Goal: Task Accomplishment & Management: Use online tool/utility

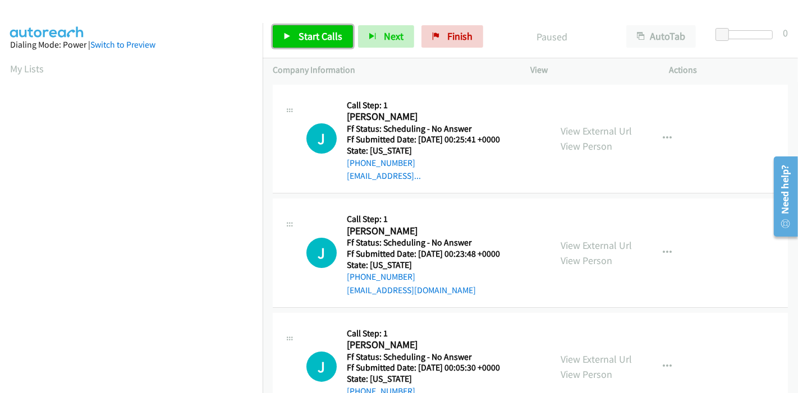
click at [307, 40] on span "Start Calls" at bounding box center [320, 36] width 44 height 13
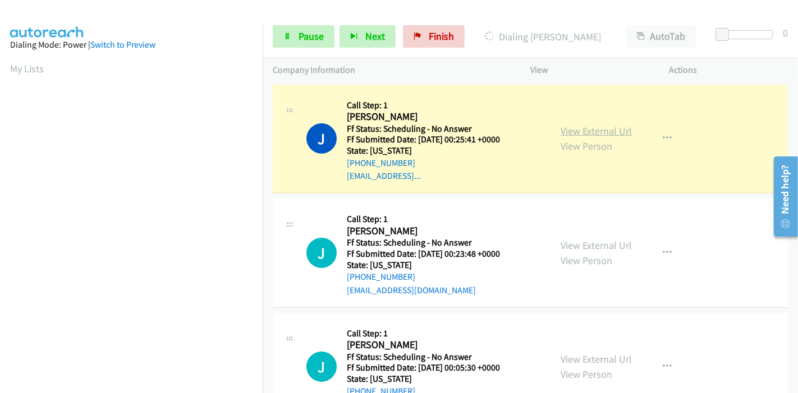
click at [592, 129] on link "View External Url" at bounding box center [595, 131] width 71 height 13
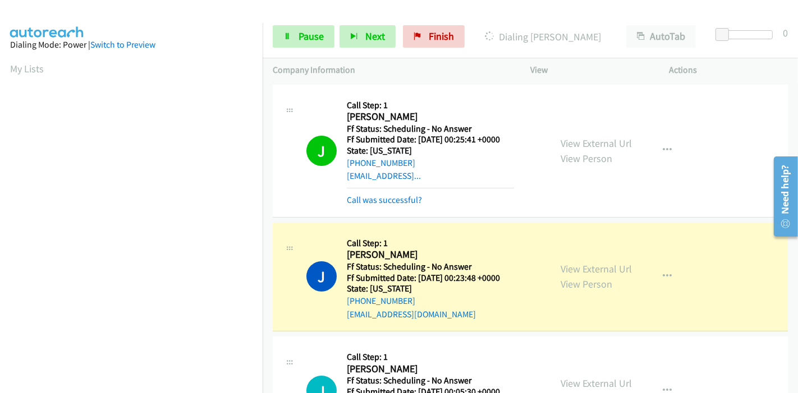
scroll to position [62, 0]
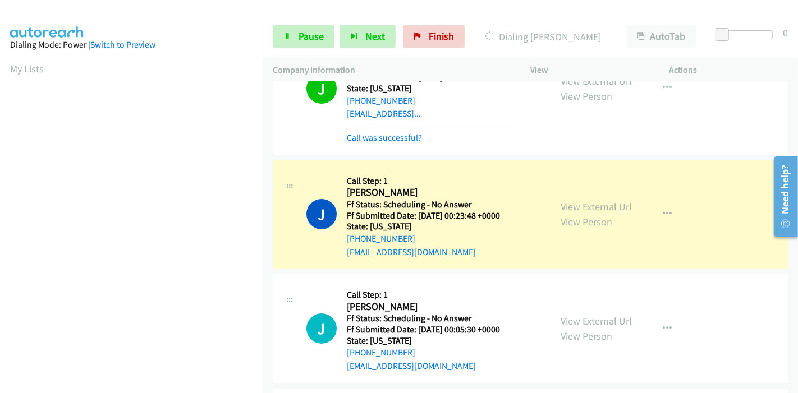
click at [611, 204] on link "View External Url" at bounding box center [595, 206] width 71 height 13
click at [568, 209] on link "View External Url" at bounding box center [595, 206] width 71 height 13
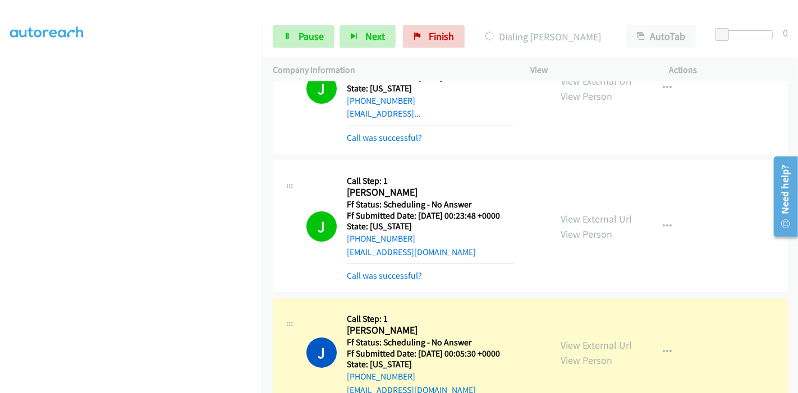
scroll to position [0, 0]
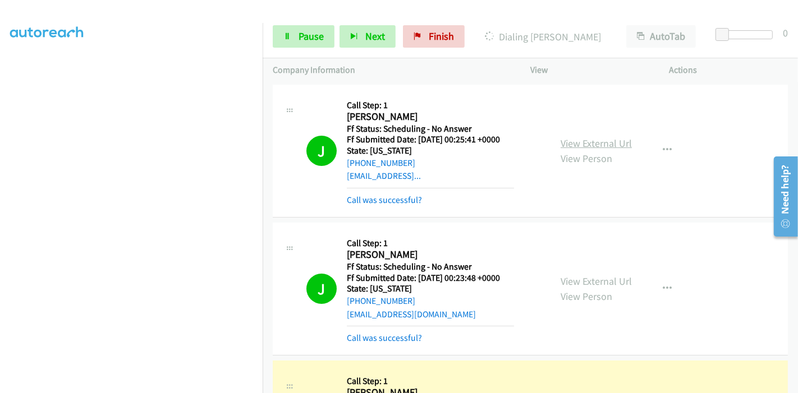
click at [620, 142] on link "View External Url" at bounding box center [595, 143] width 71 height 13
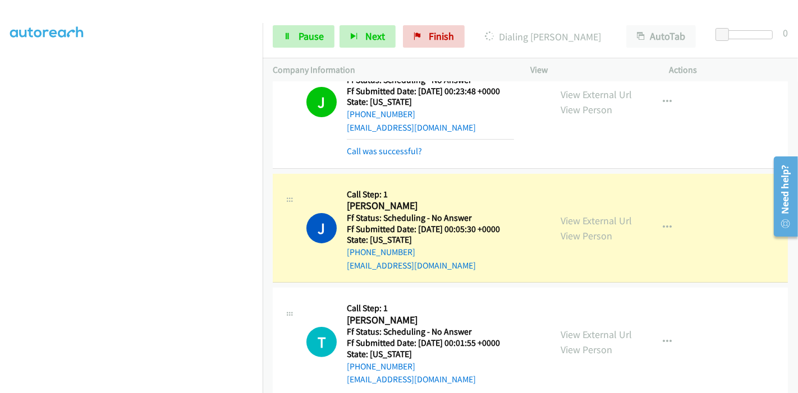
scroll to position [249, 0]
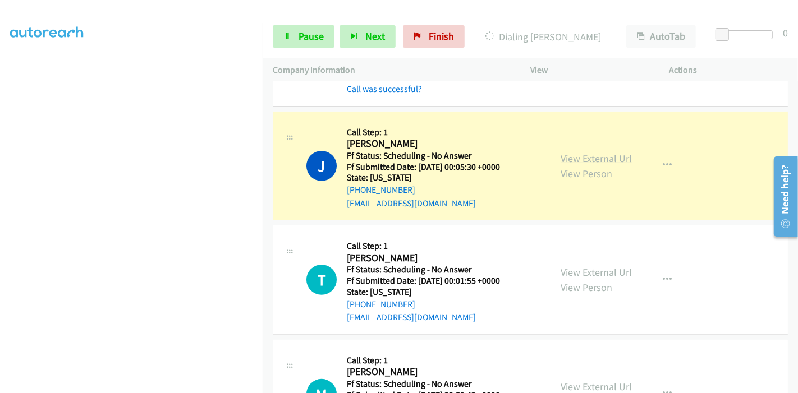
click at [615, 158] on link "View External Url" at bounding box center [595, 158] width 71 height 13
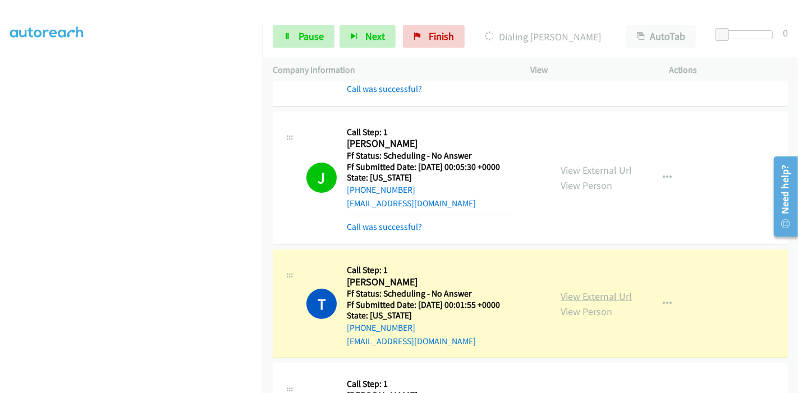
click at [586, 300] on link "View External Url" at bounding box center [595, 296] width 71 height 13
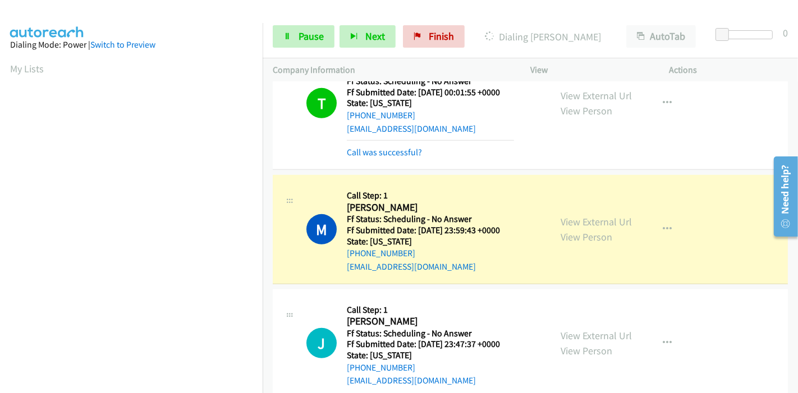
scroll to position [498, 0]
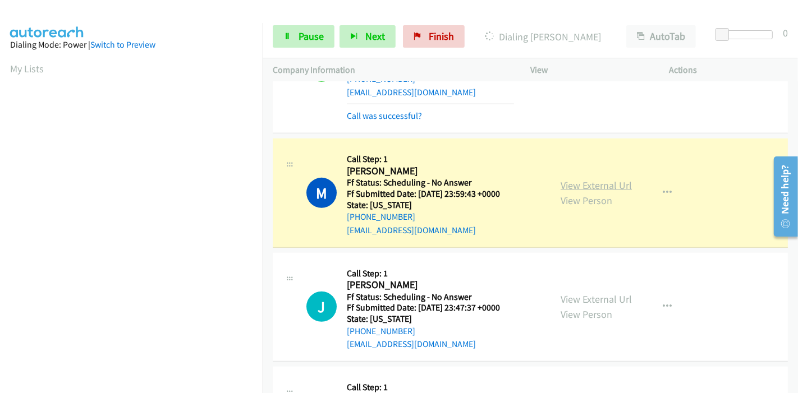
click at [591, 185] on link "View External Url" at bounding box center [595, 185] width 71 height 13
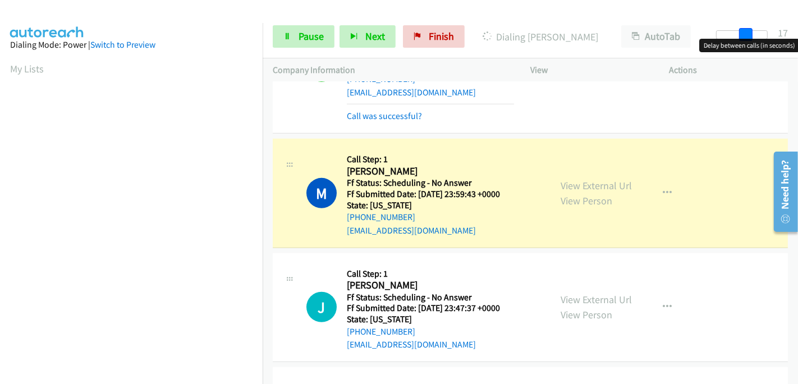
drag, startPoint x: 723, startPoint y: 33, endPoint x: 751, endPoint y: 31, distance: 28.1
click at [751, 31] on span at bounding box center [745, 34] width 13 height 13
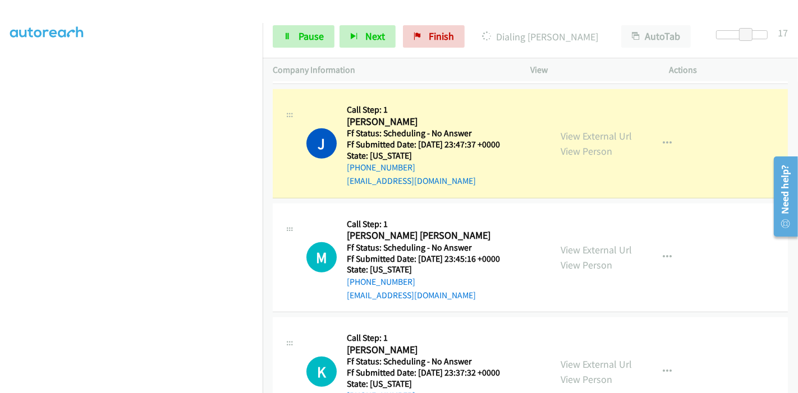
scroll to position [237, 0]
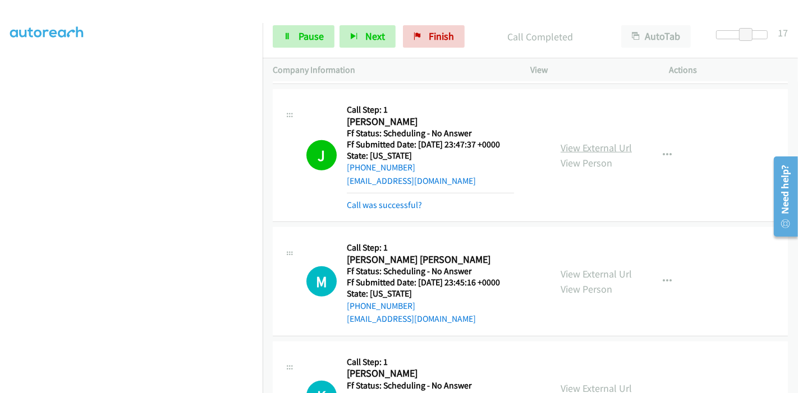
click at [565, 151] on link "View External Url" at bounding box center [595, 147] width 71 height 13
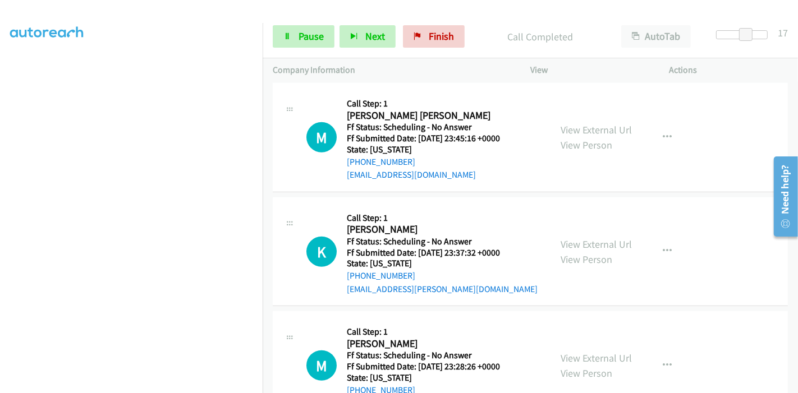
scroll to position [810, 0]
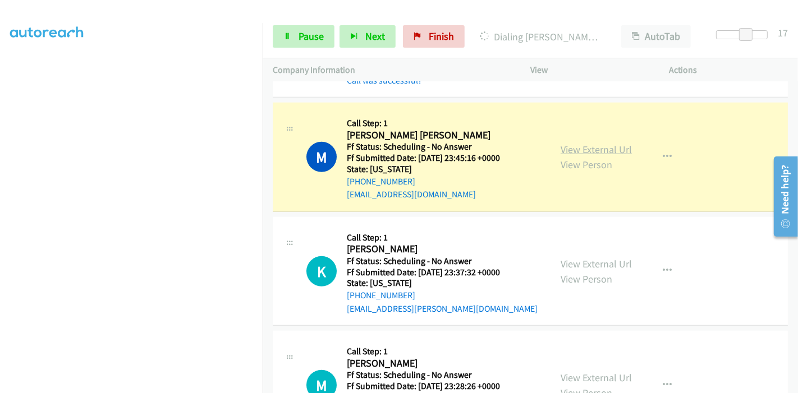
click at [590, 149] on link "View External Url" at bounding box center [595, 149] width 71 height 13
click at [313, 36] on span "Pause" at bounding box center [310, 36] width 25 height 13
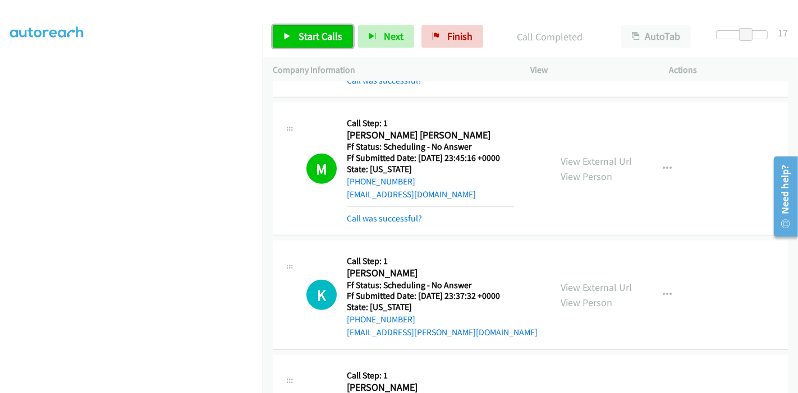
click at [305, 39] on span "Start Calls" at bounding box center [320, 36] width 44 height 13
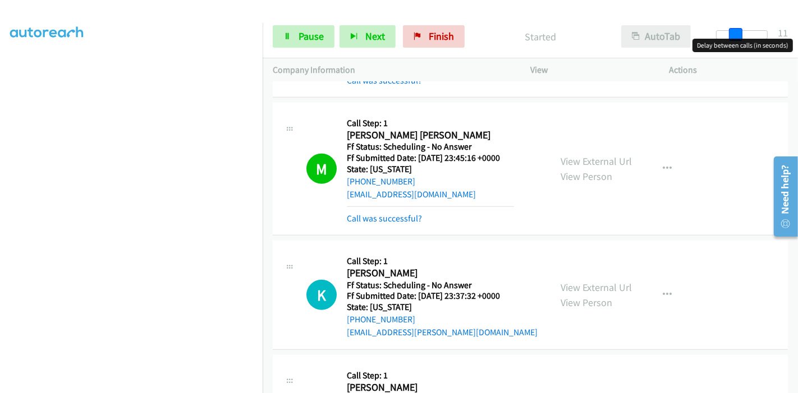
drag, startPoint x: 739, startPoint y: 30, endPoint x: 679, endPoint y: 34, distance: 59.6
click at [679, 34] on div "Start Calls Pause Next Finish Started AutoTab AutoTab 11" at bounding box center [530, 36] width 535 height 43
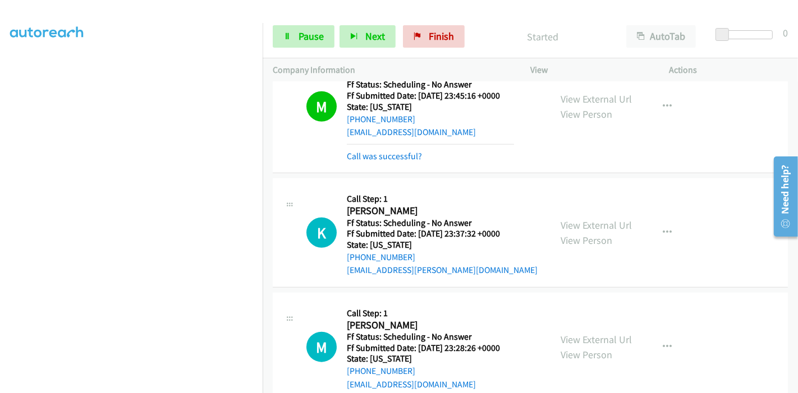
scroll to position [935, 0]
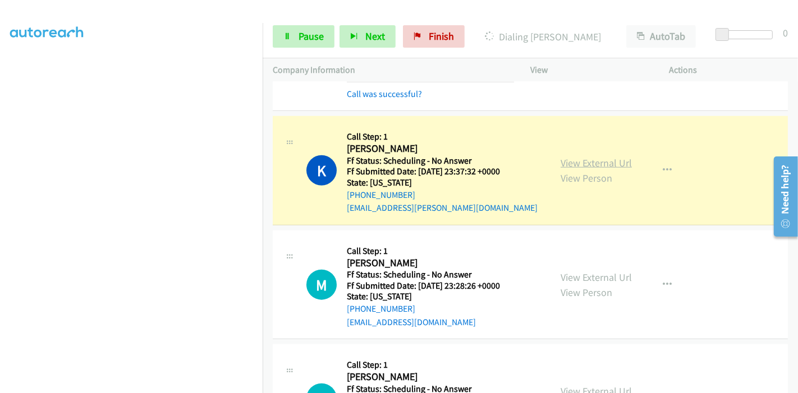
click at [613, 158] on link "View External Url" at bounding box center [595, 163] width 71 height 13
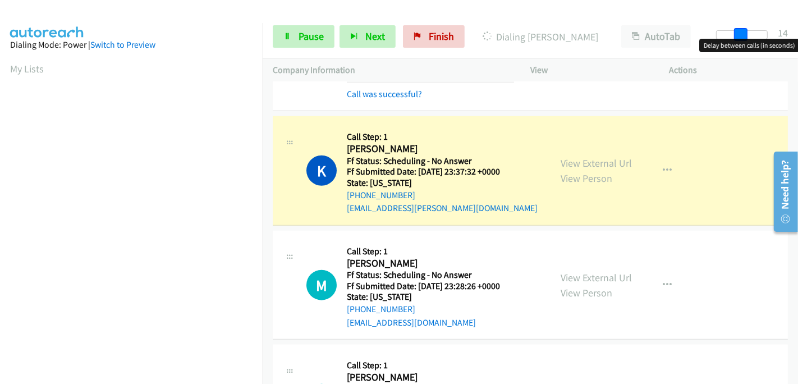
drag, startPoint x: 721, startPoint y: 29, endPoint x: 745, endPoint y: 29, distance: 23.6
click at [745, 29] on span at bounding box center [740, 34] width 13 height 13
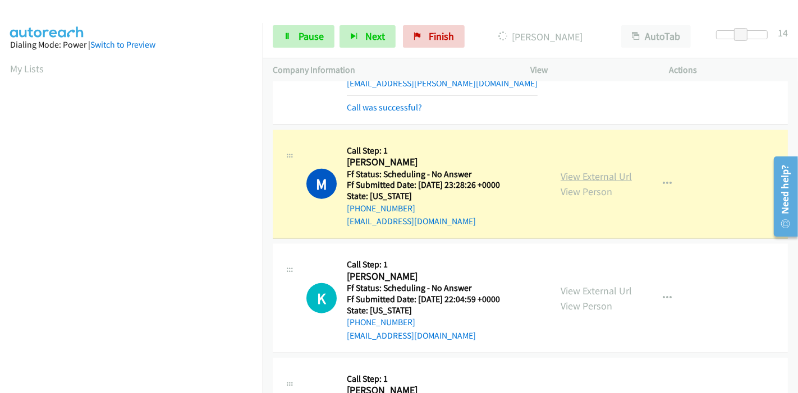
click at [587, 170] on link "View External Url" at bounding box center [595, 176] width 71 height 13
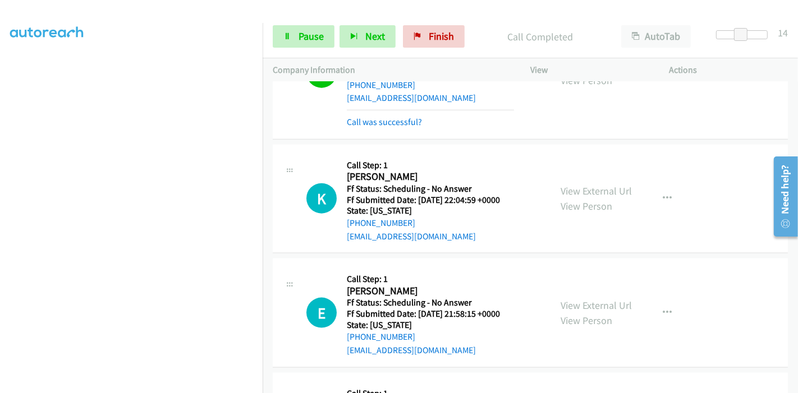
scroll to position [1184, 0]
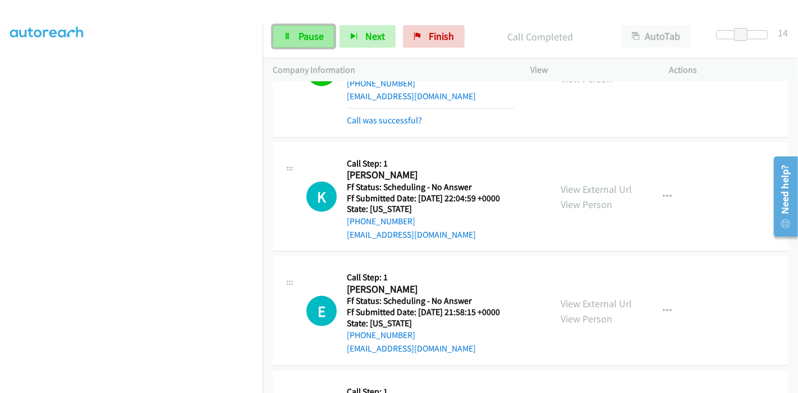
click at [319, 41] on span "Pause" at bounding box center [310, 36] width 25 height 13
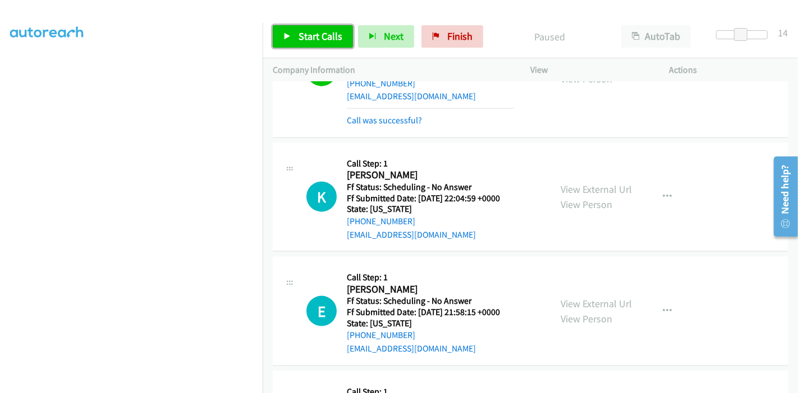
click at [307, 43] on link "Start Calls" at bounding box center [313, 36] width 80 height 22
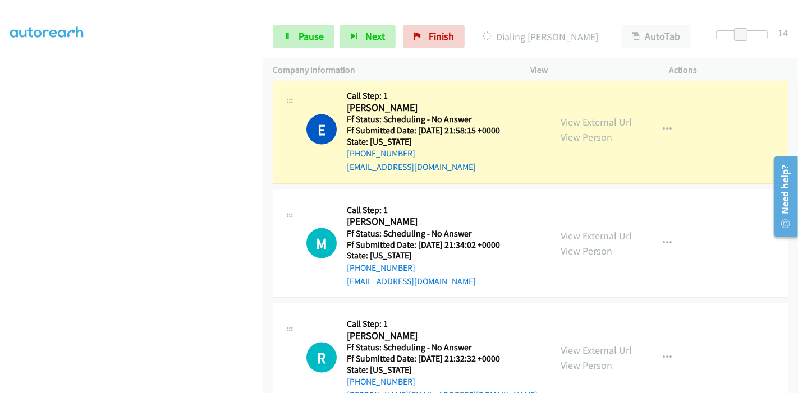
scroll to position [1371, 0]
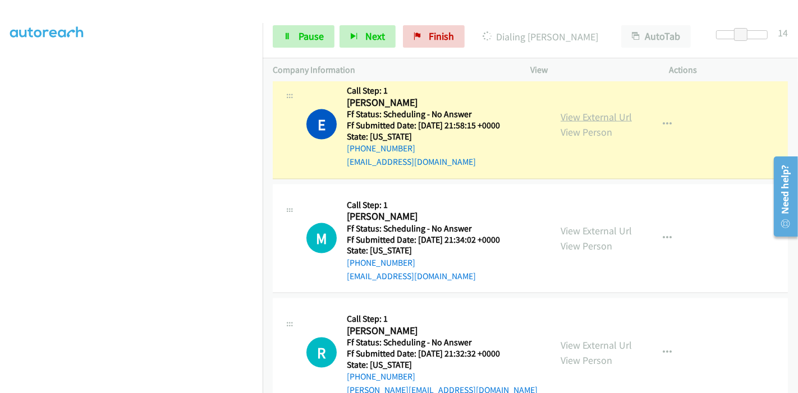
click at [613, 116] on link "View External Url" at bounding box center [595, 117] width 71 height 13
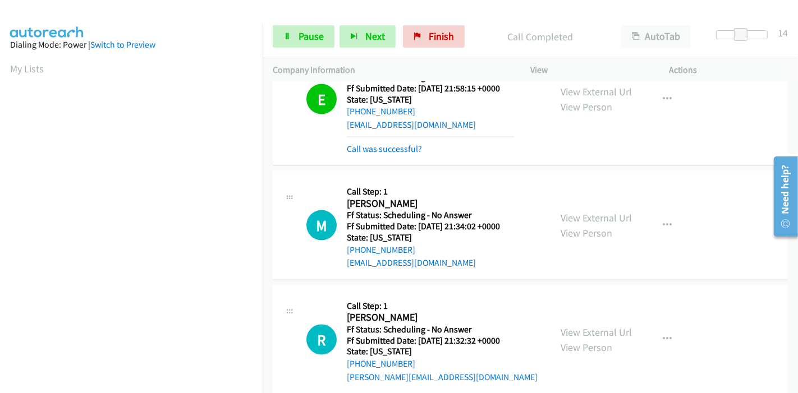
scroll to position [1433, 0]
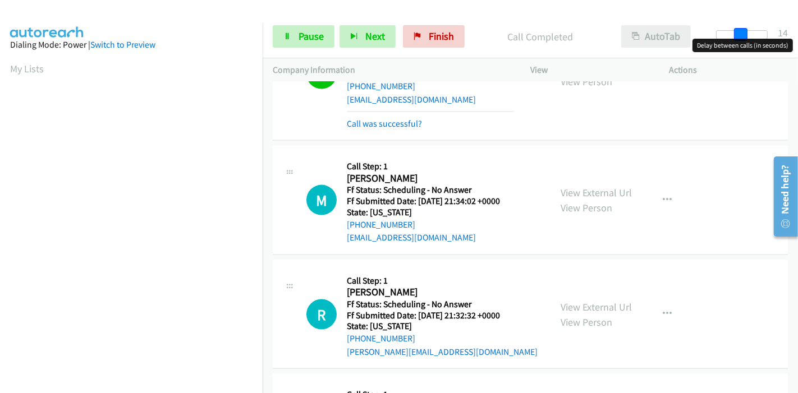
drag, startPoint x: 742, startPoint y: 29, endPoint x: 693, endPoint y: 33, distance: 48.4
click at [693, 33] on div "Start Calls Pause Next Finish Call Completed AutoTab AutoTab 14" at bounding box center [530, 36] width 535 height 43
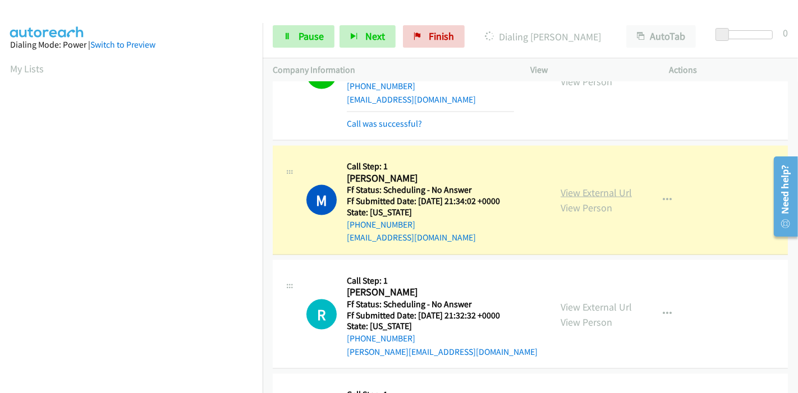
click at [617, 192] on link "View External Url" at bounding box center [595, 192] width 71 height 13
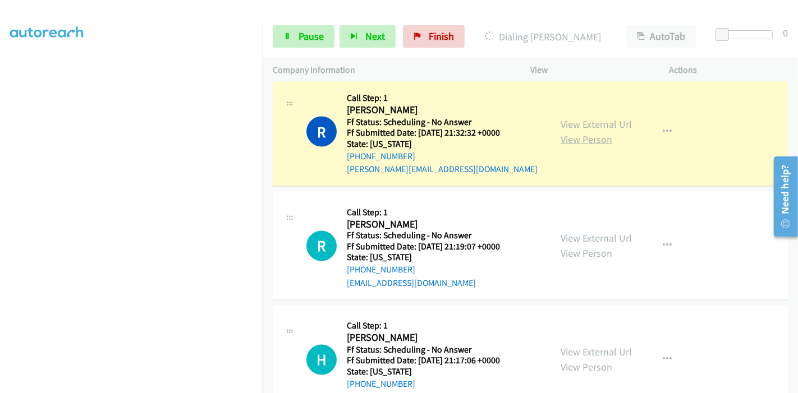
scroll to position [1620, 0]
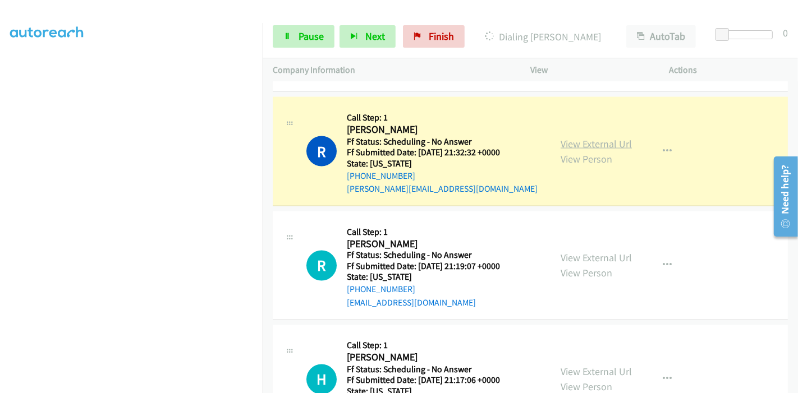
click at [616, 140] on link "View External Url" at bounding box center [595, 143] width 71 height 13
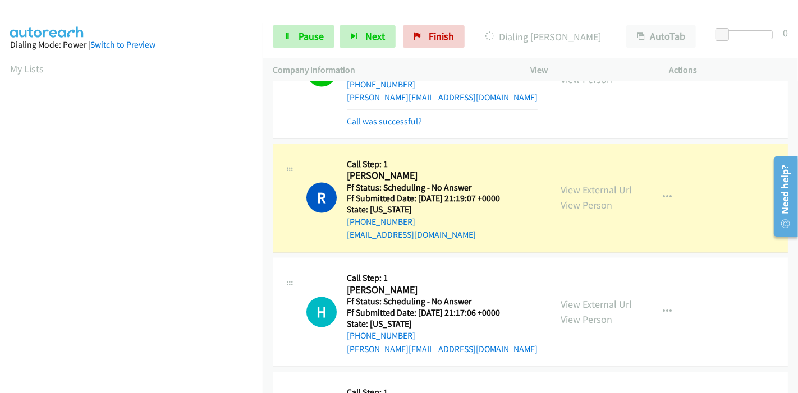
scroll to position [1745, 0]
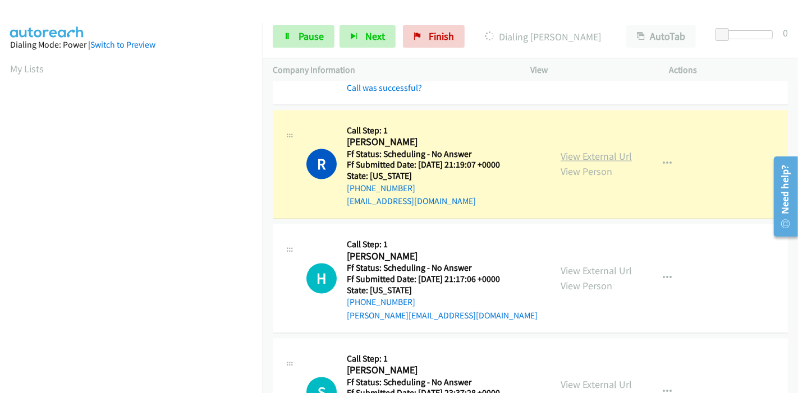
click at [585, 155] on link "View External Url" at bounding box center [595, 156] width 71 height 13
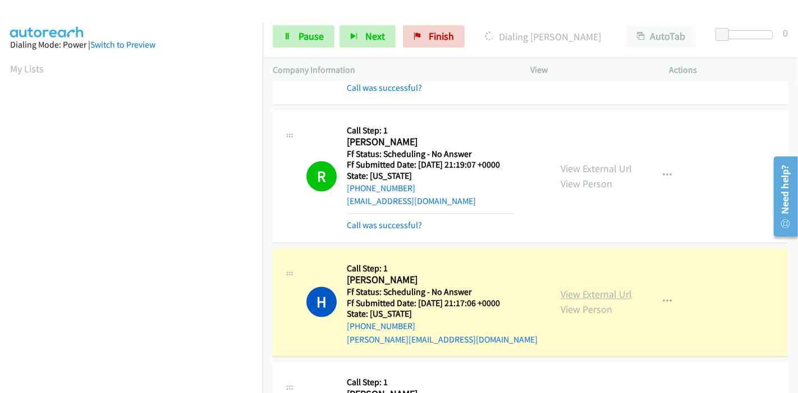
click at [560, 288] on link "View External Url" at bounding box center [595, 294] width 71 height 13
click at [310, 31] on span "Pause" at bounding box center [310, 36] width 25 height 13
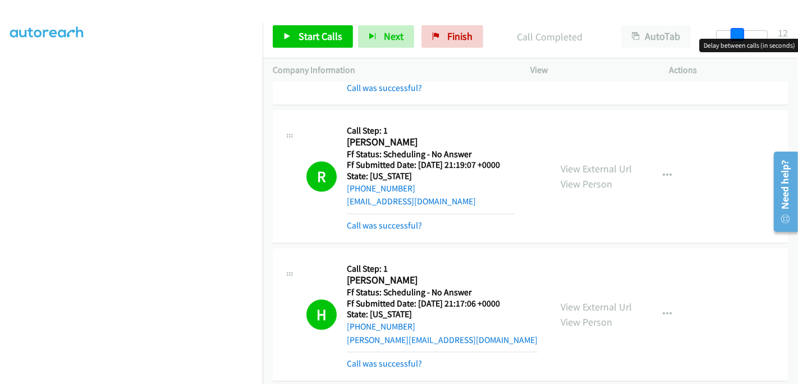
drag, startPoint x: 724, startPoint y: 30, endPoint x: 744, endPoint y: 29, distance: 20.2
click at [744, 29] on div "Start Calls Pause Next Finish Call Completed AutoTab AutoTab 12" at bounding box center [530, 36] width 535 height 43
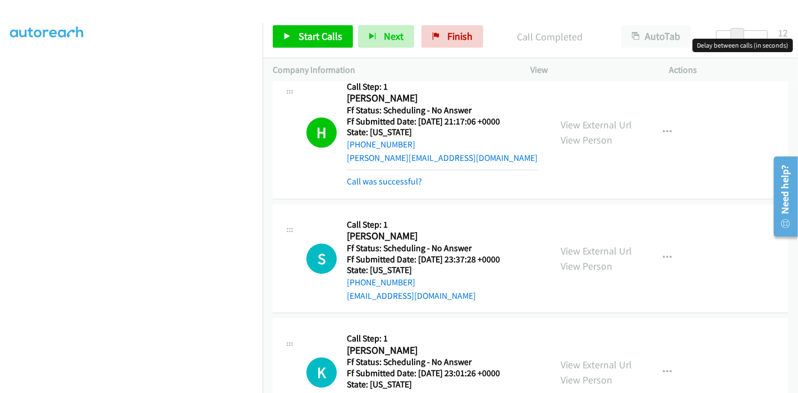
scroll to position [1932, 0]
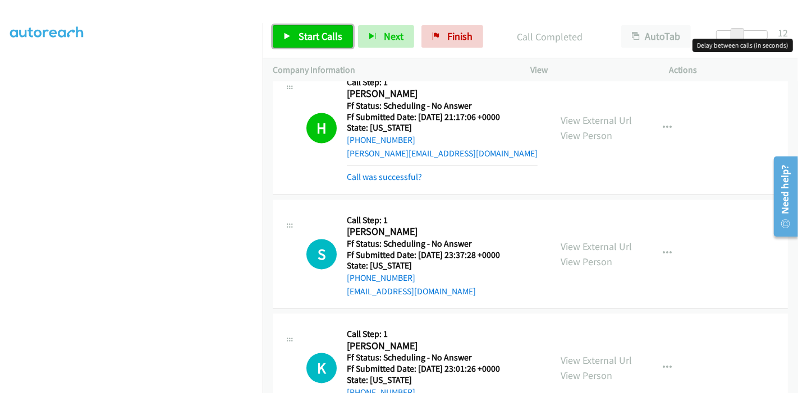
click at [311, 36] on span "Start Calls" at bounding box center [320, 36] width 44 height 13
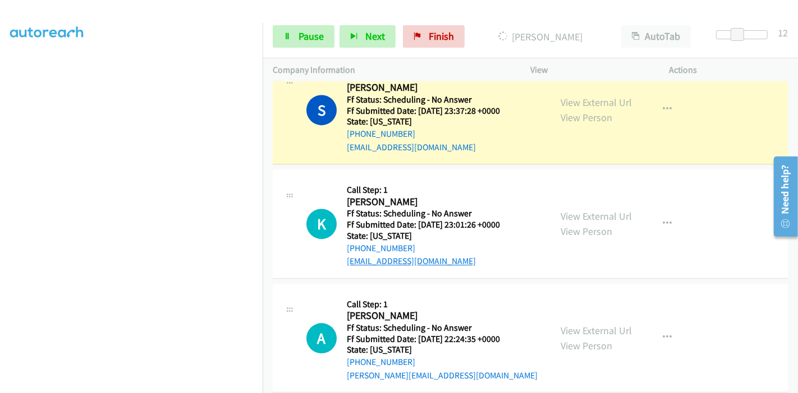
scroll to position [2056, 0]
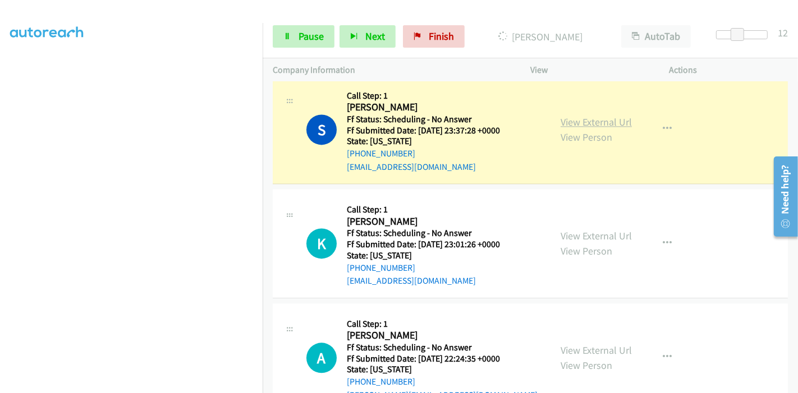
click at [579, 121] on link "View External Url" at bounding box center [595, 122] width 71 height 13
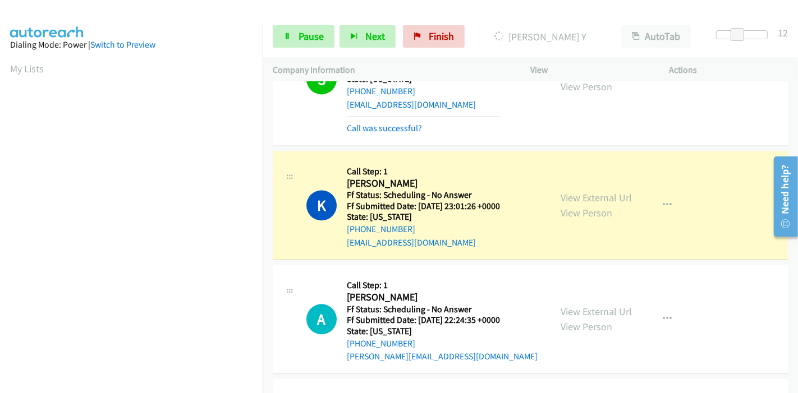
scroll to position [237, 0]
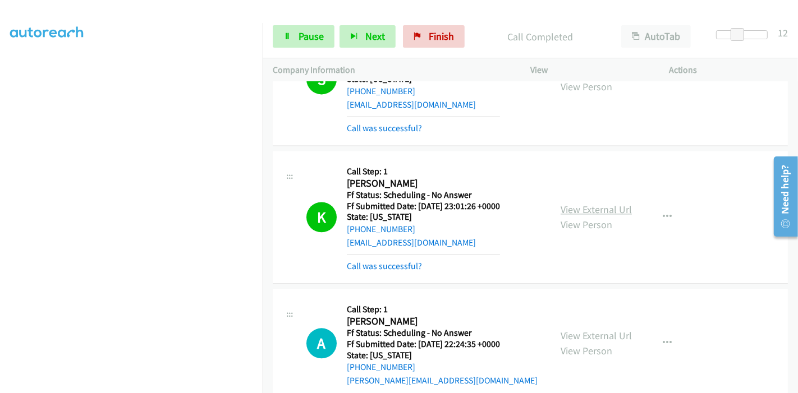
click at [590, 203] on link "View External Url" at bounding box center [595, 209] width 71 height 13
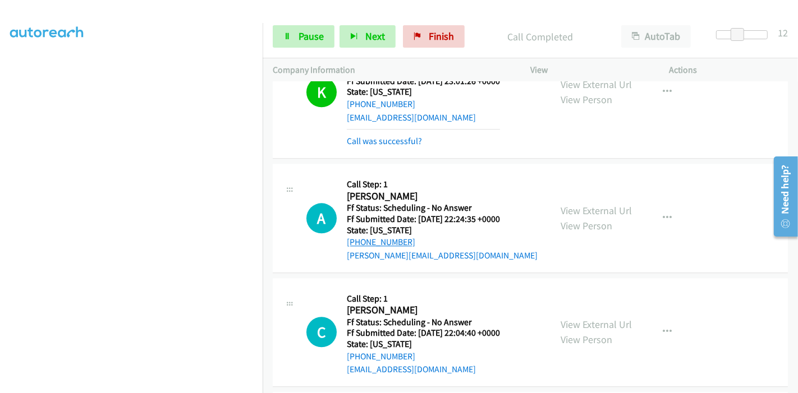
scroll to position [2306, 0]
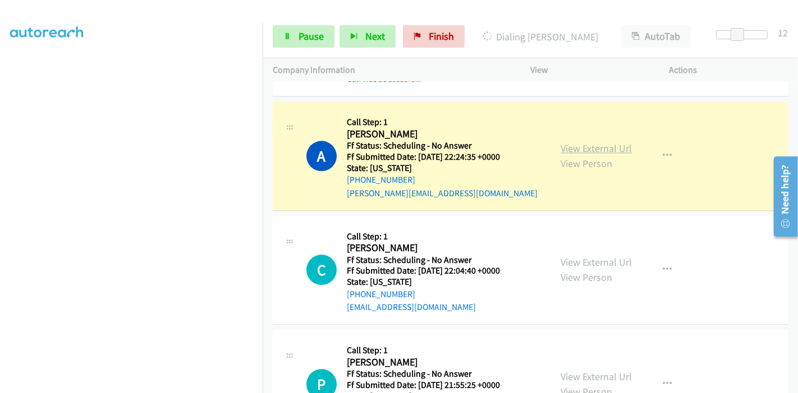
click at [598, 143] on link "View External Url" at bounding box center [595, 148] width 71 height 13
click at [285, 34] on icon at bounding box center [287, 37] width 8 height 8
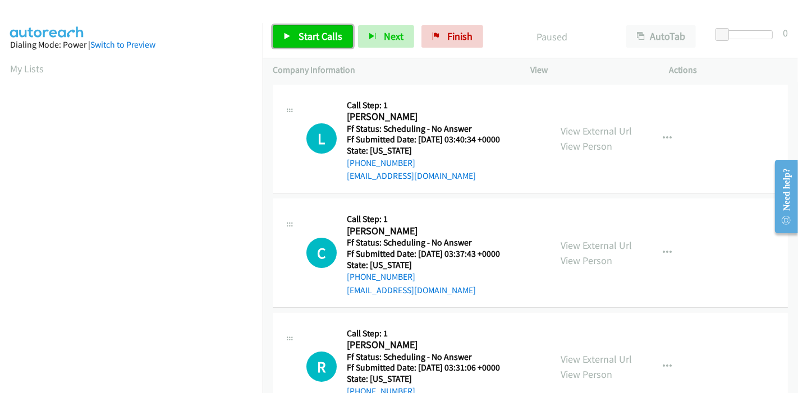
click at [325, 27] on link "Start Calls" at bounding box center [313, 36] width 80 height 22
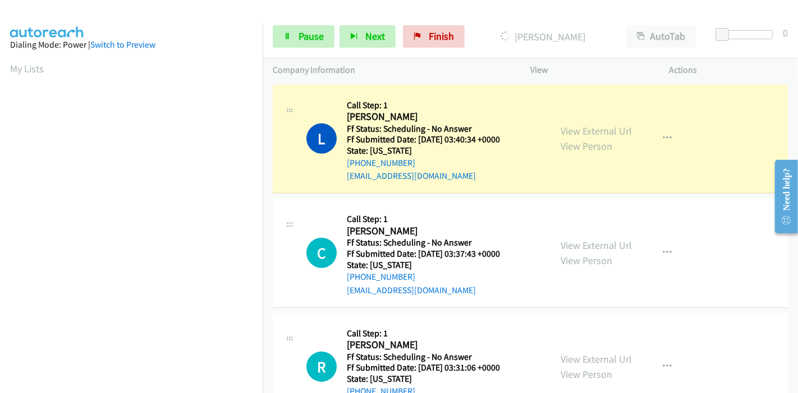
click at [584, 122] on div "View External Url View Person View External Url Email Schedule/Manage Callback …" at bounding box center [624, 139] width 149 height 89
click at [582, 127] on link "View External Url" at bounding box center [595, 131] width 71 height 13
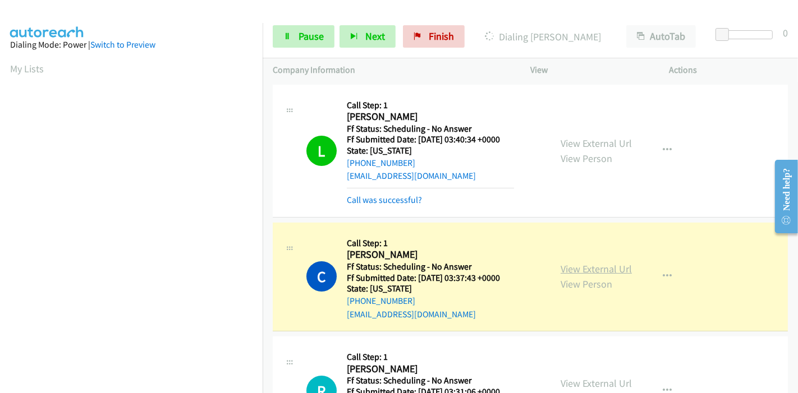
click at [608, 265] on link "View External Url" at bounding box center [595, 269] width 71 height 13
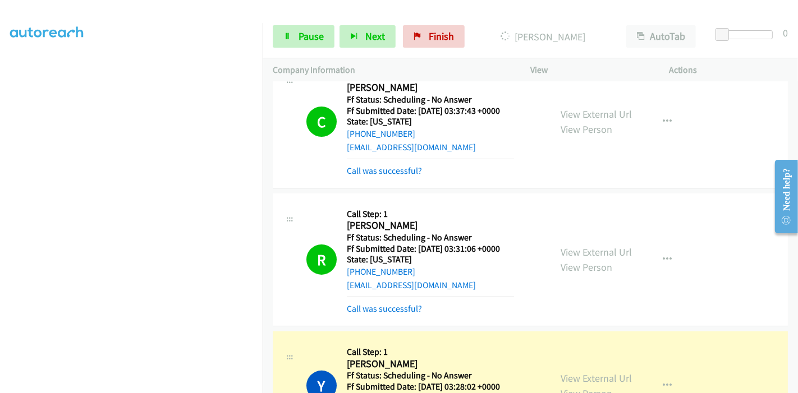
scroll to position [187, 0]
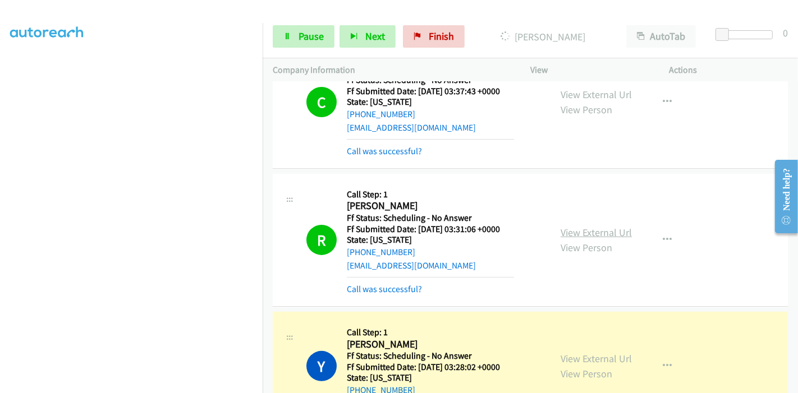
click at [611, 231] on link "View External Url" at bounding box center [595, 232] width 71 height 13
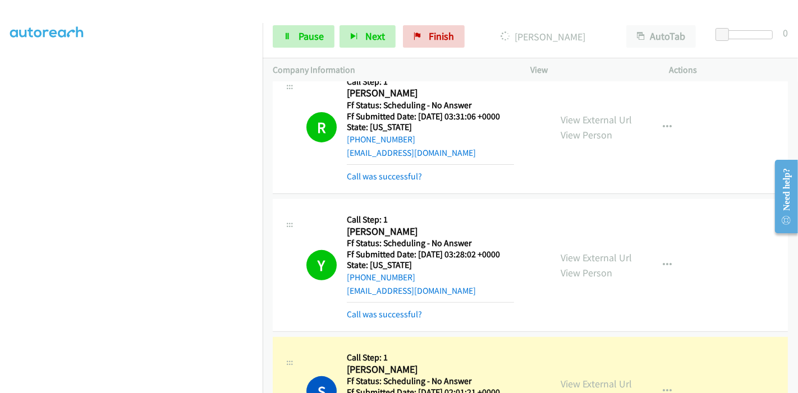
scroll to position [374, 0]
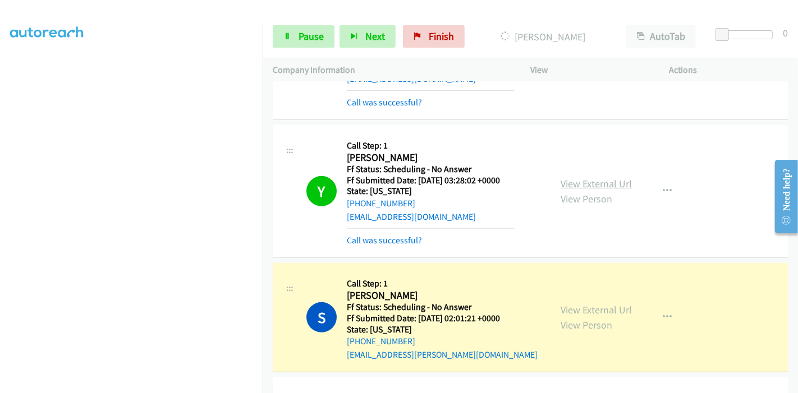
click at [592, 185] on link "View External Url" at bounding box center [595, 183] width 71 height 13
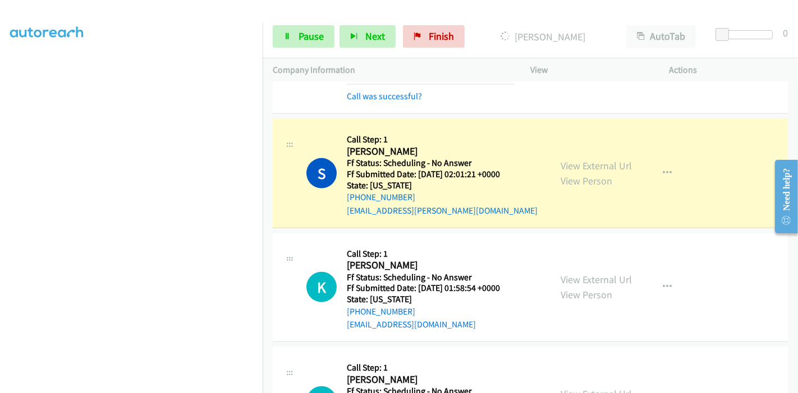
scroll to position [561, 0]
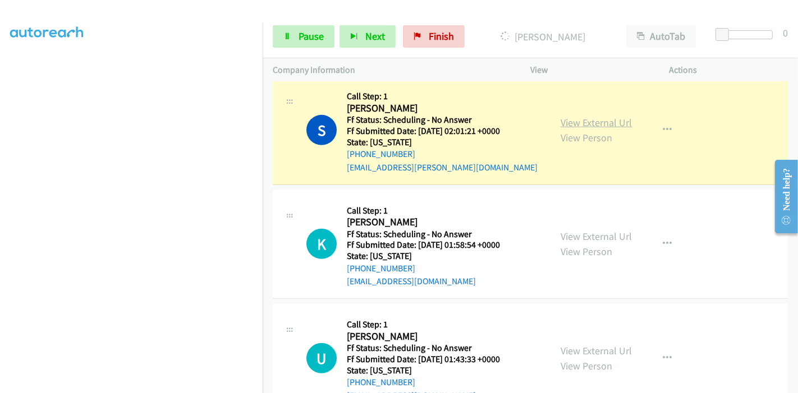
click at [609, 120] on link "View External Url" at bounding box center [595, 122] width 71 height 13
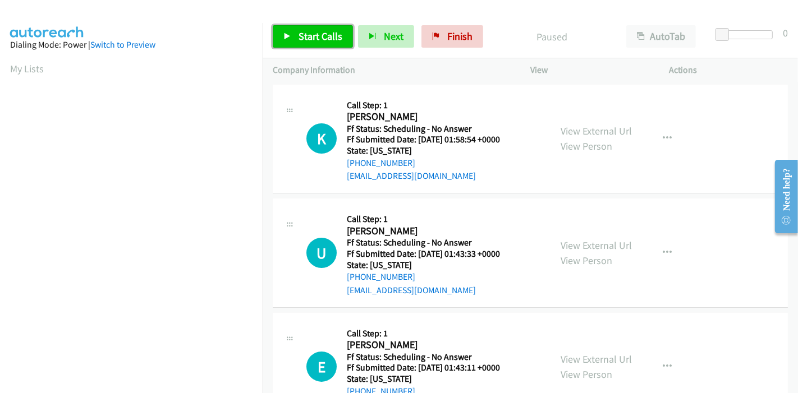
click at [315, 42] on span "Start Calls" at bounding box center [320, 36] width 44 height 13
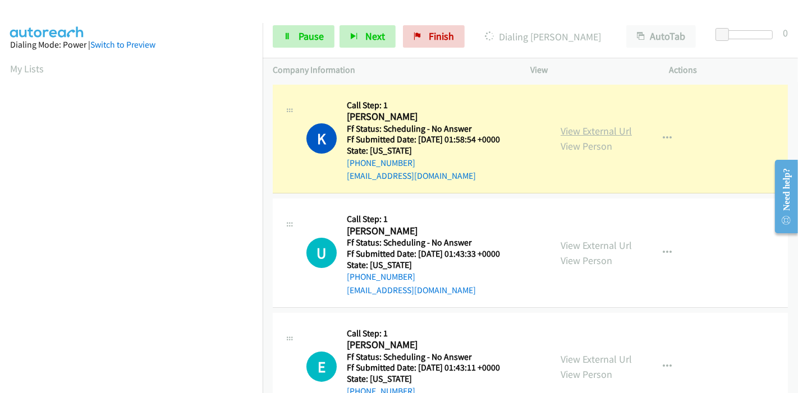
click at [584, 127] on link "View External Url" at bounding box center [595, 131] width 71 height 13
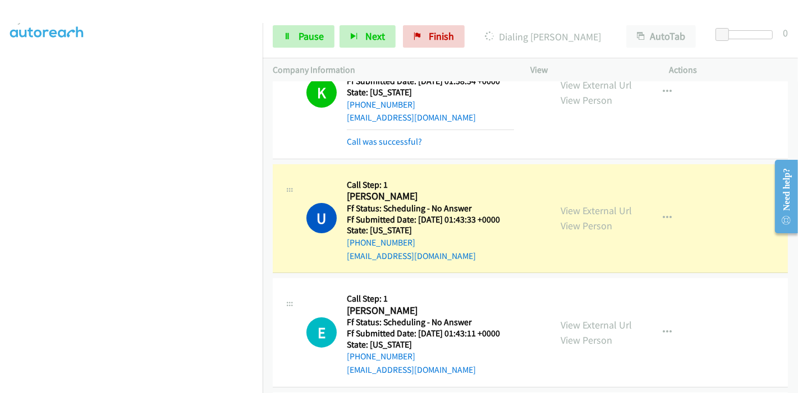
scroll to position [125, 0]
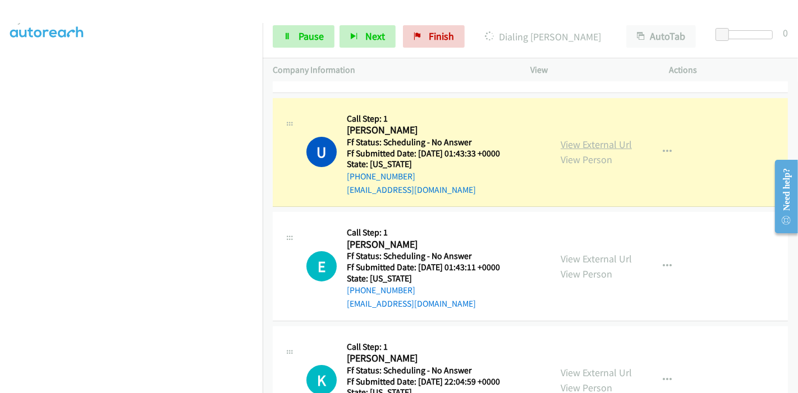
click at [608, 146] on link "View External Url" at bounding box center [595, 144] width 71 height 13
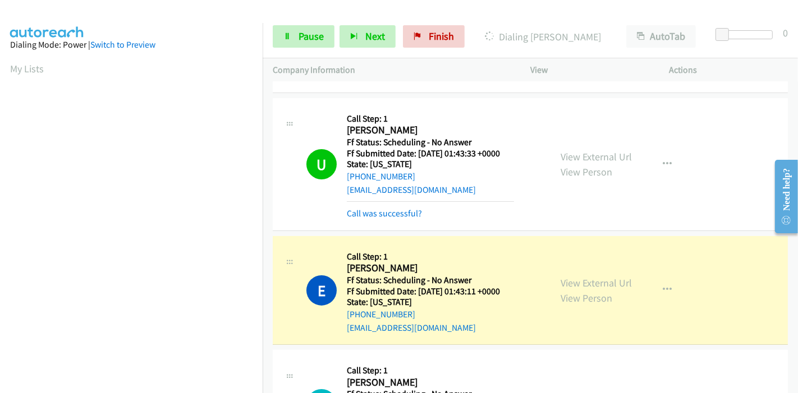
scroll to position [237, 0]
click at [570, 279] on link "View External Url" at bounding box center [595, 283] width 71 height 13
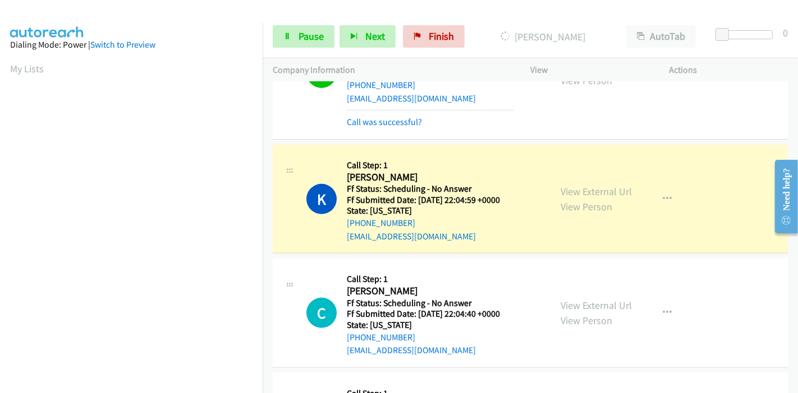
scroll to position [374, 0]
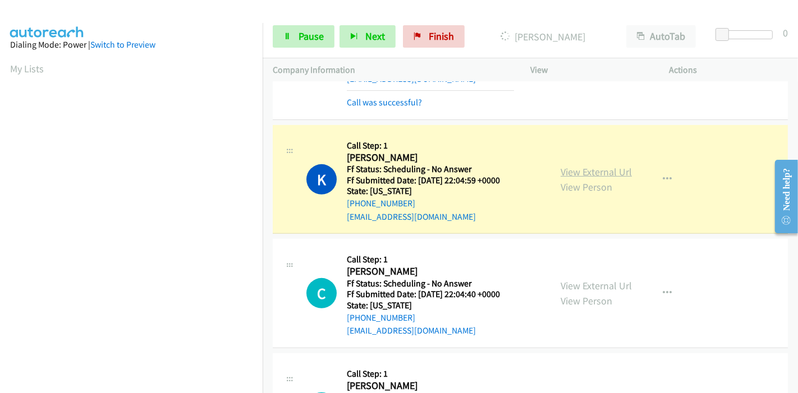
click at [614, 172] on link "View External Url" at bounding box center [595, 171] width 71 height 13
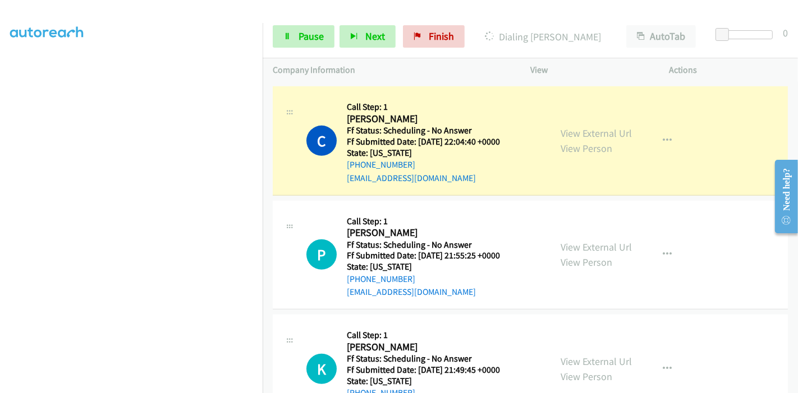
scroll to position [561, 0]
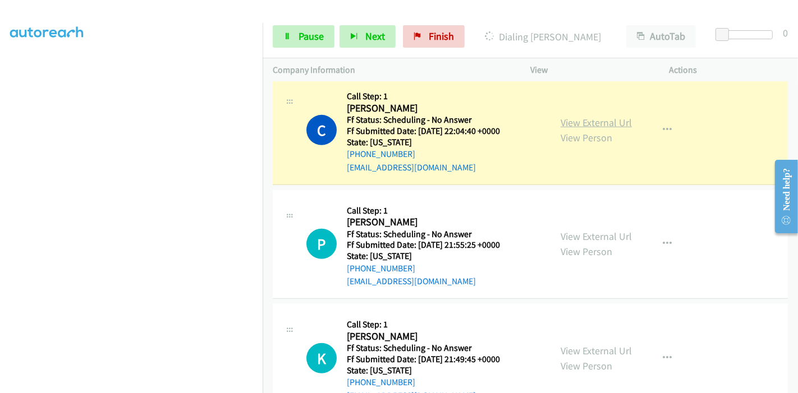
click at [581, 121] on link "View External Url" at bounding box center [595, 122] width 71 height 13
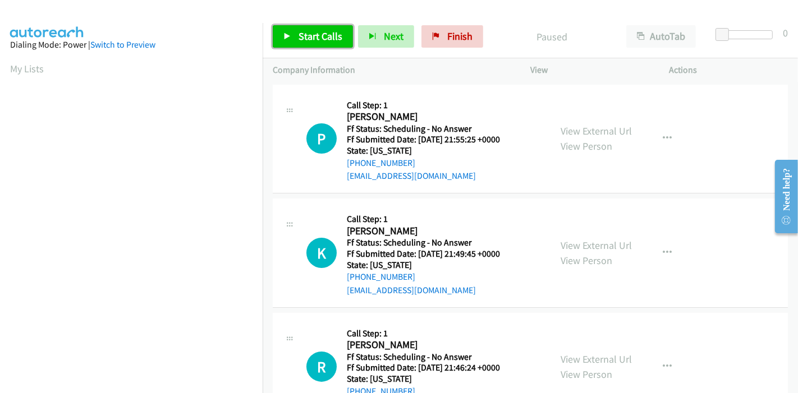
click at [309, 38] on span "Start Calls" at bounding box center [320, 36] width 44 height 13
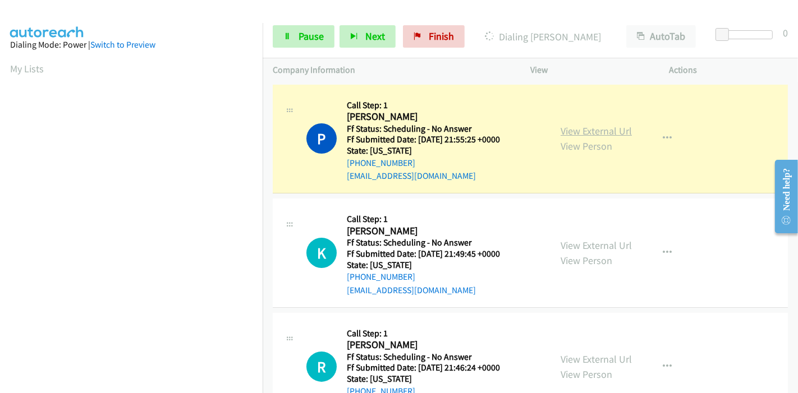
click at [586, 130] on link "View External Url" at bounding box center [595, 131] width 71 height 13
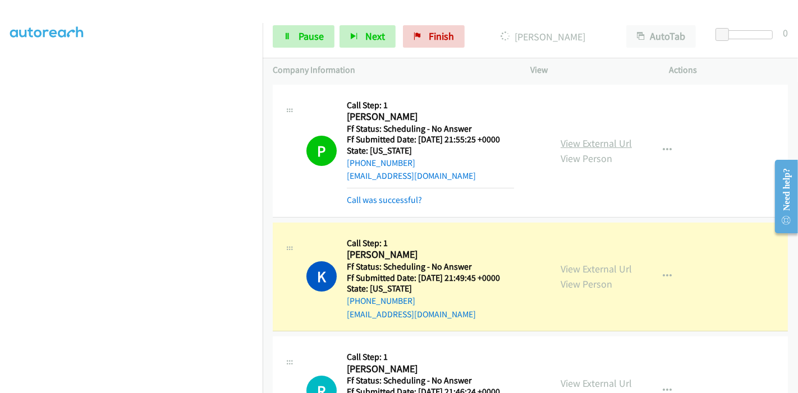
click at [563, 139] on link "View External Url" at bounding box center [595, 143] width 71 height 13
click at [573, 266] on link "View External Url" at bounding box center [595, 269] width 71 height 13
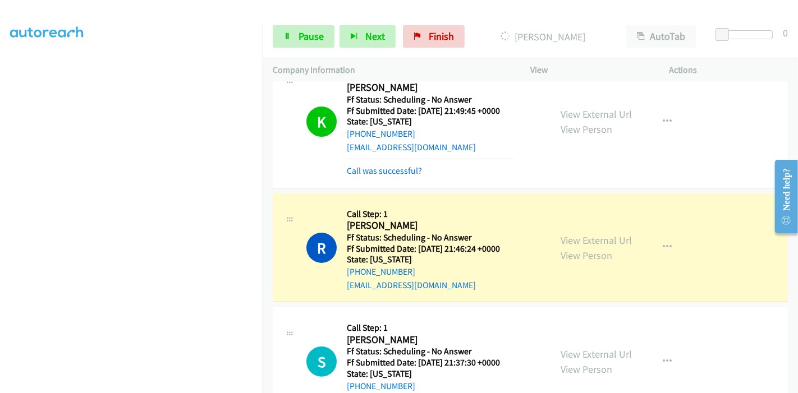
scroll to position [249, 0]
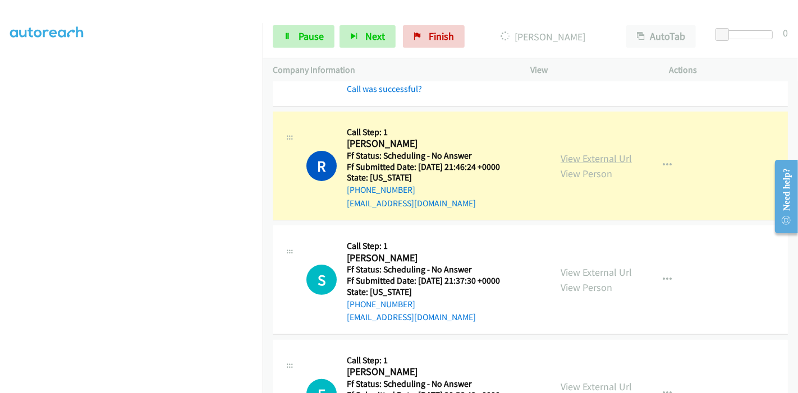
click at [583, 162] on link "View External Url" at bounding box center [595, 158] width 71 height 13
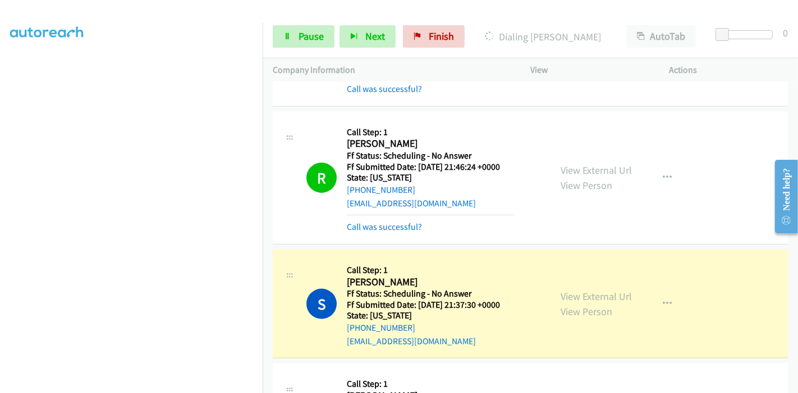
scroll to position [374, 0]
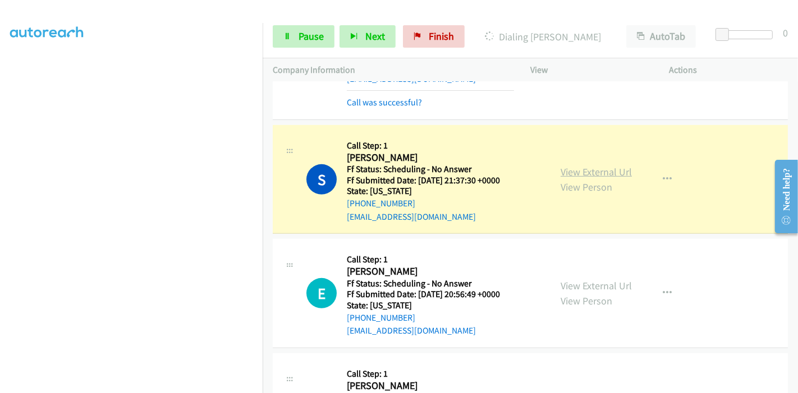
click at [610, 172] on link "View External Url" at bounding box center [595, 171] width 71 height 13
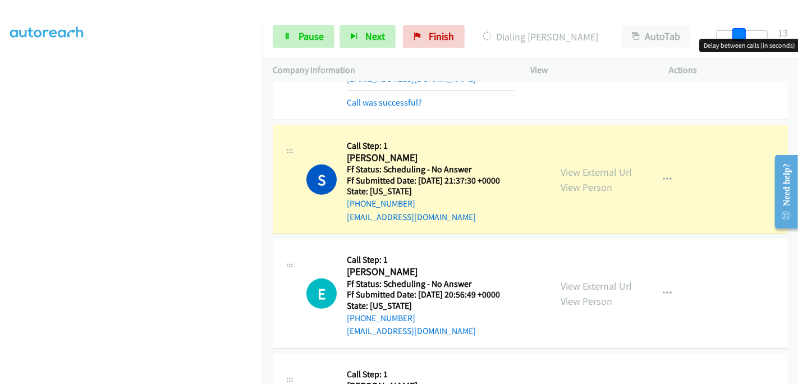
drag, startPoint x: 719, startPoint y: 31, endPoint x: 740, endPoint y: 29, distance: 21.4
click at [740, 29] on span at bounding box center [738, 34] width 13 height 13
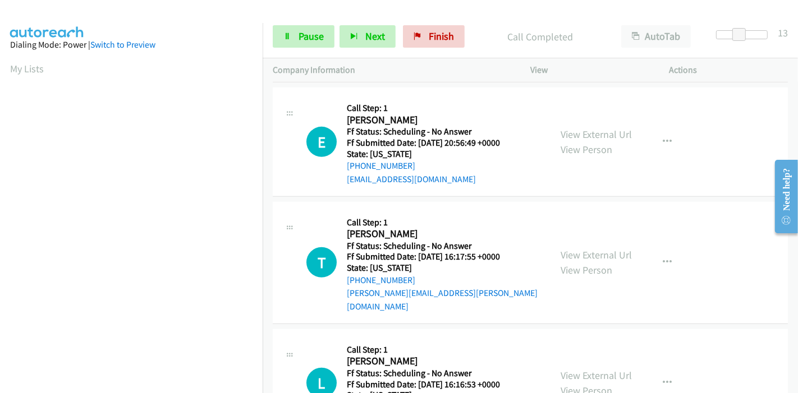
scroll to position [561, 0]
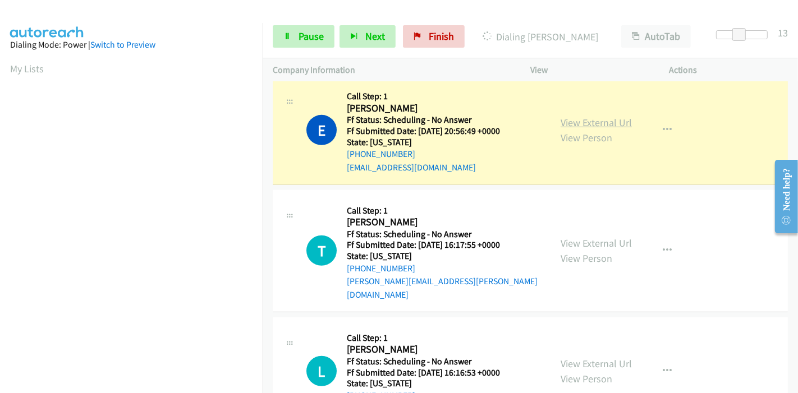
click at [601, 125] on link "View External Url" at bounding box center [595, 122] width 71 height 13
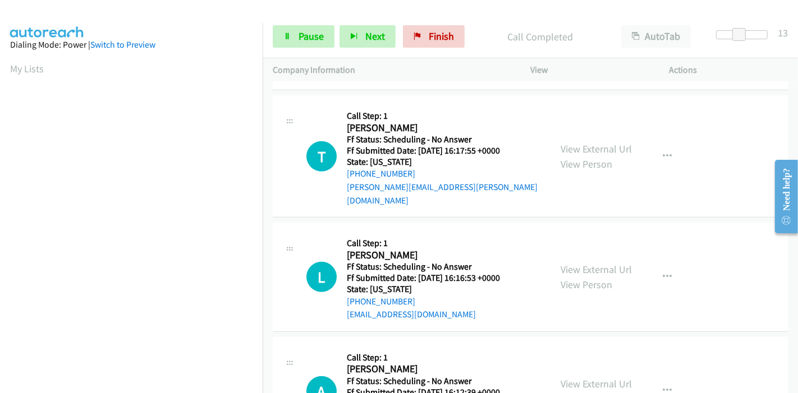
scroll to position [685, 0]
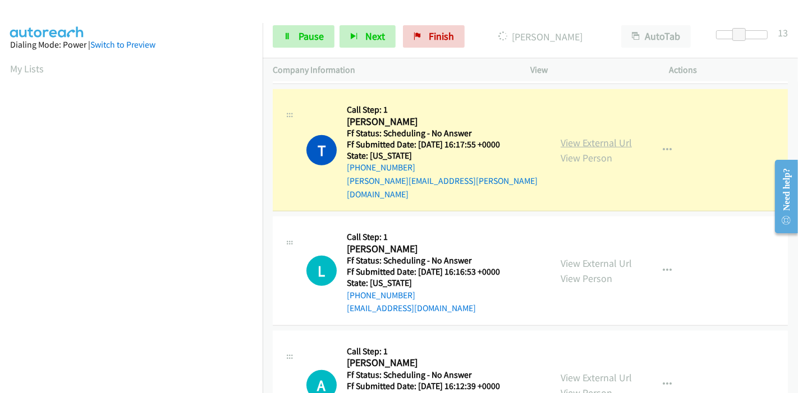
click at [601, 136] on link "View External Url" at bounding box center [595, 142] width 71 height 13
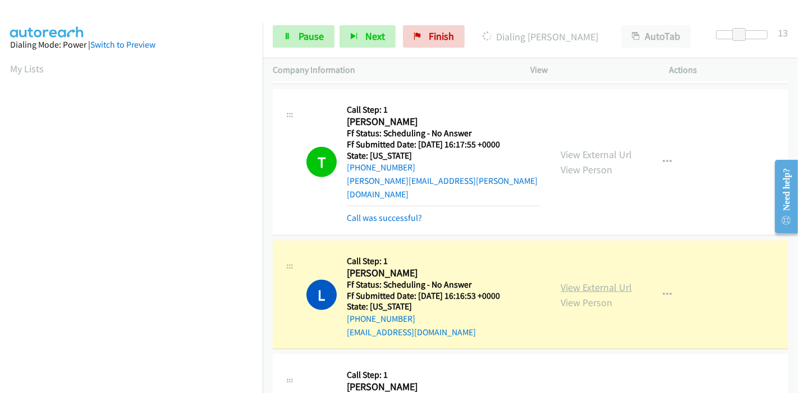
click at [604, 281] on link "View External Url" at bounding box center [595, 287] width 71 height 13
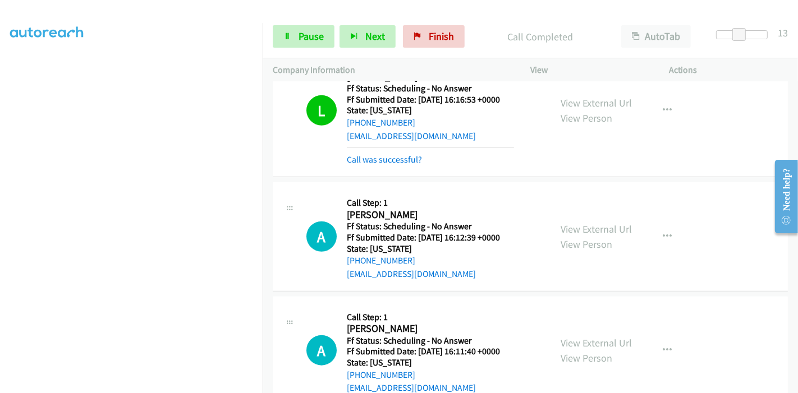
scroll to position [935, 0]
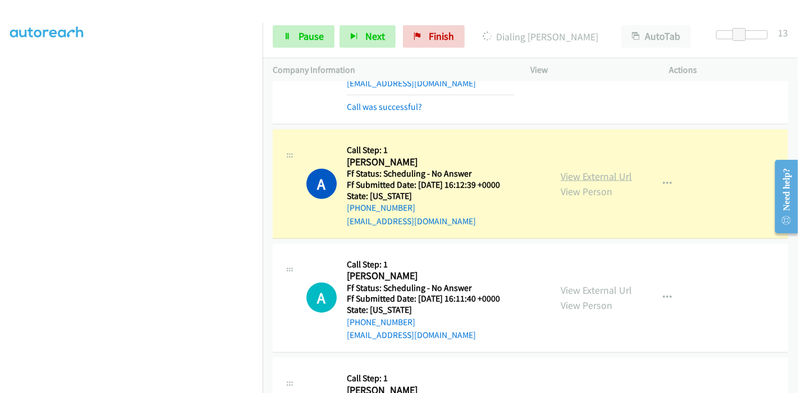
click at [587, 170] on link "View External Url" at bounding box center [595, 176] width 71 height 13
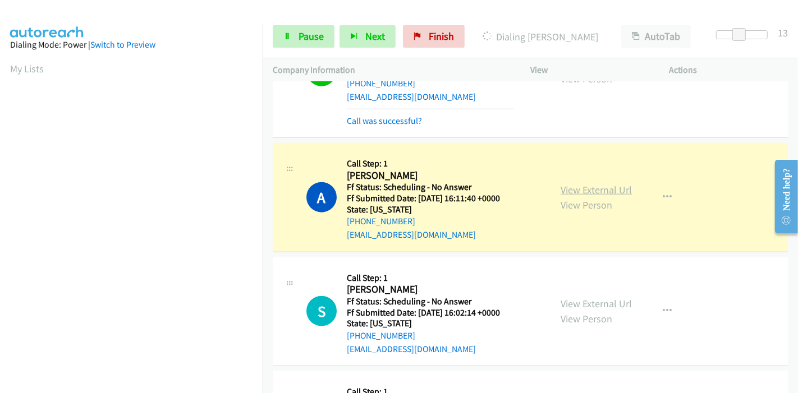
scroll to position [237, 0]
click at [579, 183] on link "View External Url" at bounding box center [595, 189] width 71 height 13
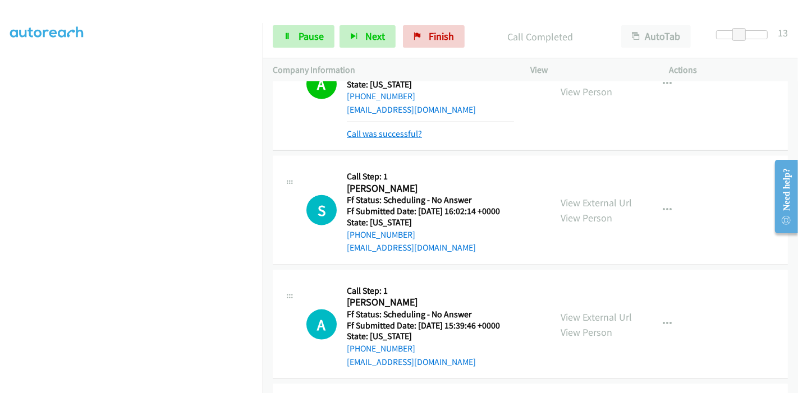
scroll to position [1246, 0]
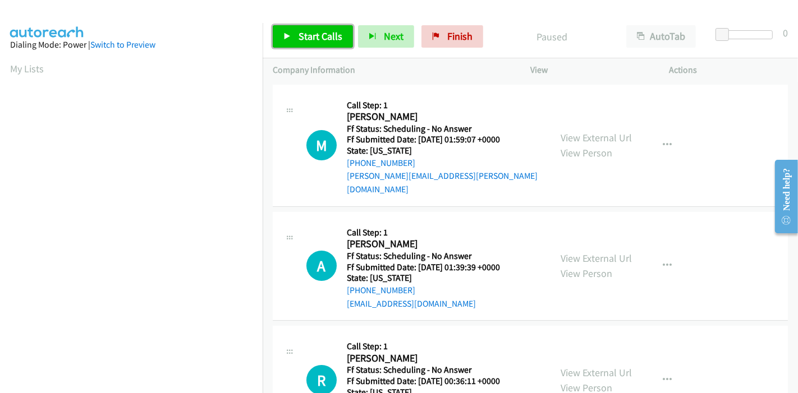
click at [306, 33] on span "Start Calls" at bounding box center [320, 36] width 44 height 13
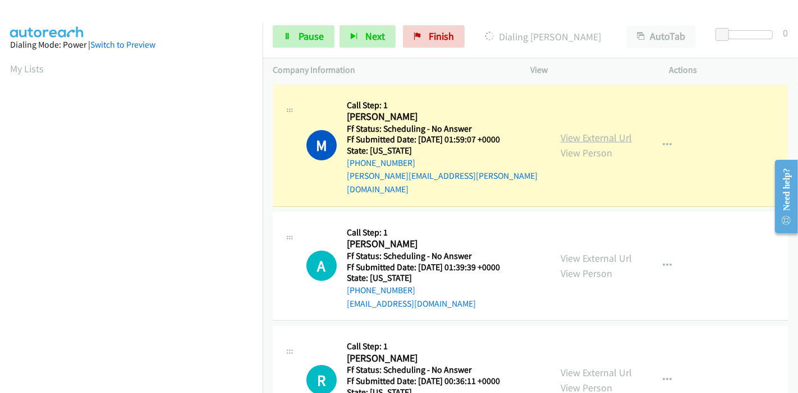
click at [612, 132] on link "View External Url" at bounding box center [595, 137] width 71 height 13
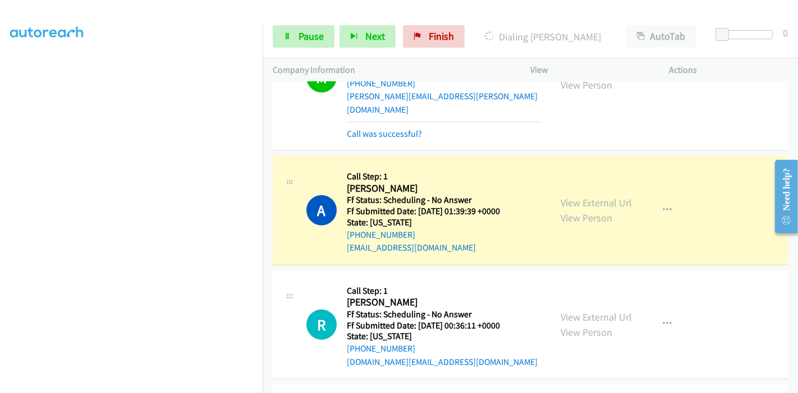
scroll to position [125, 0]
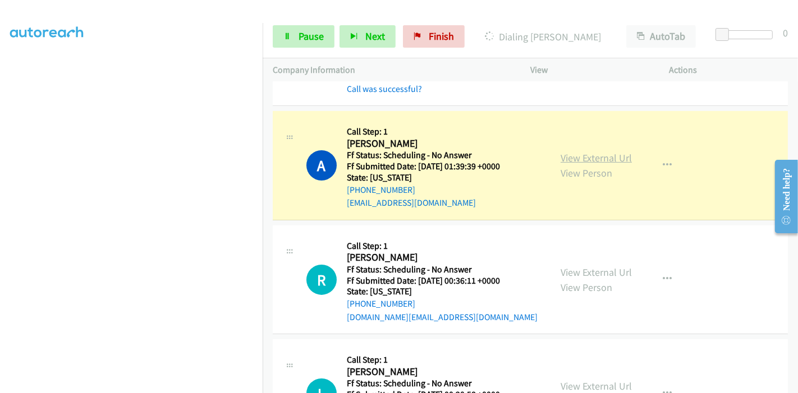
click at [600, 151] on link "View External Url" at bounding box center [595, 157] width 71 height 13
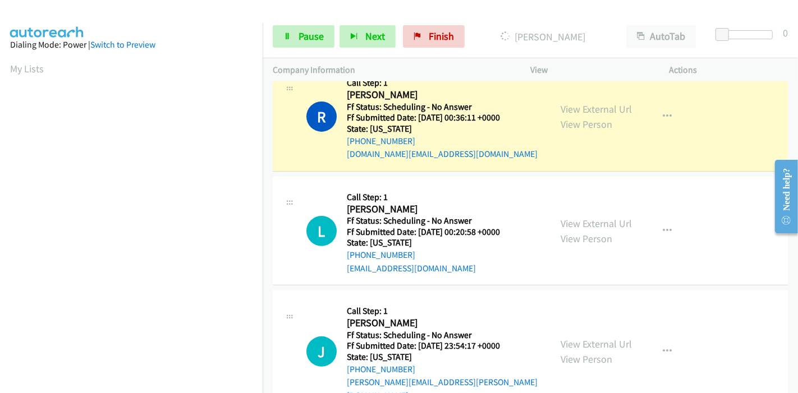
scroll to position [249, 0]
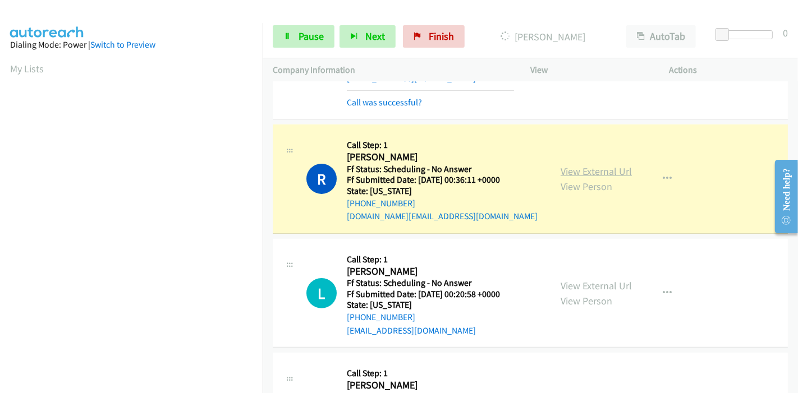
click at [599, 165] on link "View External Url" at bounding box center [595, 171] width 71 height 13
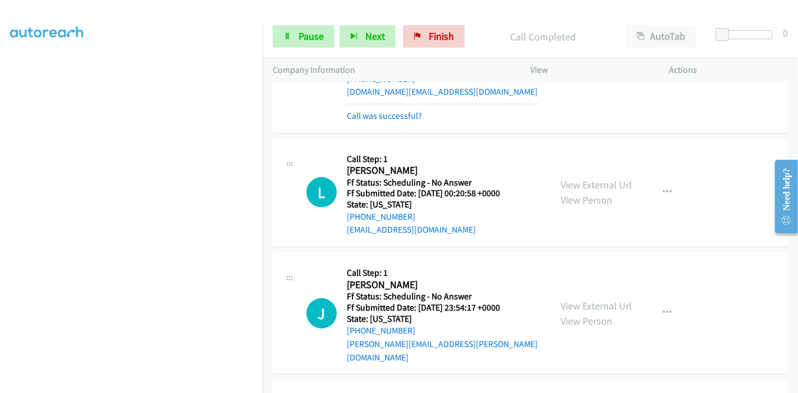
scroll to position [436, 0]
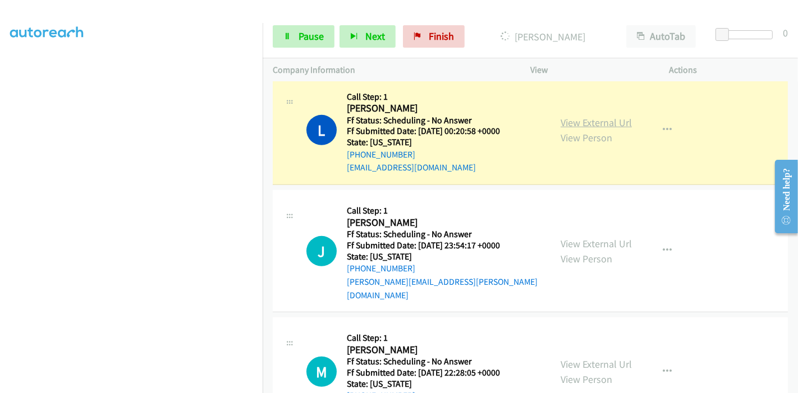
click at [571, 116] on link "View External Url" at bounding box center [595, 122] width 71 height 13
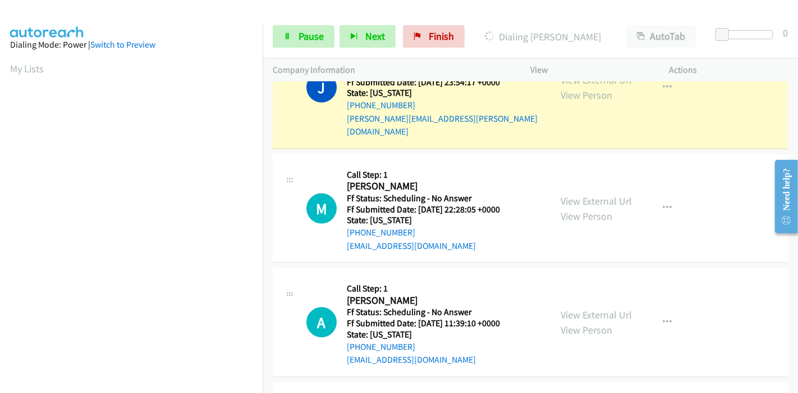
scroll to position [561, 0]
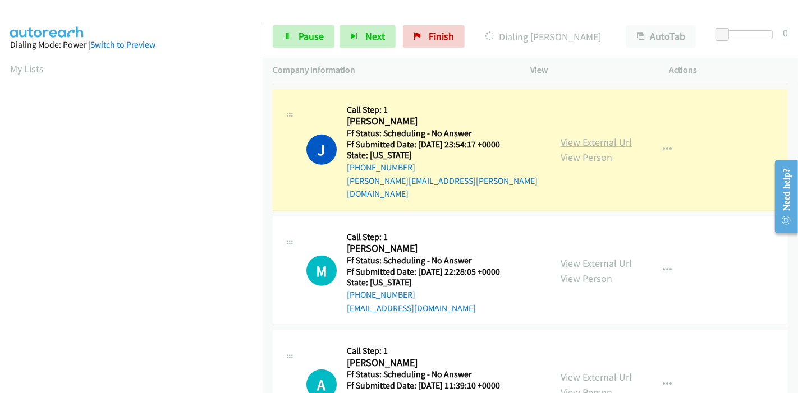
click at [606, 136] on link "View External Url" at bounding box center [595, 142] width 71 height 13
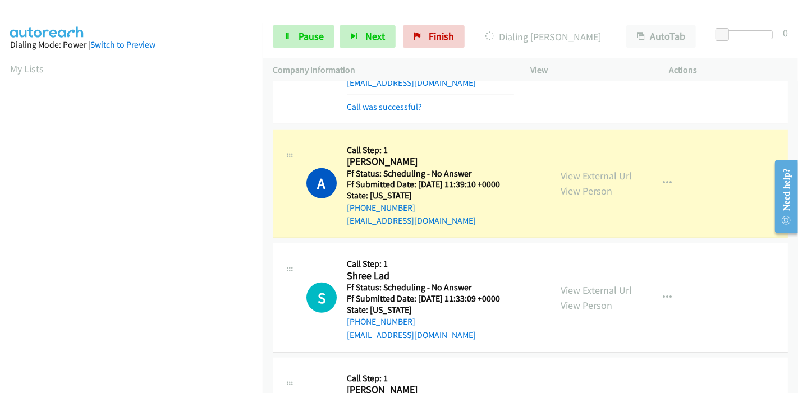
scroll to position [237, 0]
click at [562, 169] on link "View External Url" at bounding box center [595, 175] width 71 height 13
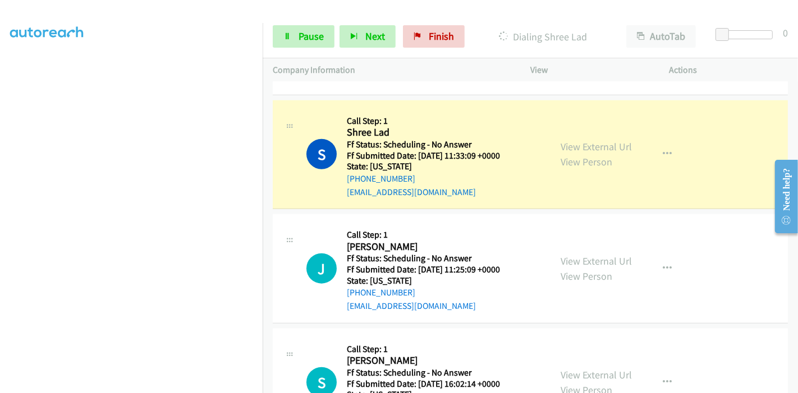
scroll to position [997, 0]
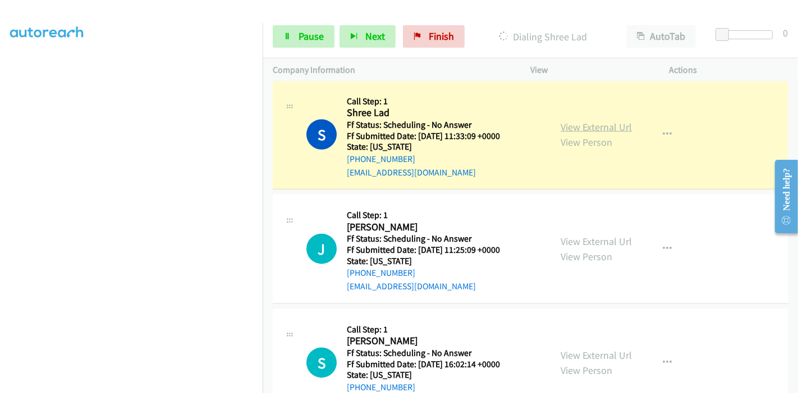
click at [605, 121] on link "View External Url" at bounding box center [595, 127] width 71 height 13
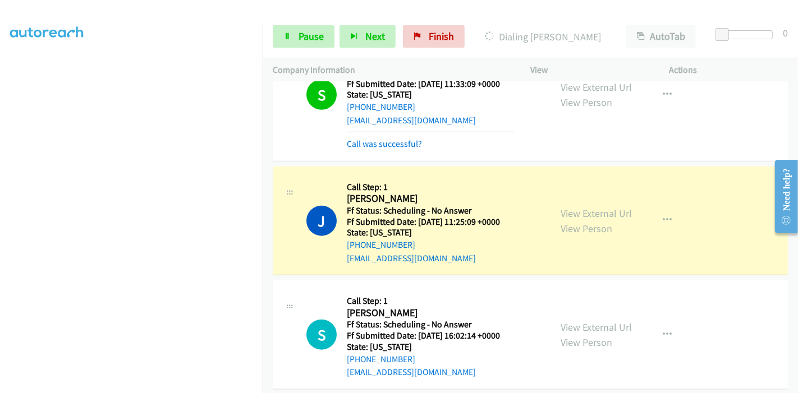
scroll to position [1122, 0]
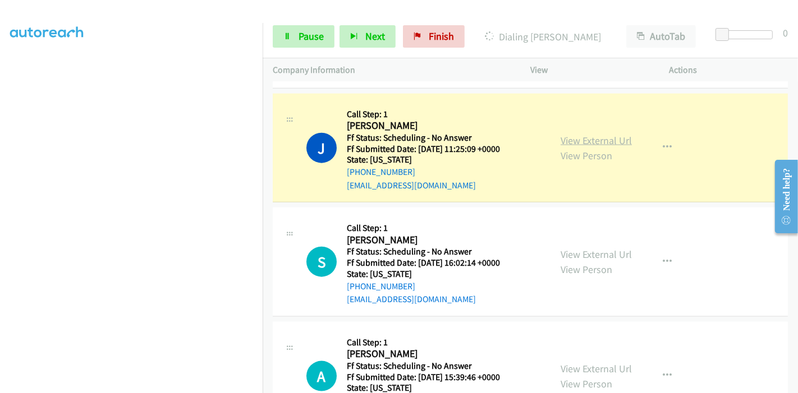
click at [606, 134] on link "View External Url" at bounding box center [595, 140] width 71 height 13
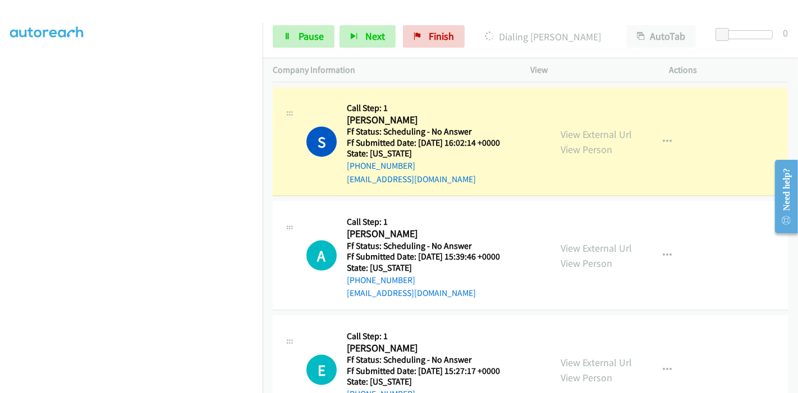
scroll to position [1246, 0]
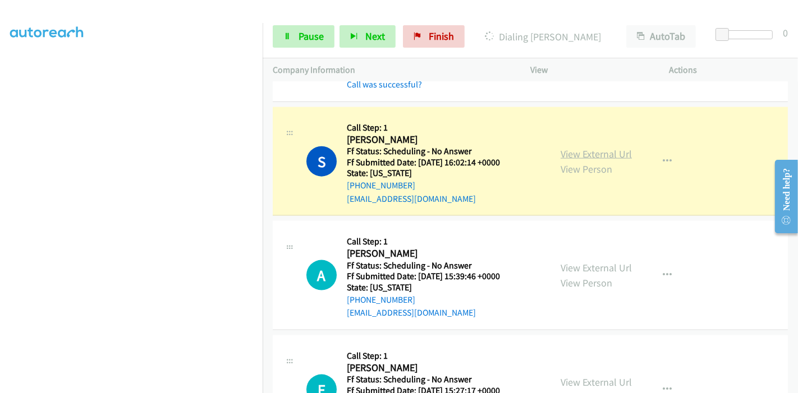
click at [611, 148] on link "View External Url" at bounding box center [595, 154] width 71 height 13
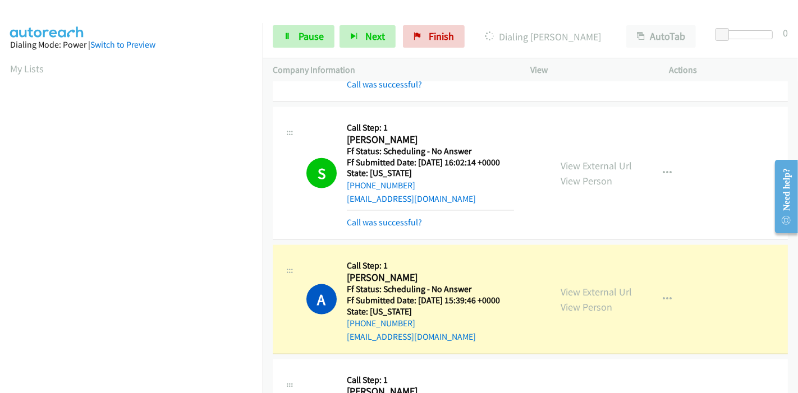
scroll to position [1371, 0]
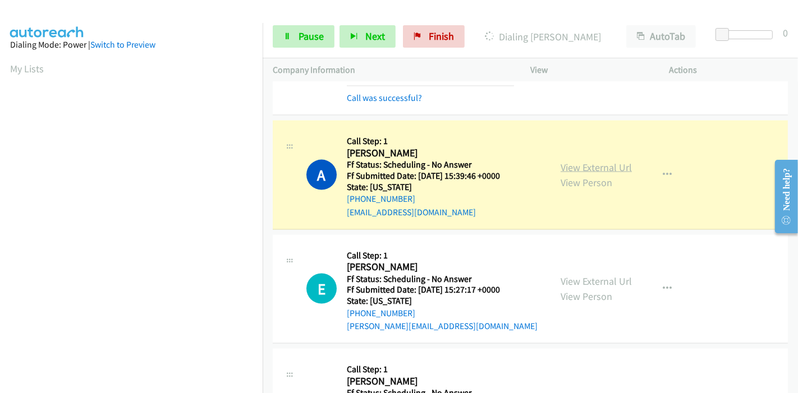
click at [588, 161] on link "View External Url" at bounding box center [595, 167] width 71 height 13
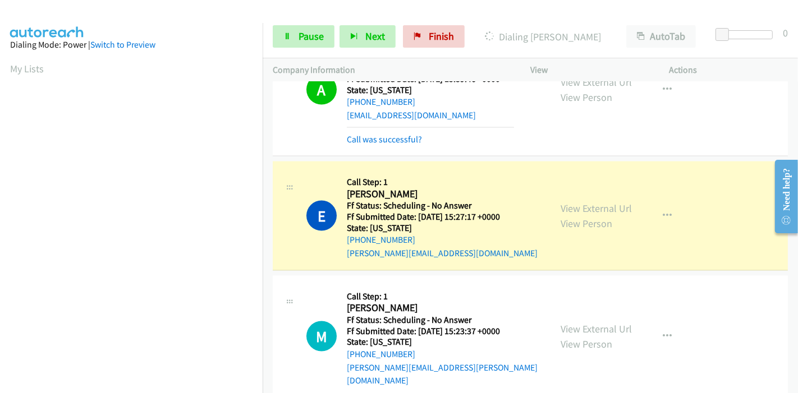
scroll to position [1495, 0]
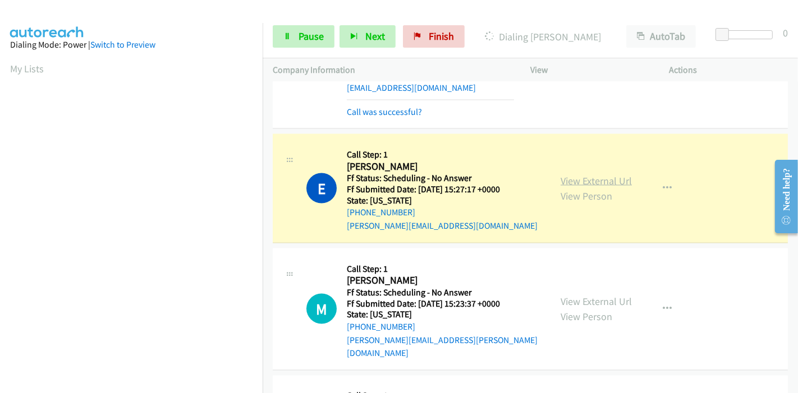
click at [606, 174] on link "View External Url" at bounding box center [595, 180] width 71 height 13
click at [302, 39] on span "Pause" at bounding box center [310, 36] width 25 height 13
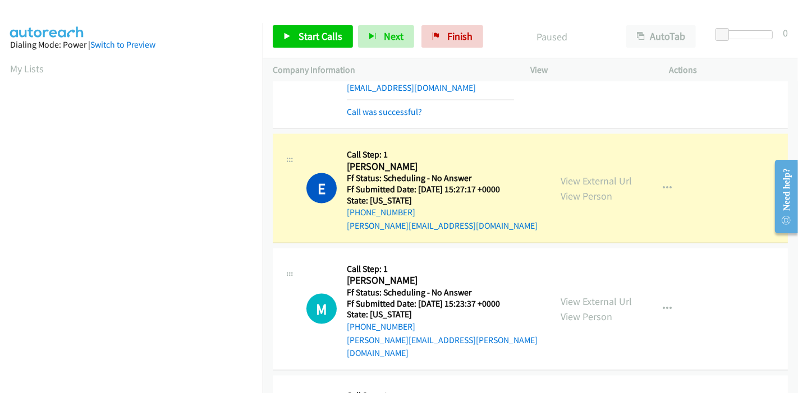
scroll to position [237, 0]
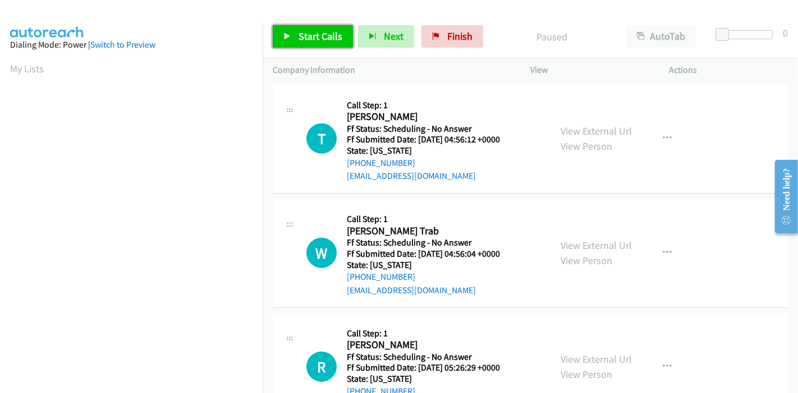
click at [312, 39] on span "Start Calls" at bounding box center [320, 36] width 44 height 13
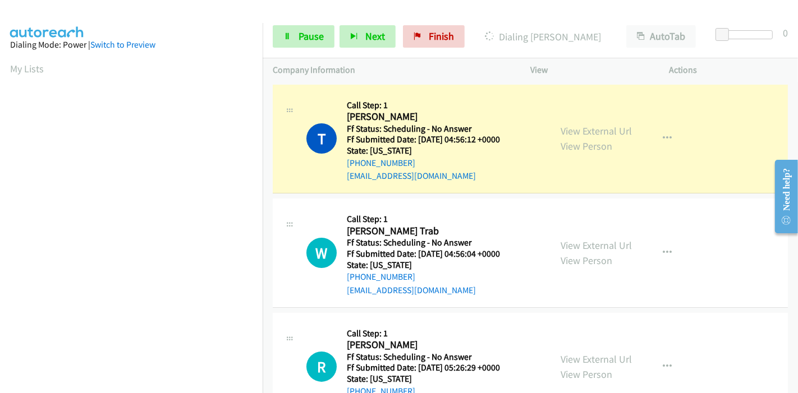
scroll to position [237, 0]
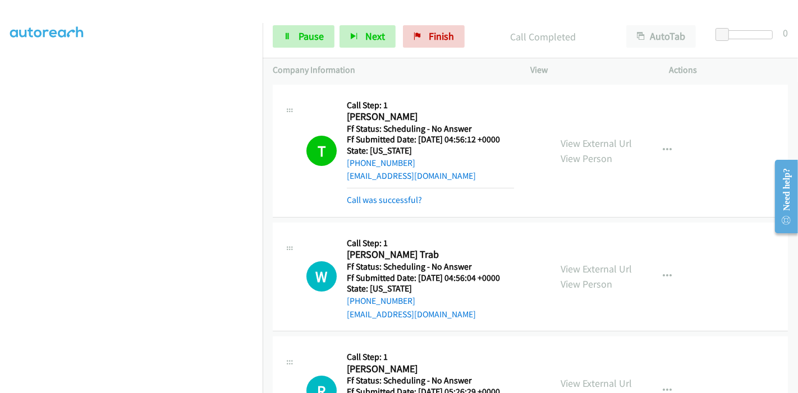
click at [570, 132] on div "View External Url View Person View External Url Email Schedule/Manage Callback …" at bounding box center [624, 151] width 149 height 112
click at [571, 143] on link "View External Url" at bounding box center [595, 143] width 71 height 13
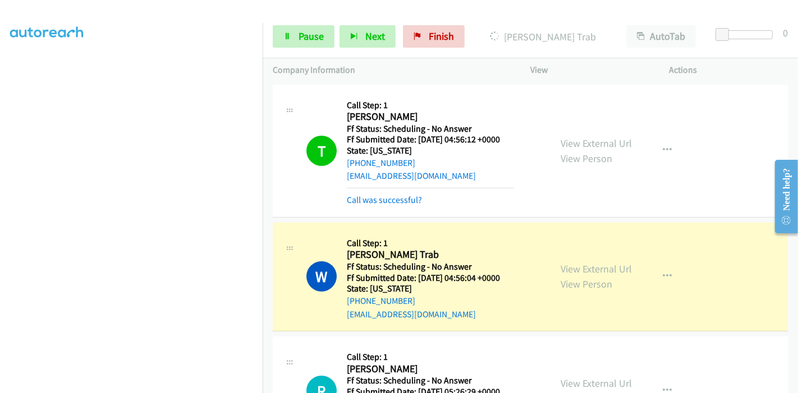
scroll to position [0, 0]
click at [560, 265] on link "View External Url" at bounding box center [595, 269] width 71 height 13
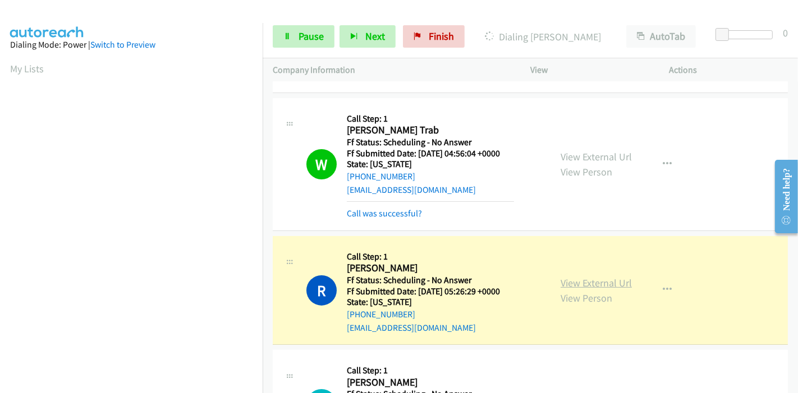
scroll to position [237, 0]
click at [582, 282] on link "View External Url" at bounding box center [595, 283] width 71 height 13
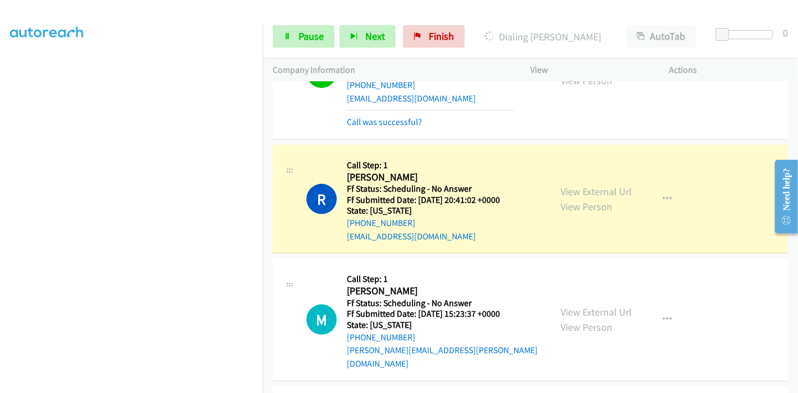
scroll to position [374, 0]
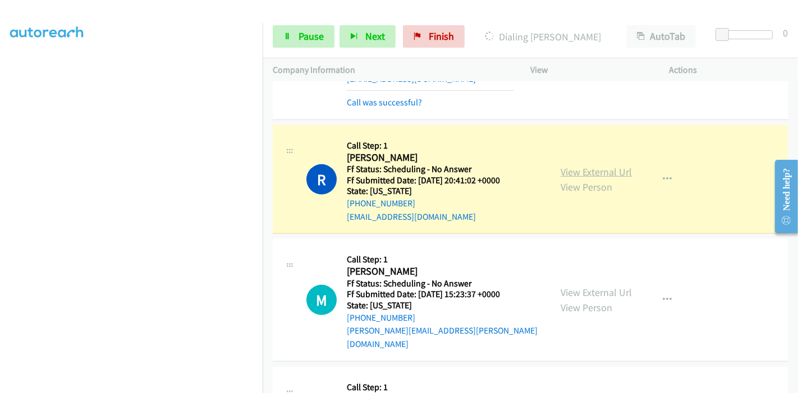
click at [610, 172] on link "View External Url" at bounding box center [595, 171] width 71 height 13
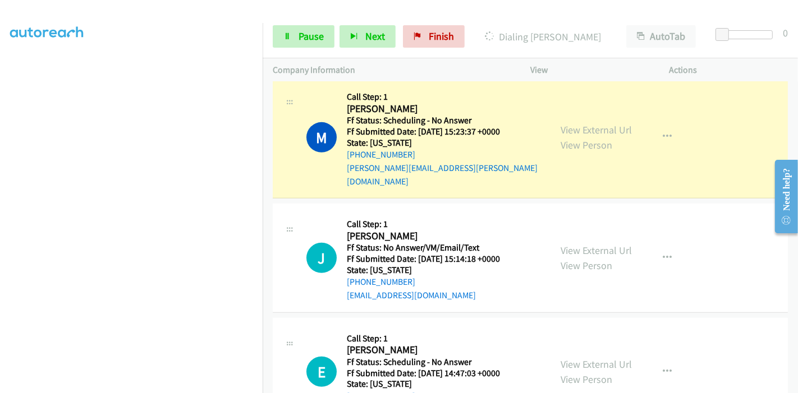
scroll to position [561, 0]
click at [627, 122] on div "View External Url View Person View External Url Email Schedule/Manage Callback …" at bounding box center [624, 137] width 149 height 102
click at [606, 123] on link "View External Url" at bounding box center [595, 129] width 71 height 13
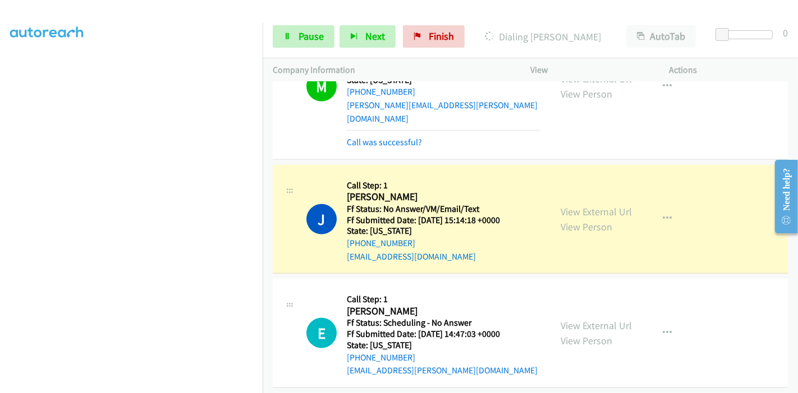
scroll to position [685, 0]
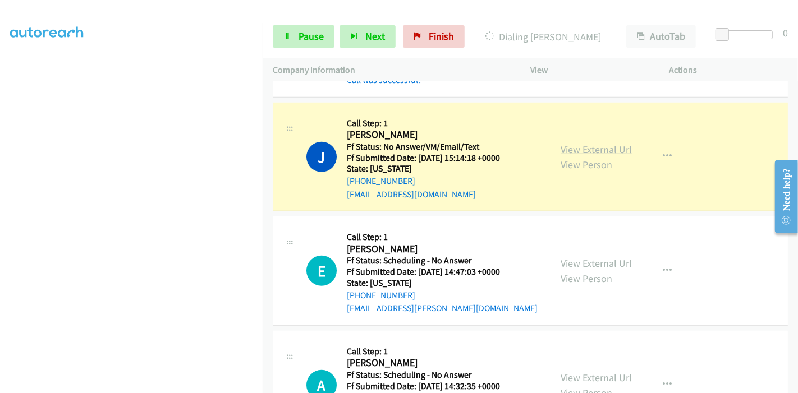
click at [575, 143] on link "View External Url" at bounding box center [595, 149] width 71 height 13
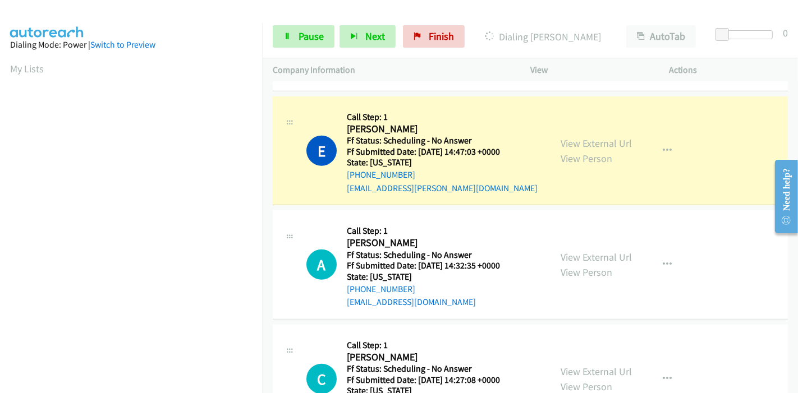
scroll to position [810, 0]
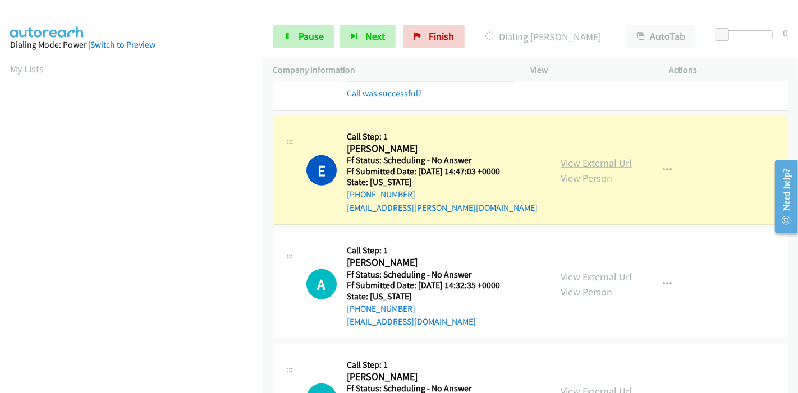
click at [616, 157] on link "View External Url" at bounding box center [595, 163] width 71 height 13
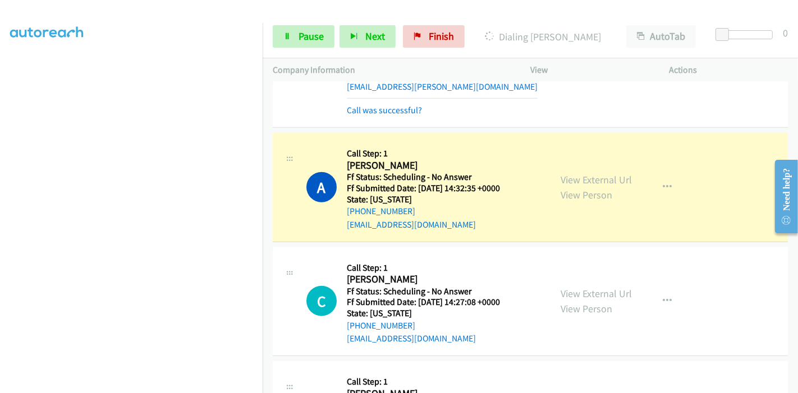
scroll to position [997, 0]
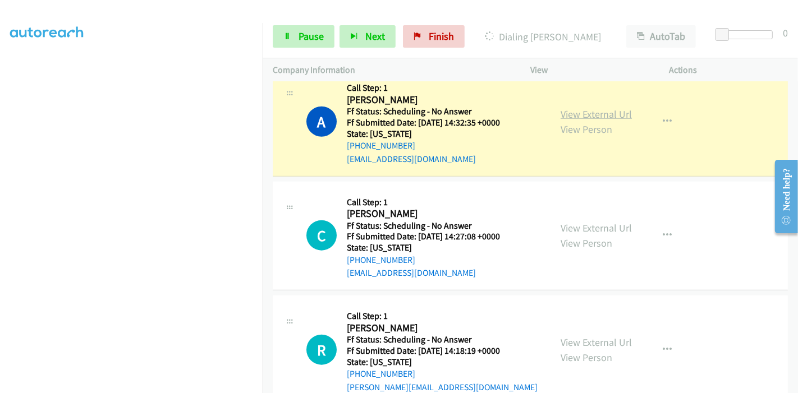
click at [614, 108] on link "View External Url" at bounding box center [595, 114] width 71 height 13
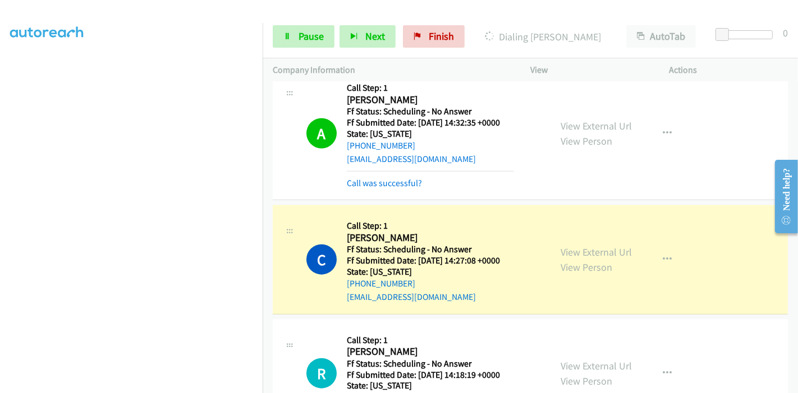
scroll to position [1059, 0]
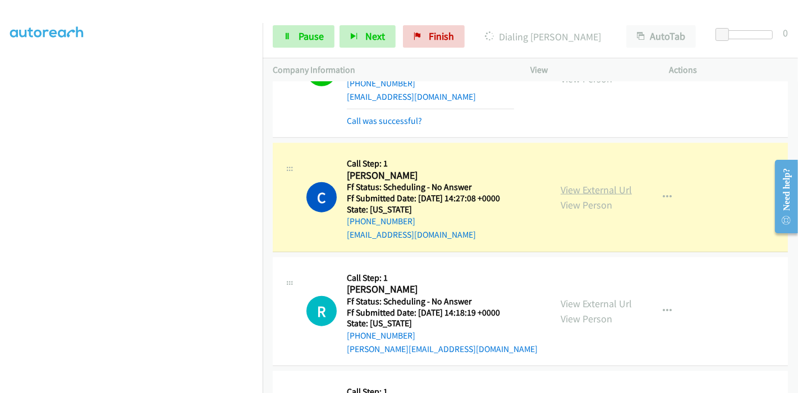
click at [616, 183] on link "View External Url" at bounding box center [595, 189] width 71 height 13
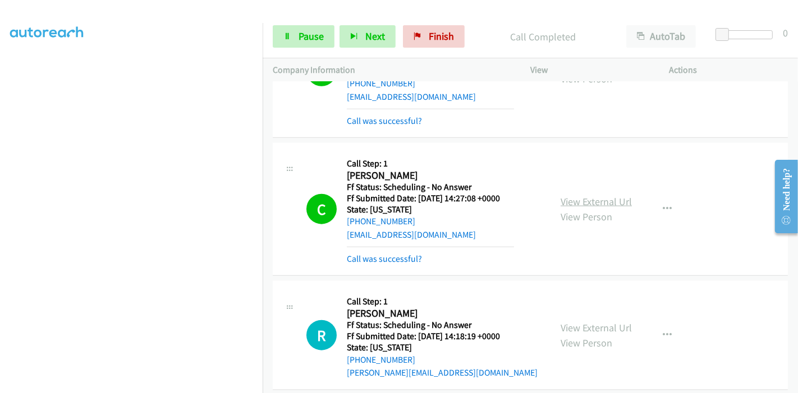
click at [595, 195] on link "View External Url" at bounding box center [595, 201] width 71 height 13
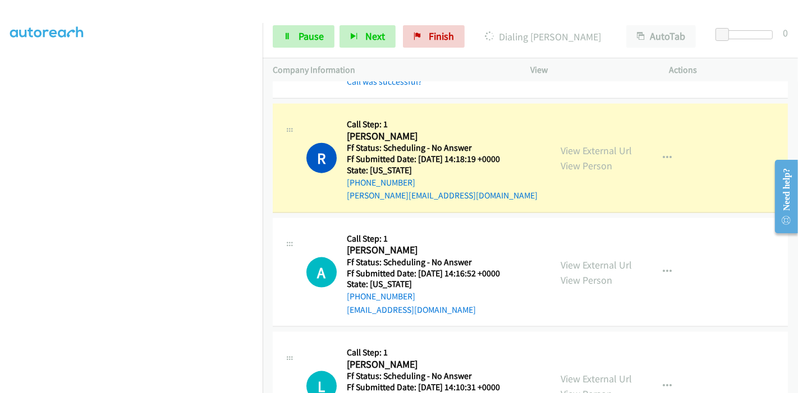
scroll to position [1246, 0]
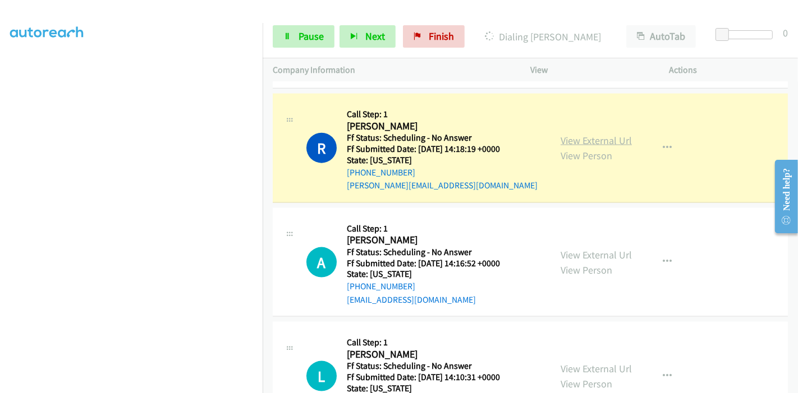
click at [622, 134] on link "View External Url" at bounding box center [595, 140] width 71 height 13
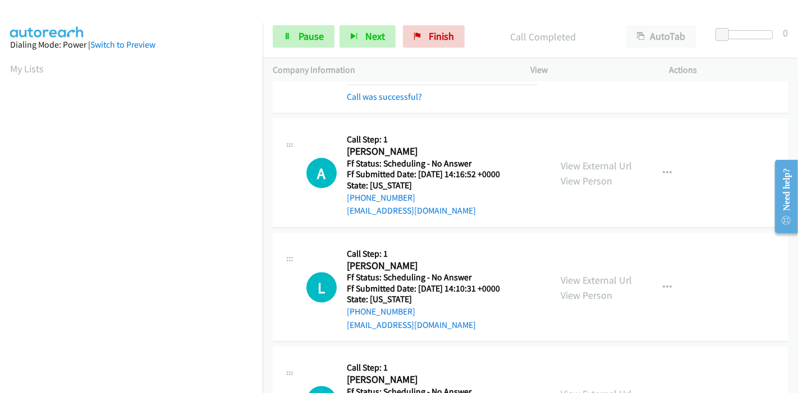
scroll to position [1371, 0]
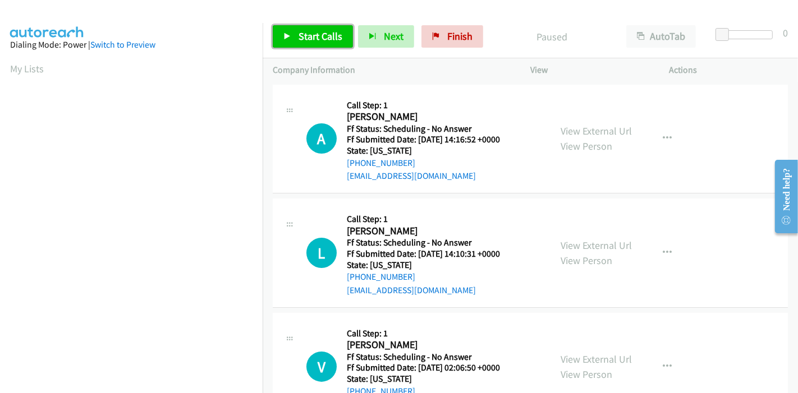
click at [288, 27] on link "Start Calls" at bounding box center [313, 36] width 80 height 22
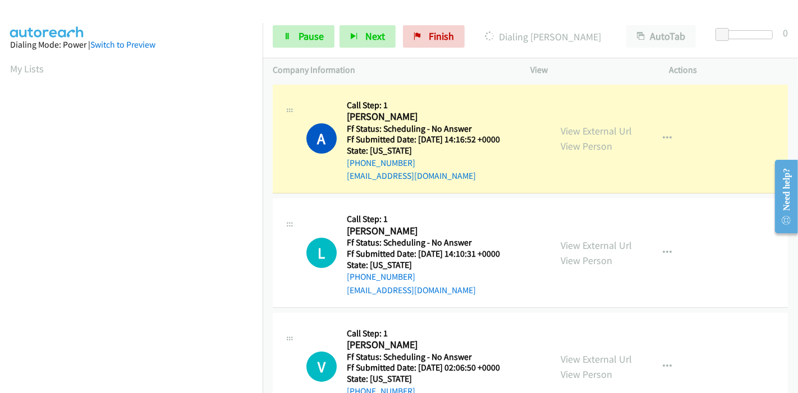
scroll to position [237, 0]
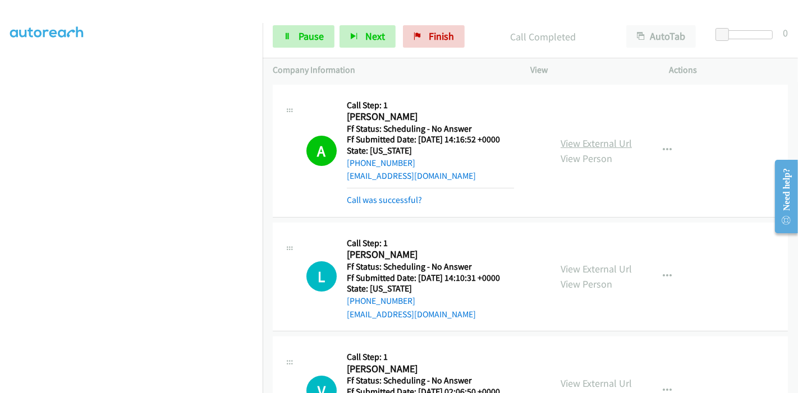
click at [582, 139] on link "View External Url" at bounding box center [595, 143] width 71 height 13
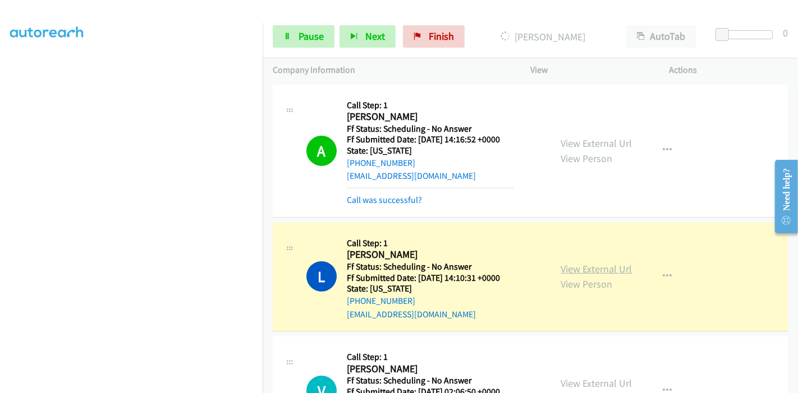
click at [608, 271] on link "View External Url" at bounding box center [595, 269] width 71 height 13
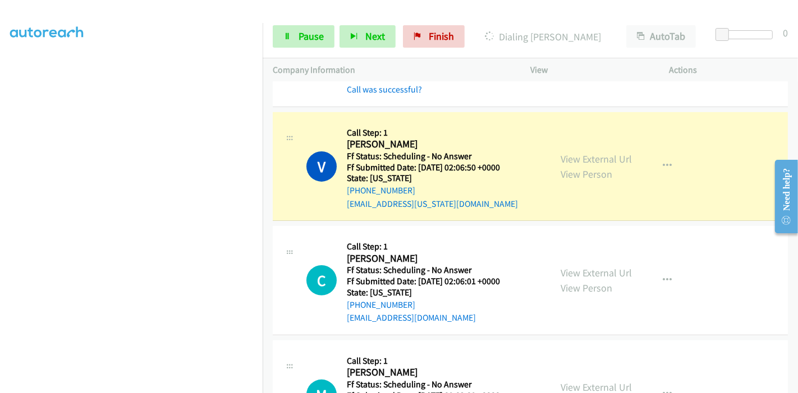
scroll to position [249, 0]
click at [585, 158] on link "View External Url" at bounding box center [595, 158] width 71 height 13
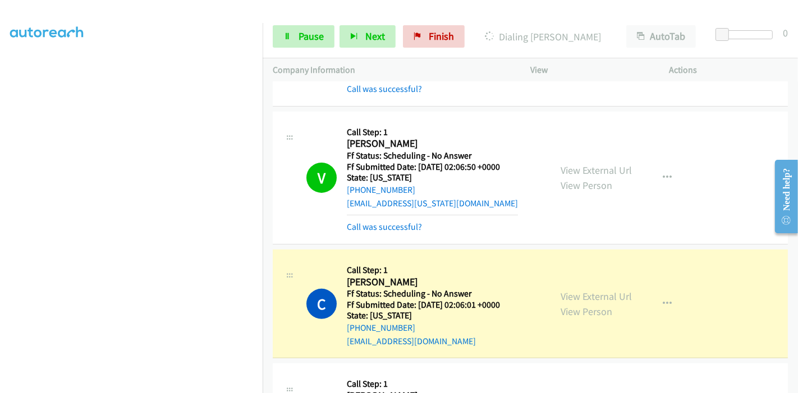
scroll to position [374, 0]
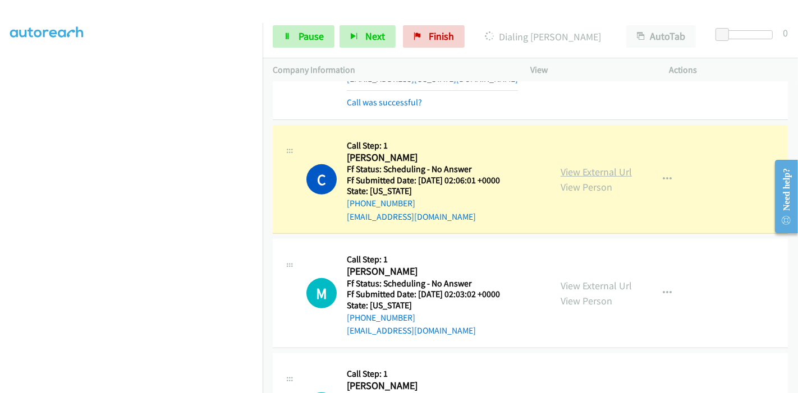
click at [585, 165] on link "View External Url" at bounding box center [595, 171] width 71 height 13
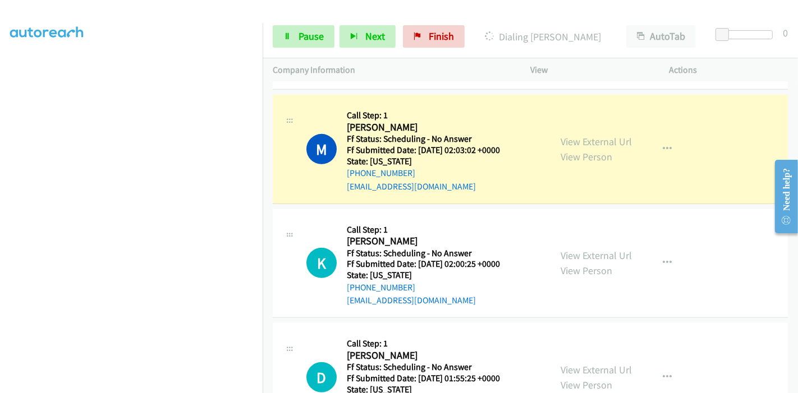
scroll to position [561, 0]
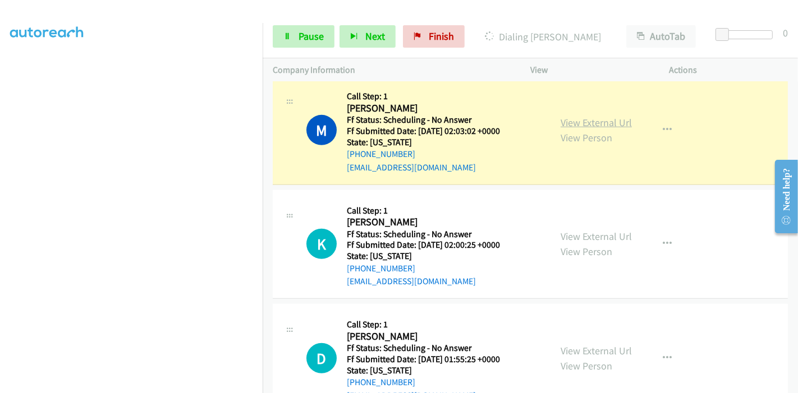
click at [616, 124] on link "View External Url" at bounding box center [595, 122] width 71 height 13
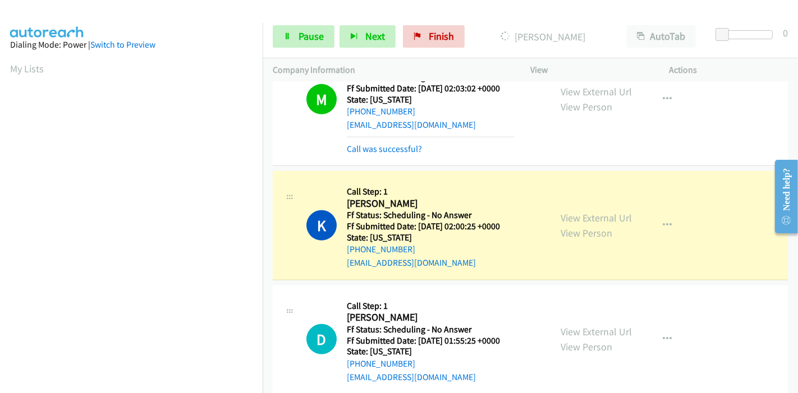
scroll to position [623, 0]
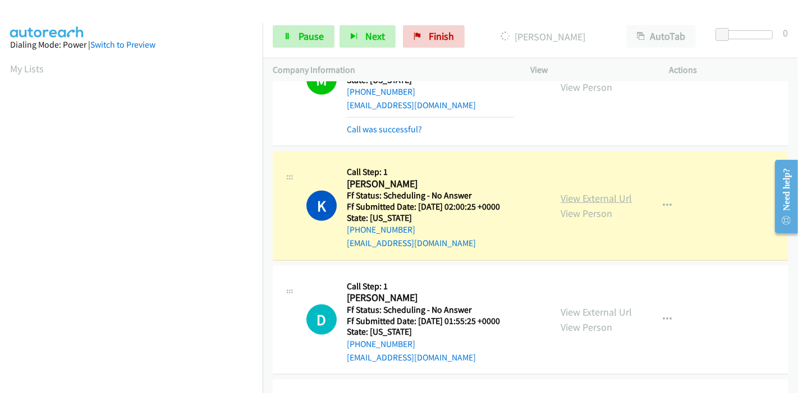
click at [574, 193] on link "View External Url" at bounding box center [595, 198] width 71 height 13
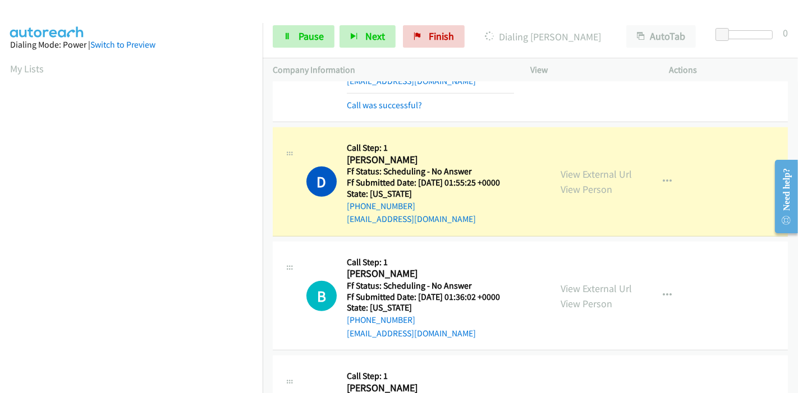
scroll to position [810, 0]
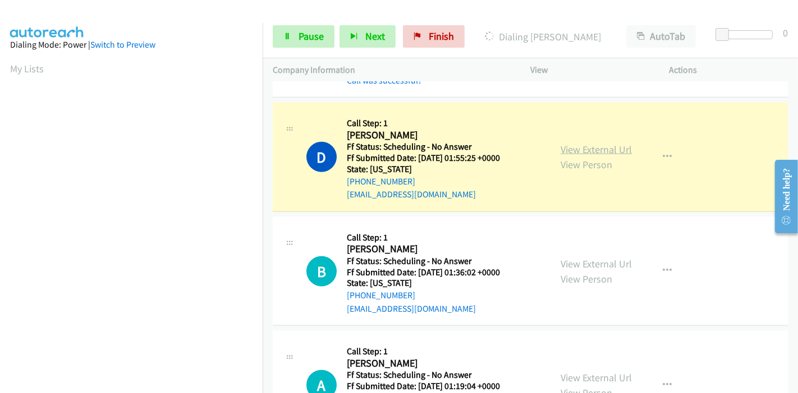
click at [564, 146] on link "View External Url" at bounding box center [595, 149] width 71 height 13
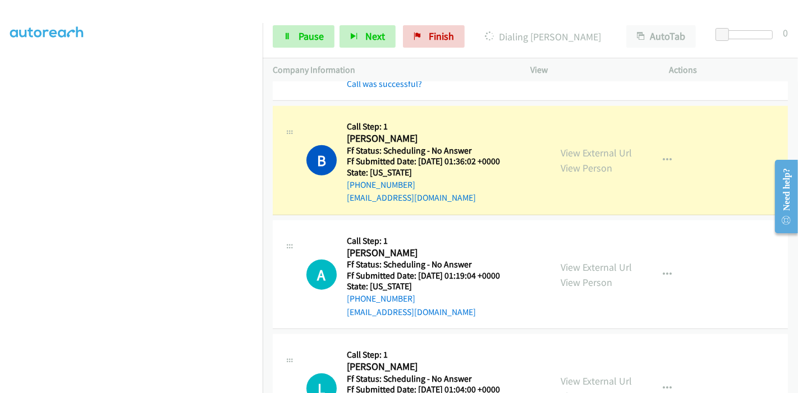
scroll to position [997, 0]
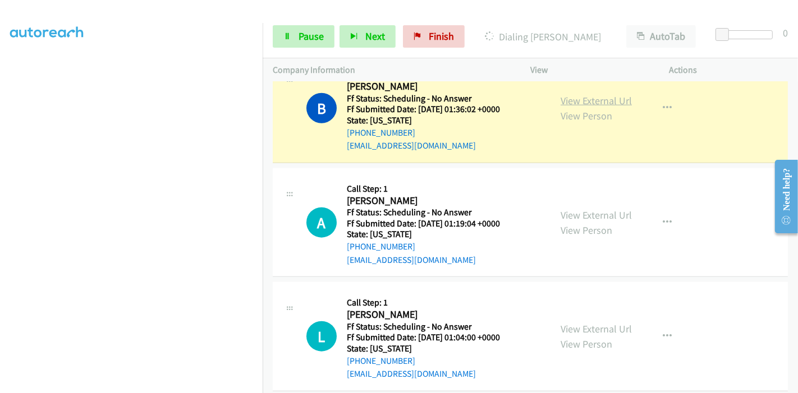
click at [622, 97] on link "View External Url" at bounding box center [595, 100] width 71 height 13
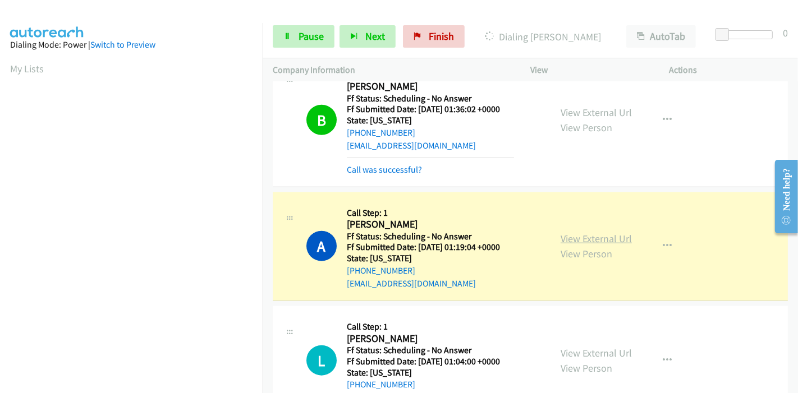
click at [596, 237] on link "View External Url" at bounding box center [595, 238] width 71 height 13
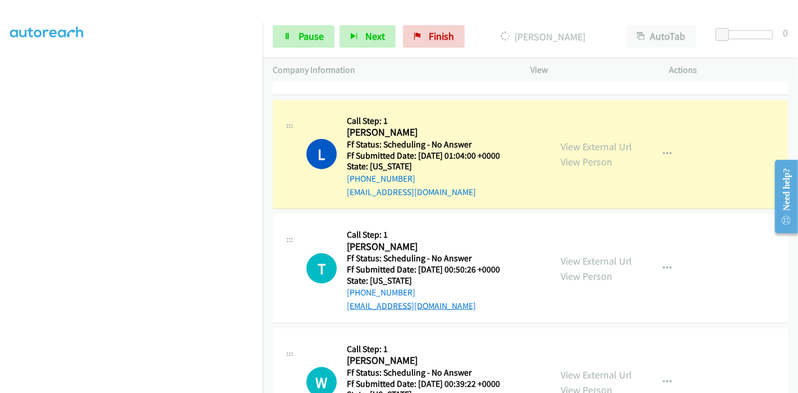
scroll to position [1246, 0]
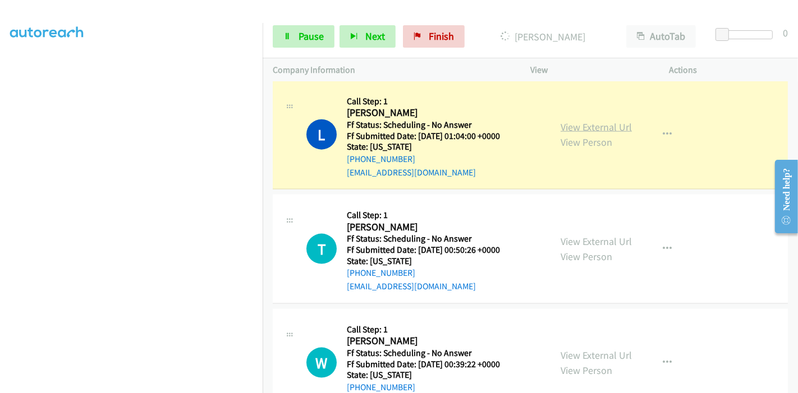
click at [597, 124] on link "View External Url" at bounding box center [595, 127] width 71 height 13
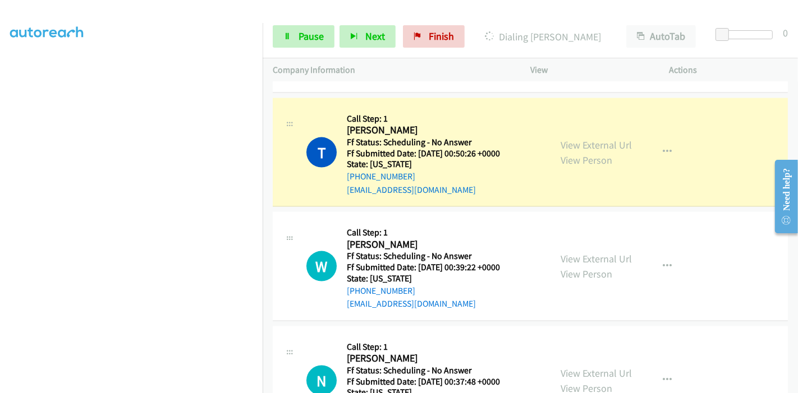
scroll to position [1371, 0]
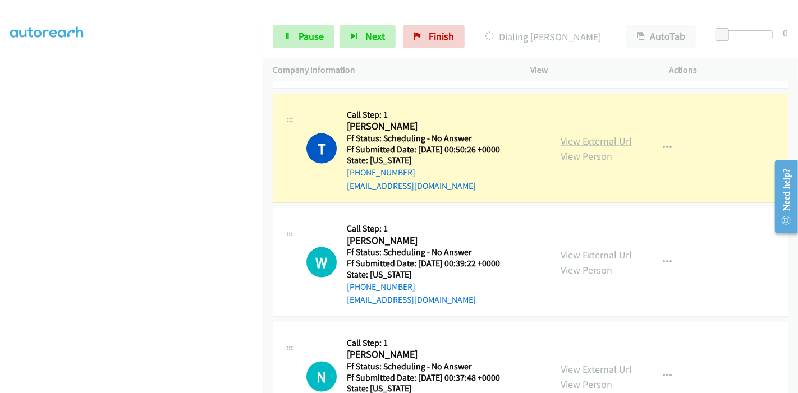
click at [615, 139] on link "View External Url" at bounding box center [595, 141] width 71 height 13
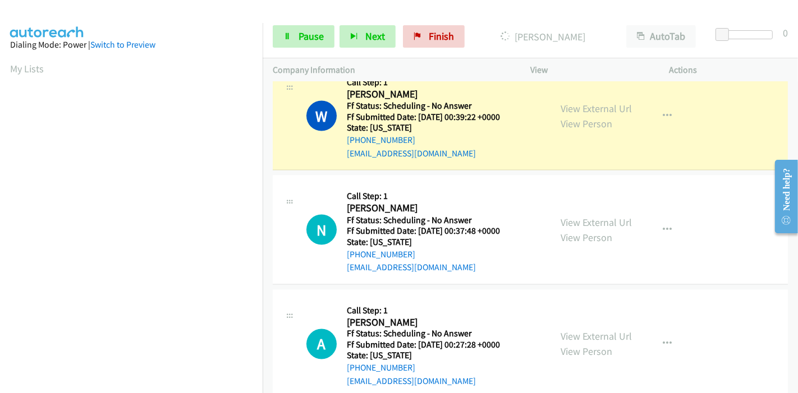
scroll to position [1558, 0]
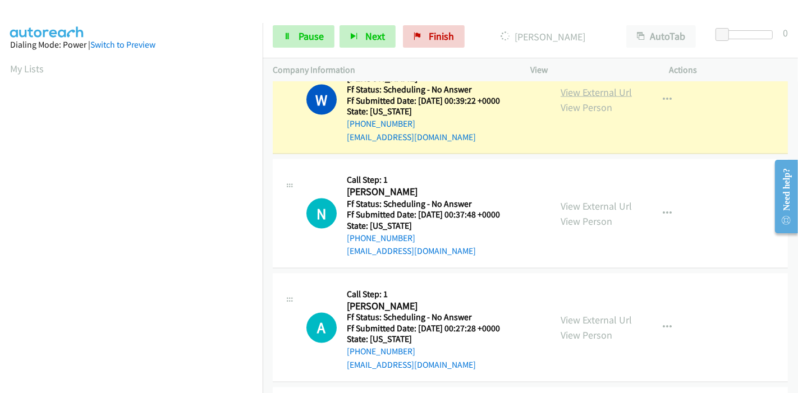
click at [621, 89] on link "View External Url" at bounding box center [595, 92] width 71 height 13
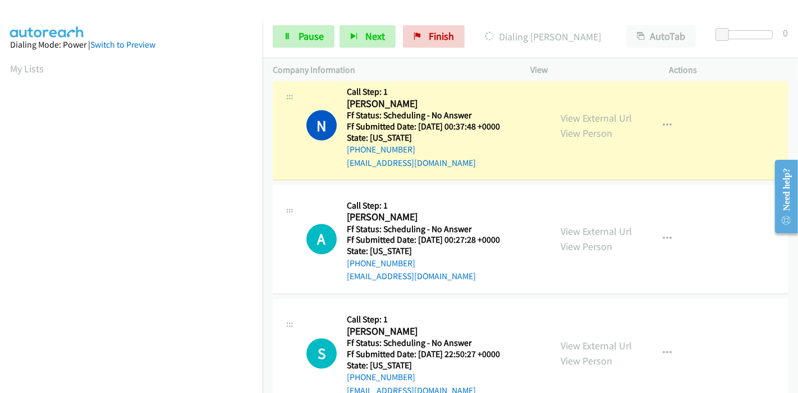
scroll to position [1694, 0]
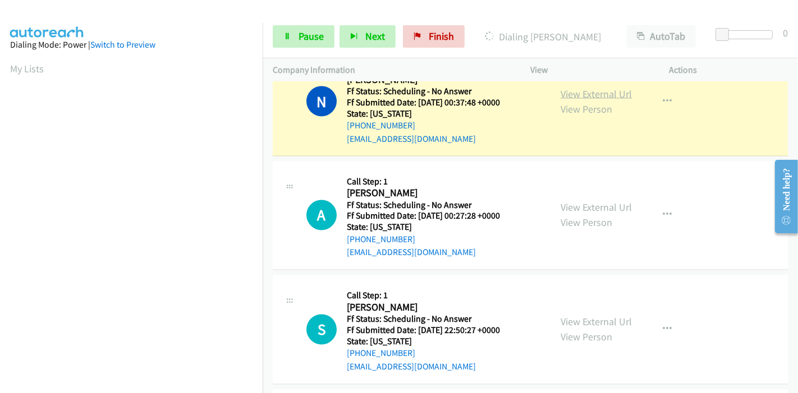
click at [610, 92] on link "View External Url" at bounding box center [595, 94] width 71 height 13
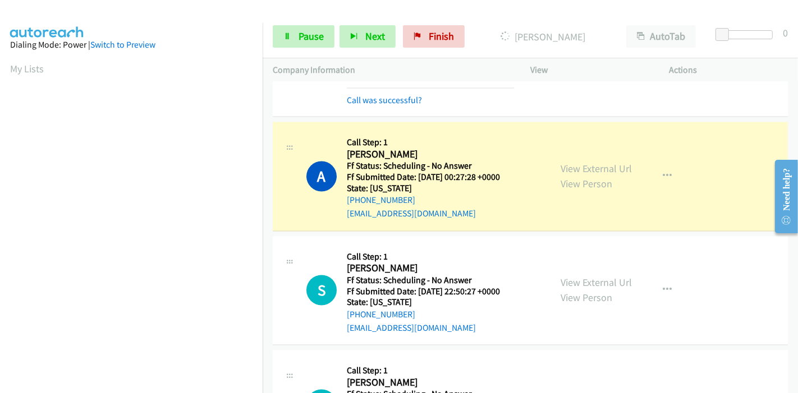
scroll to position [1819, 0]
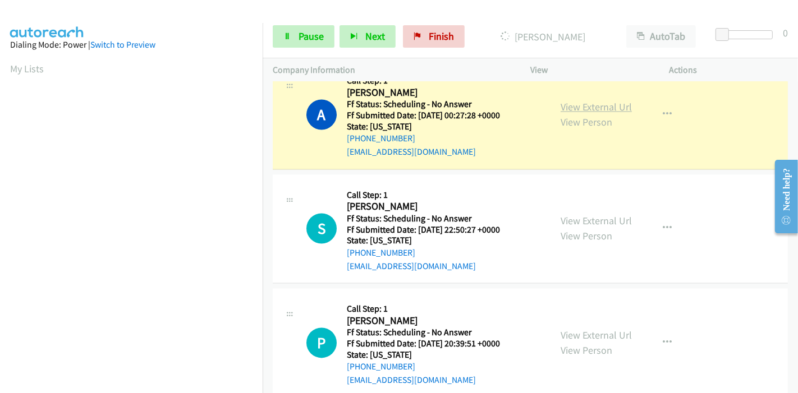
click at [607, 102] on link "View External Url" at bounding box center [595, 107] width 71 height 13
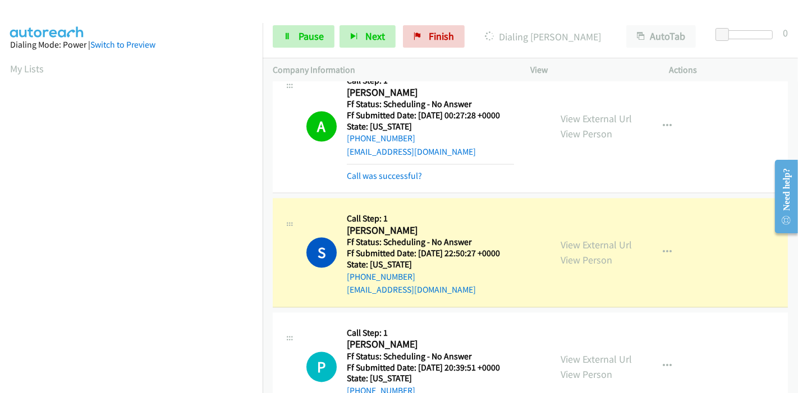
scroll to position [237, 0]
click at [575, 240] on link "View External Url" at bounding box center [595, 245] width 71 height 13
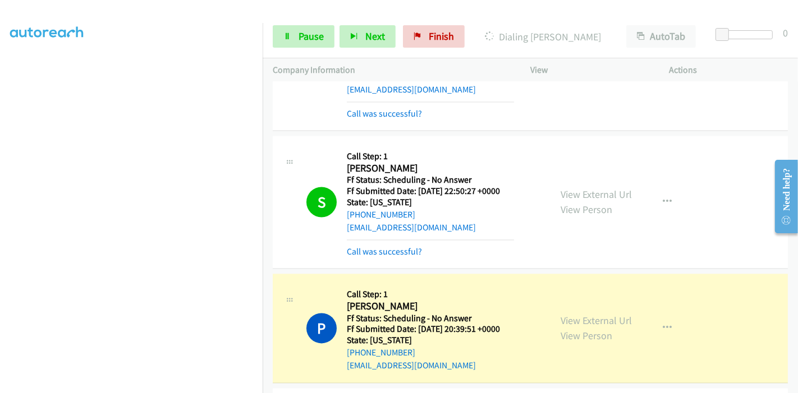
scroll to position [1944, 0]
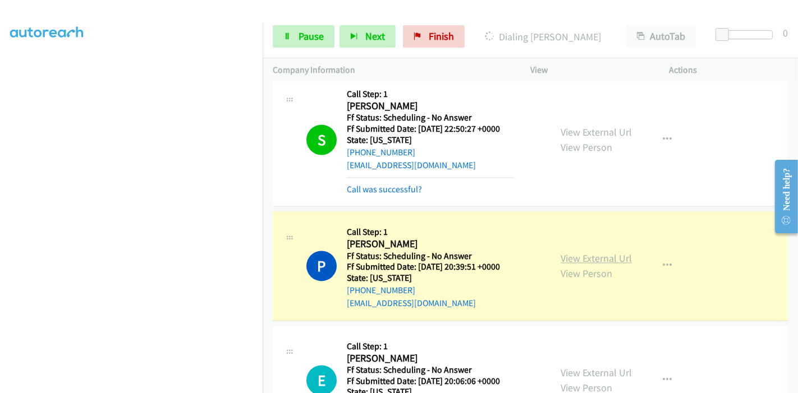
click at [564, 254] on link "View External Url" at bounding box center [595, 258] width 71 height 13
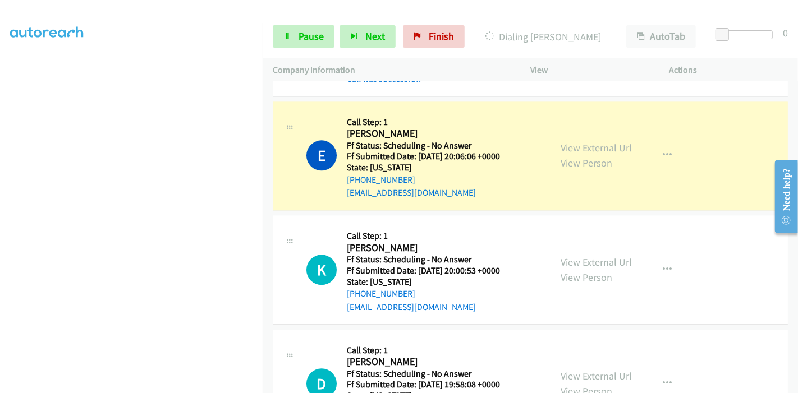
scroll to position [2130, 0]
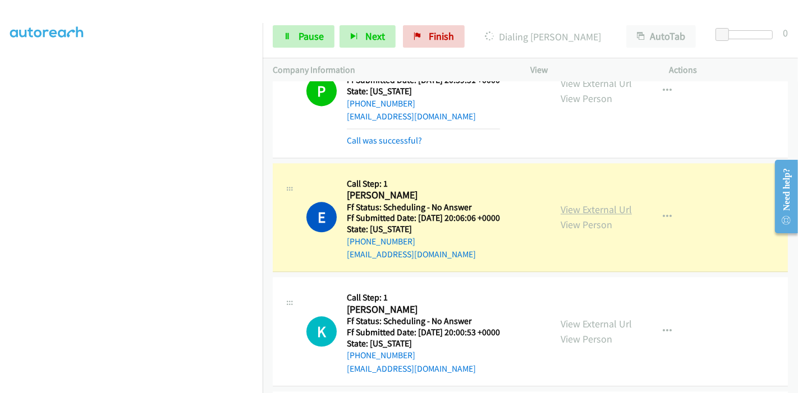
click at [616, 203] on link "View External Url" at bounding box center [595, 209] width 71 height 13
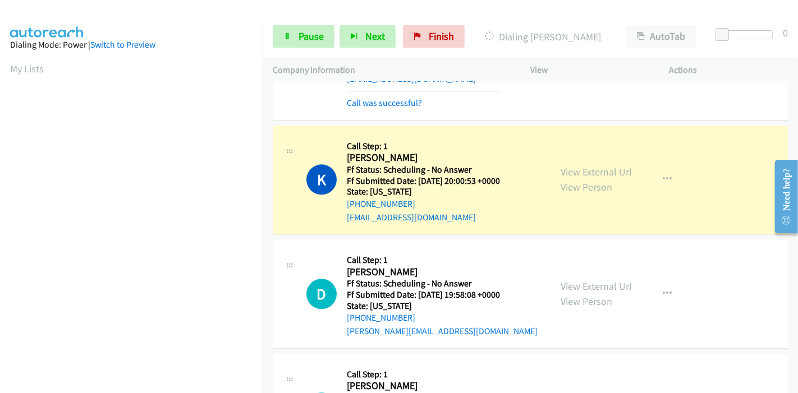
scroll to position [2317, 0]
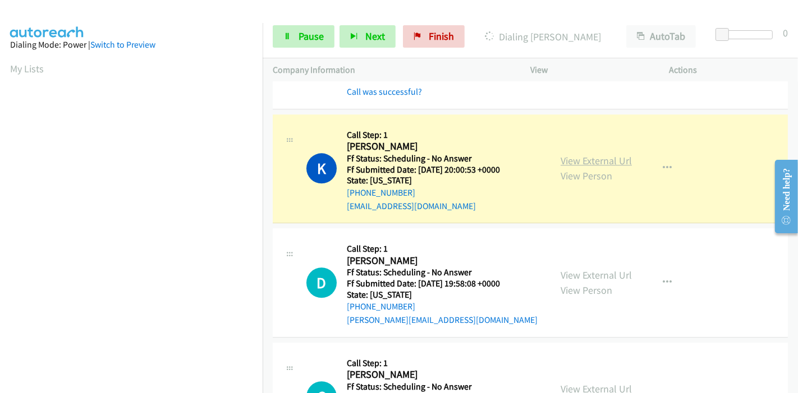
click at [577, 154] on link "View External Url" at bounding box center [595, 160] width 71 height 13
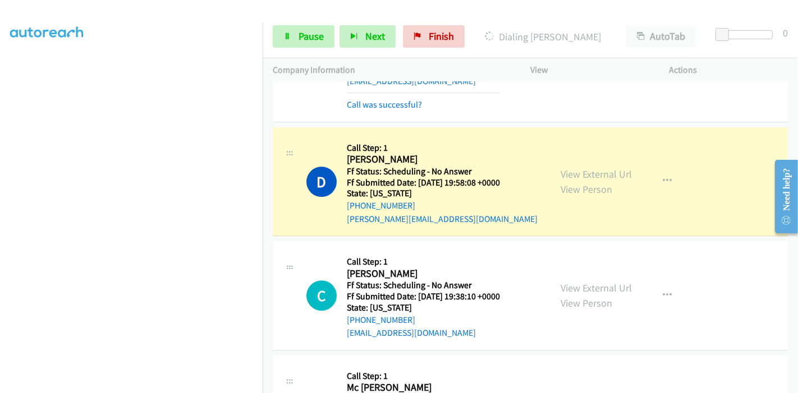
scroll to position [2505, 0]
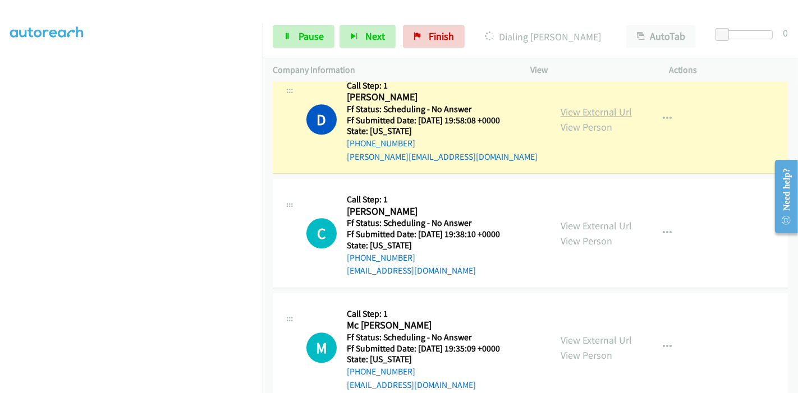
click at [585, 105] on link "View External Url" at bounding box center [595, 111] width 71 height 13
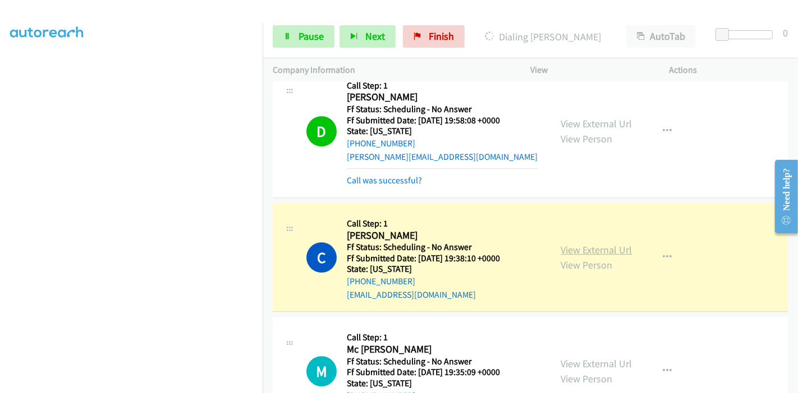
click at [589, 243] on link "View External Url" at bounding box center [595, 249] width 71 height 13
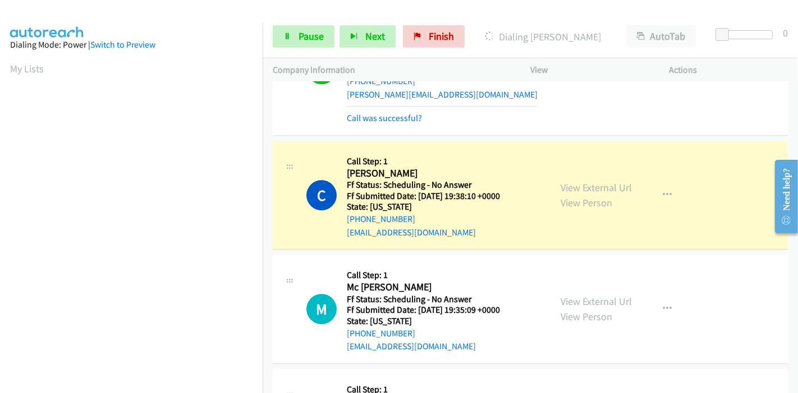
scroll to position [2629, 0]
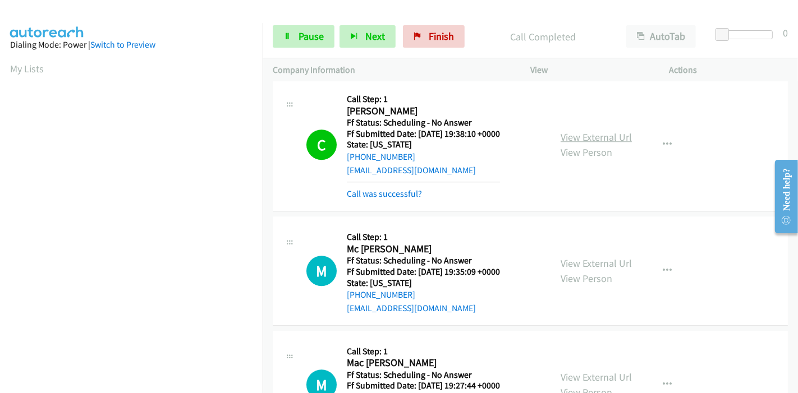
click at [596, 131] on link "View External Url" at bounding box center [595, 137] width 71 height 13
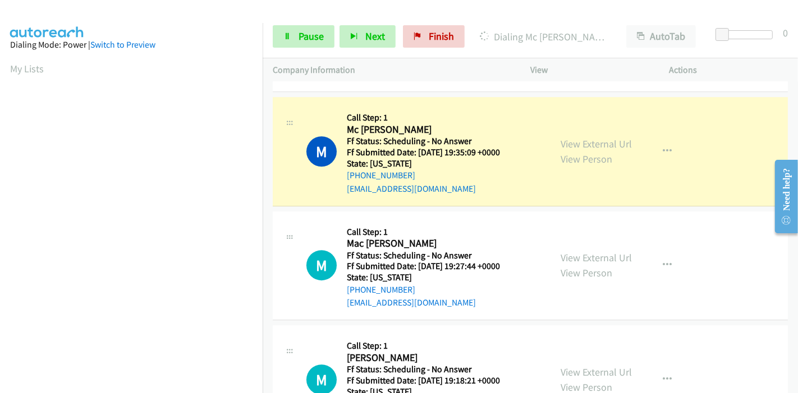
scroll to position [2754, 0]
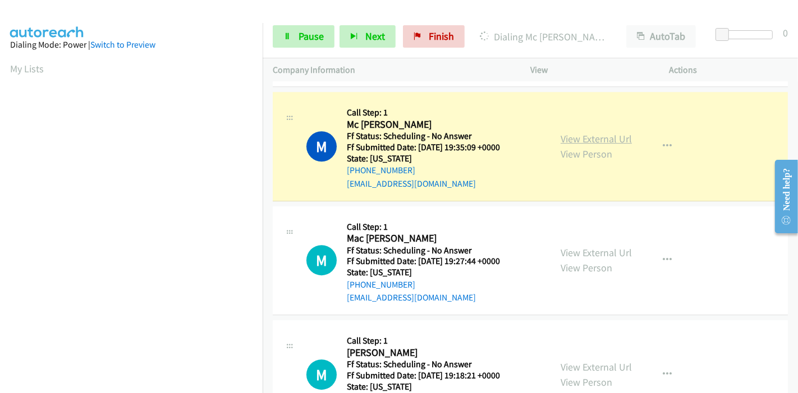
click at [618, 134] on link "View External Url" at bounding box center [595, 138] width 71 height 13
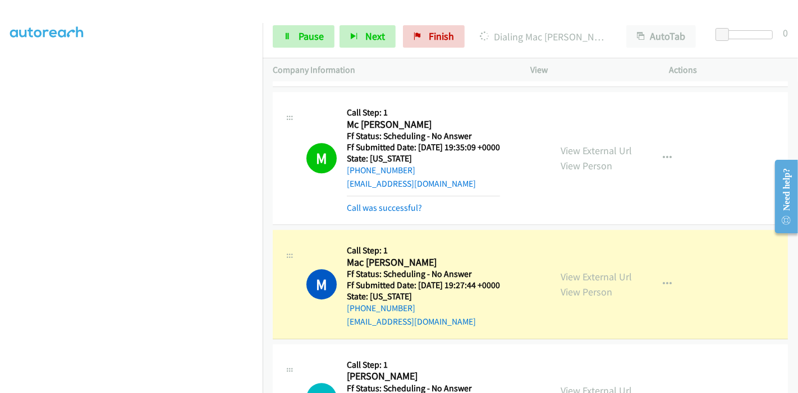
scroll to position [0, 0]
click at [609, 270] on link "View External Url" at bounding box center [595, 276] width 71 height 13
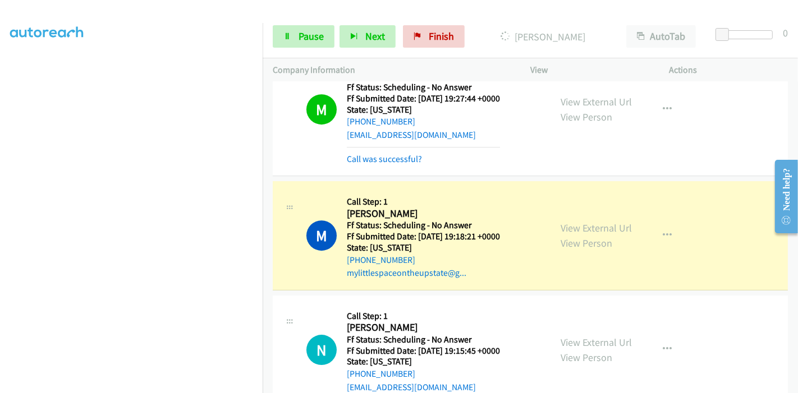
scroll to position [3003, 0]
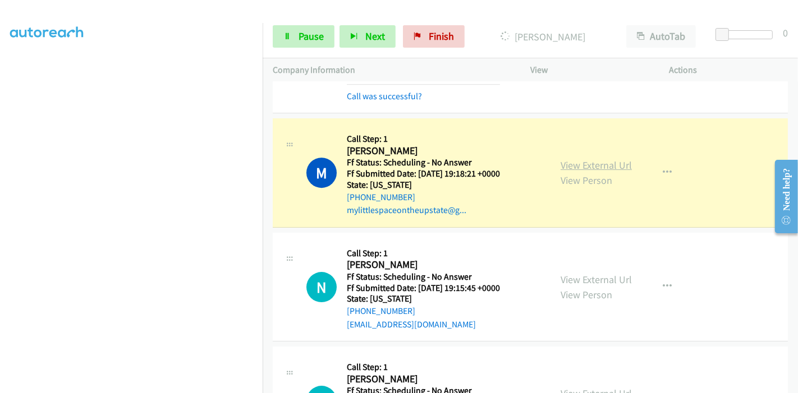
click at [587, 159] on link "View External Url" at bounding box center [595, 165] width 71 height 13
click at [307, 34] on span "Pause" at bounding box center [310, 36] width 25 height 13
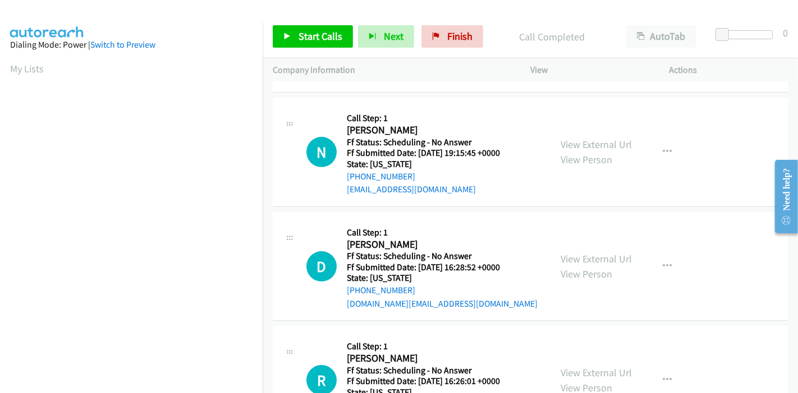
scroll to position [3190, 0]
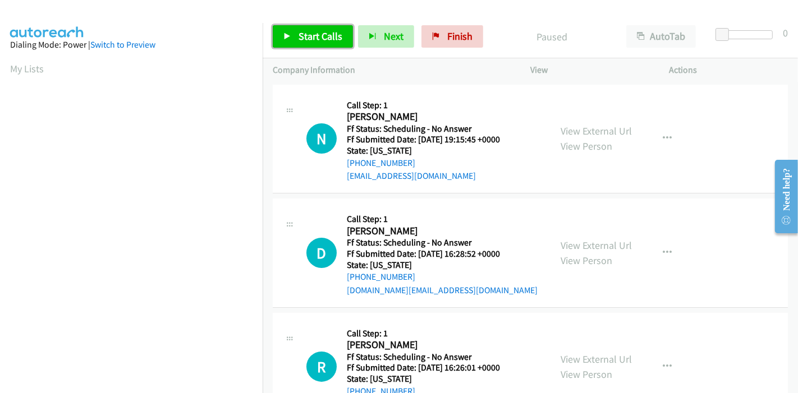
click at [307, 30] on span "Start Calls" at bounding box center [320, 36] width 44 height 13
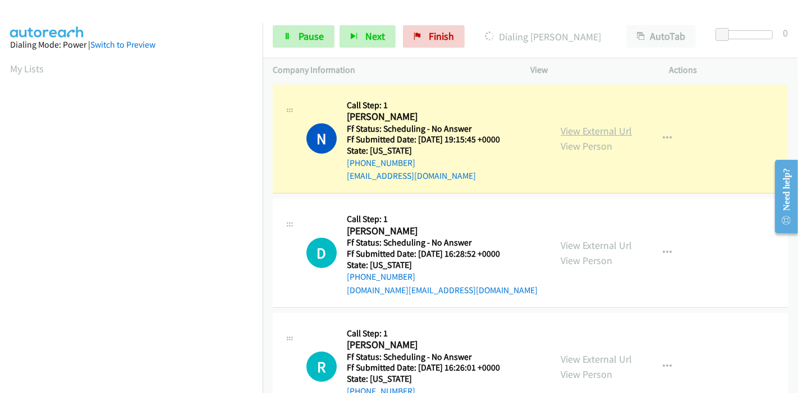
click at [578, 130] on link "View External Url" at bounding box center [595, 131] width 71 height 13
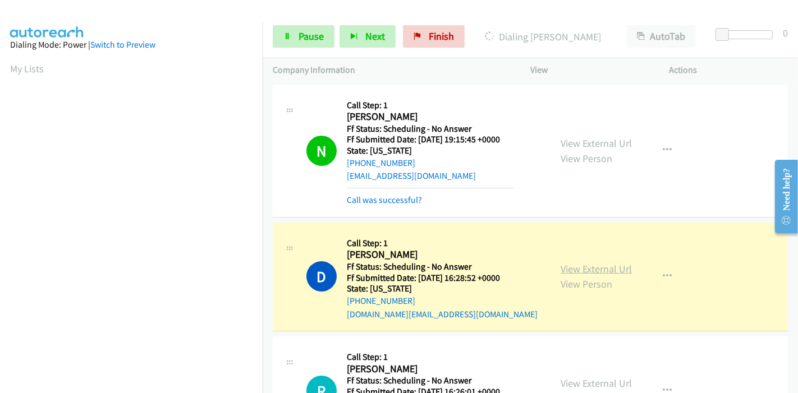
click at [606, 267] on link "View External Url" at bounding box center [595, 269] width 71 height 13
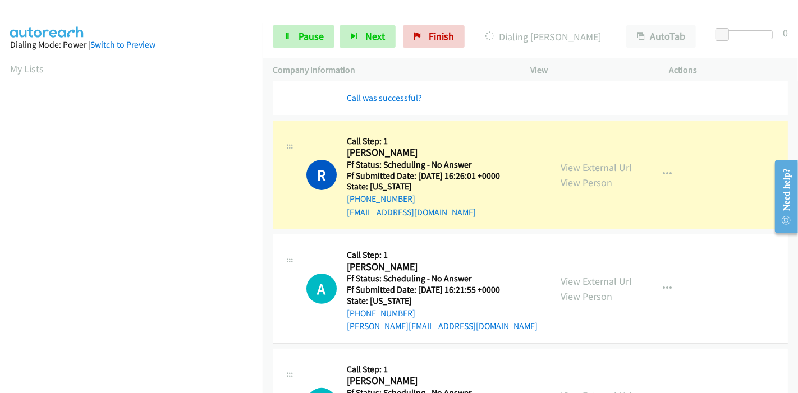
scroll to position [249, 0]
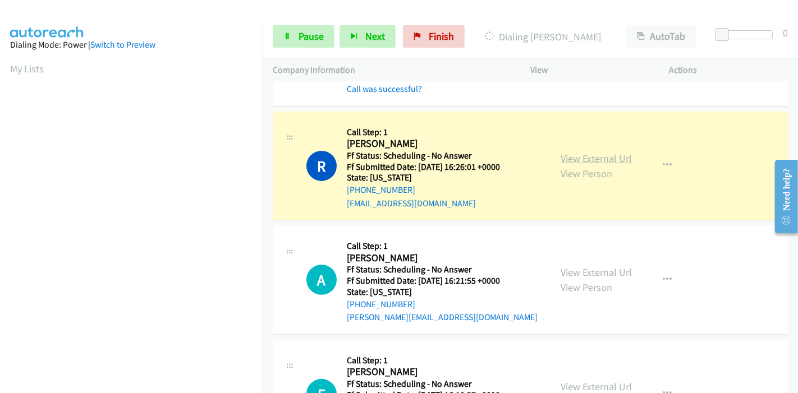
click at [583, 159] on link "View External Url" at bounding box center [595, 158] width 71 height 13
click at [304, 34] on span "Pause" at bounding box center [310, 36] width 25 height 13
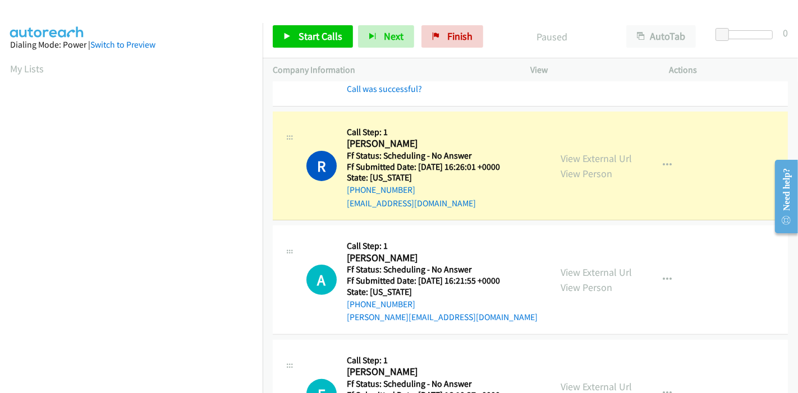
scroll to position [237, 0]
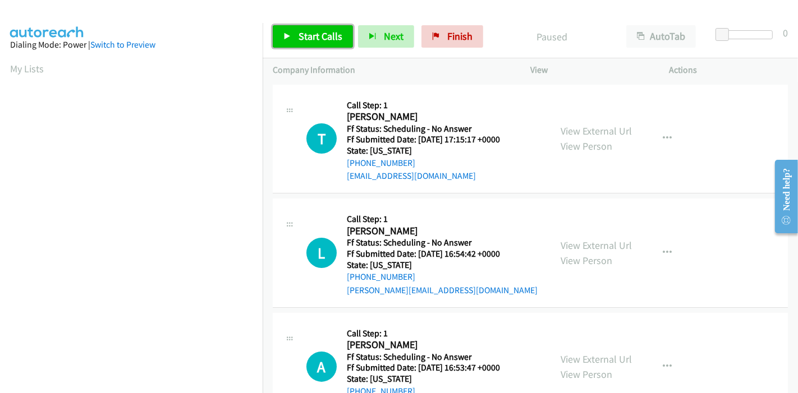
click at [307, 31] on span "Start Calls" at bounding box center [320, 36] width 44 height 13
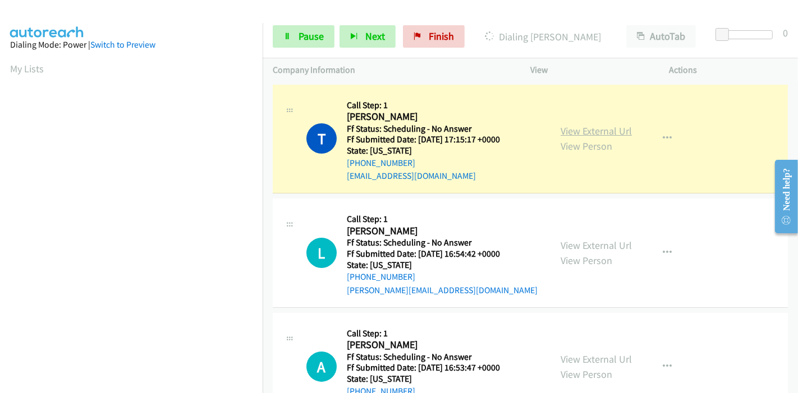
click at [606, 131] on link "View External Url" at bounding box center [595, 131] width 71 height 13
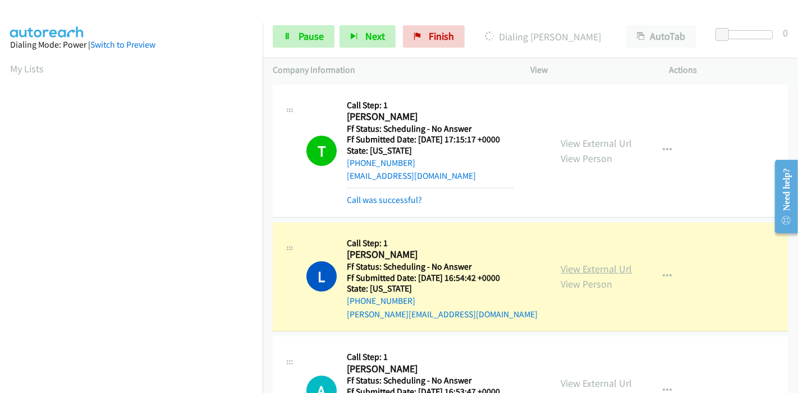
click at [583, 269] on link "View External Url" at bounding box center [595, 269] width 71 height 13
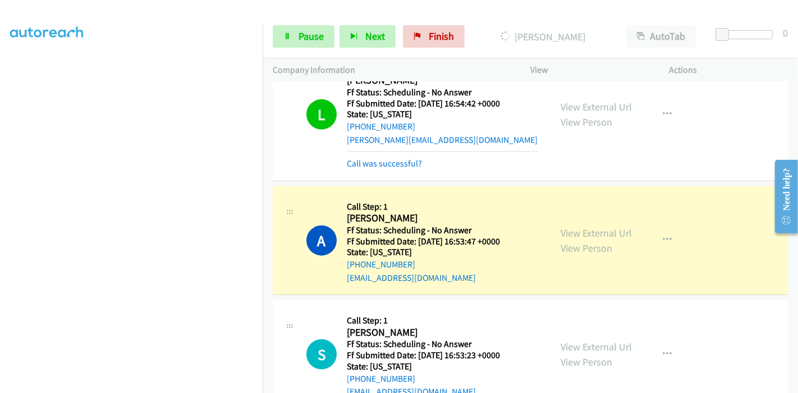
scroll to position [249, 0]
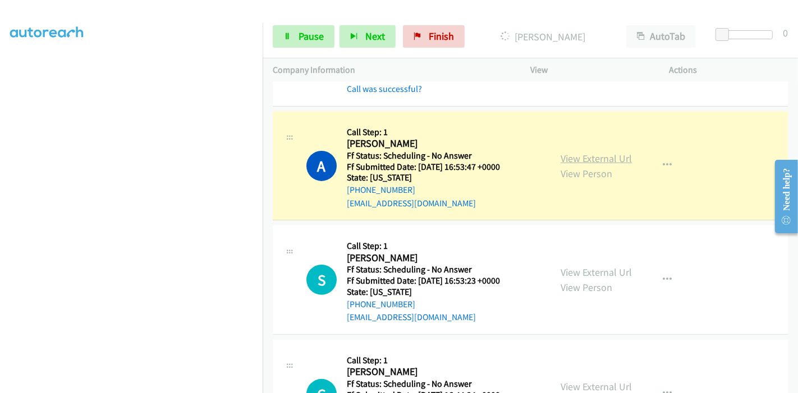
click at [619, 156] on link "View External Url" at bounding box center [595, 158] width 71 height 13
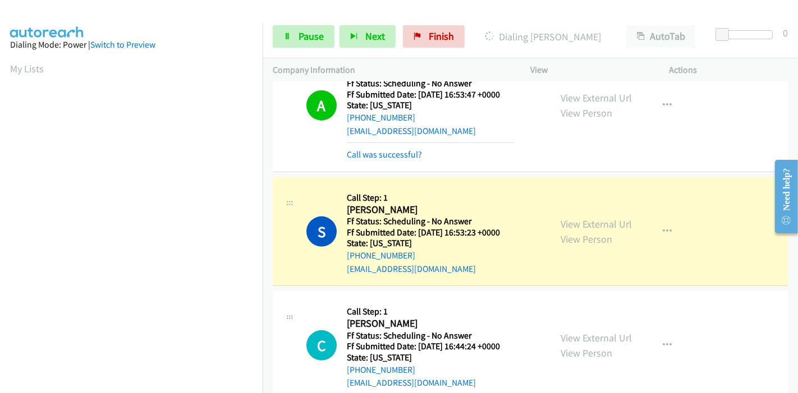
scroll to position [436, 0]
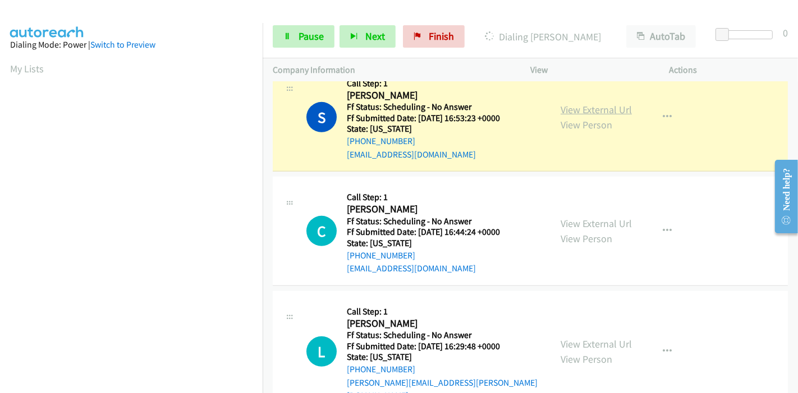
click at [622, 111] on link "View External Url" at bounding box center [595, 109] width 71 height 13
click at [287, 34] on icon at bounding box center [287, 37] width 8 height 8
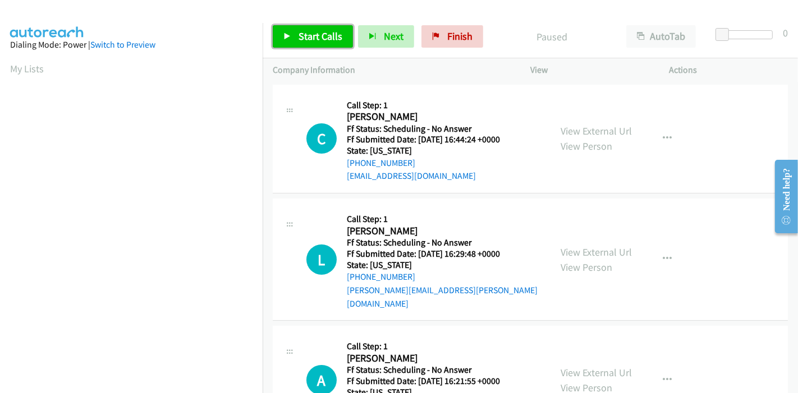
click at [325, 40] on span "Start Calls" at bounding box center [320, 36] width 44 height 13
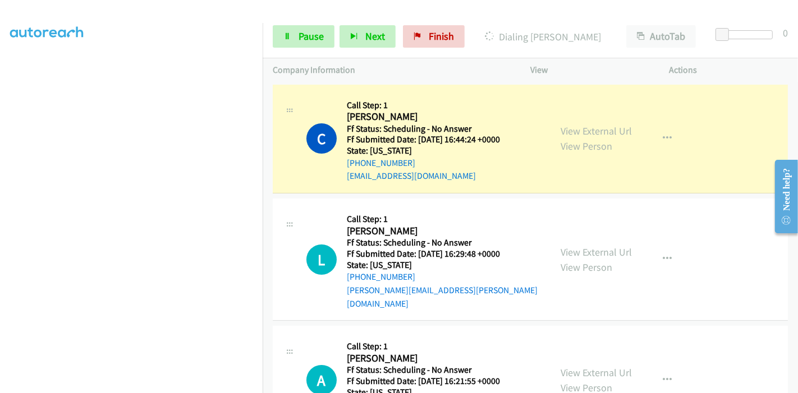
scroll to position [237, 0]
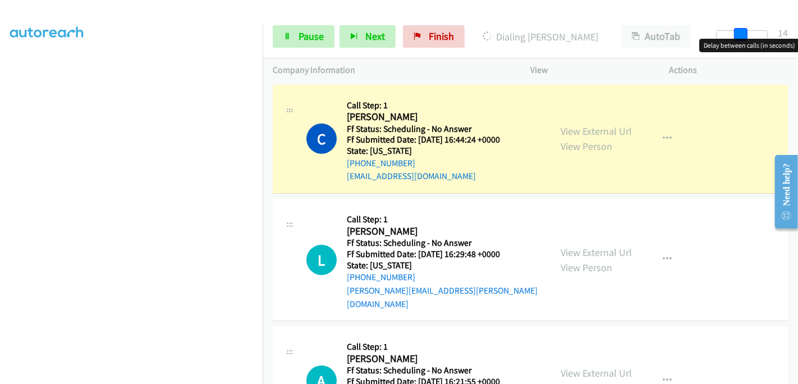
drag, startPoint x: 719, startPoint y: 33, endPoint x: 742, endPoint y: 33, distance: 23.0
click at [742, 33] on span at bounding box center [740, 34] width 13 height 13
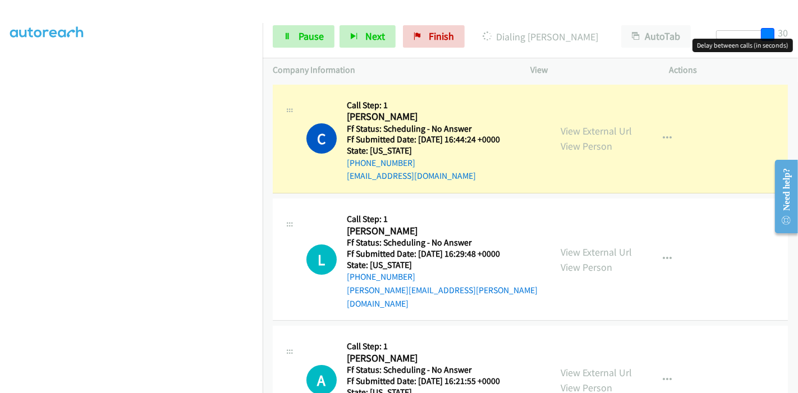
drag, startPoint x: 740, startPoint y: 29, endPoint x: 784, endPoint y: 33, distance: 43.3
click at [784, 33] on div "Start Calls Pause Next Finish Dialing Christina Erdman AutoTab AutoTab 30" at bounding box center [530, 36] width 535 height 43
click at [565, 130] on link "View External Url" at bounding box center [595, 131] width 71 height 13
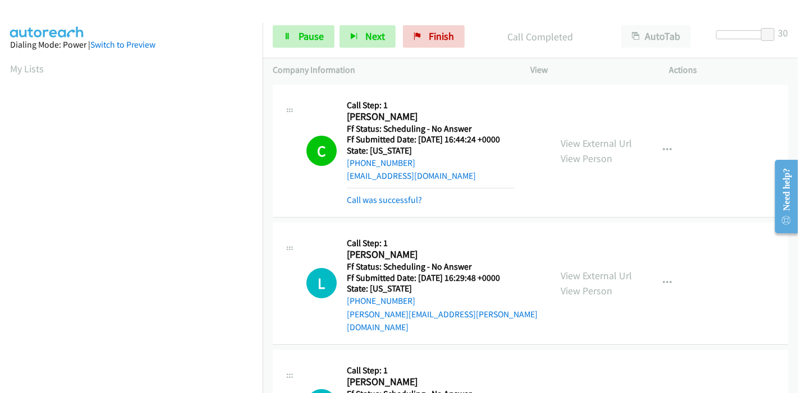
scroll to position [62, 0]
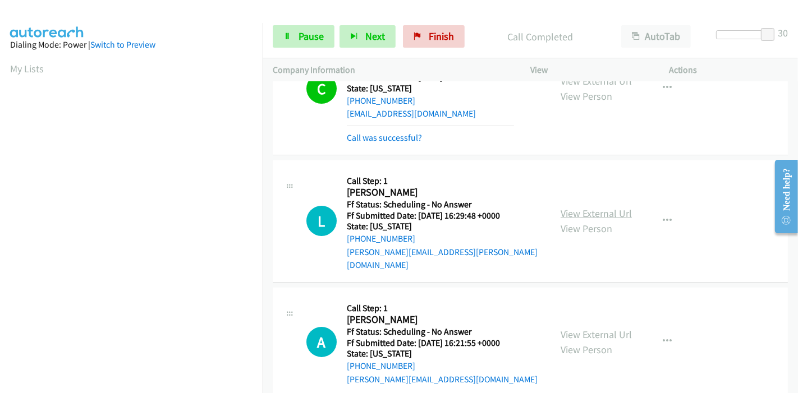
click at [574, 207] on link "View External Url" at bounding box center [595, 213] width 71 height 13
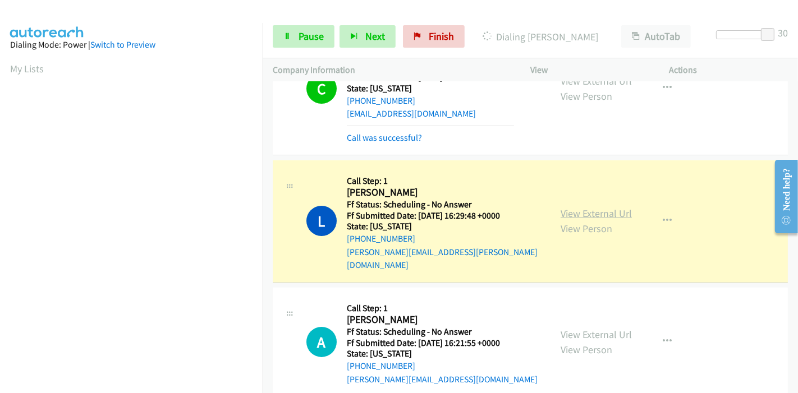
click at [591, 208] on link "View External Url" at bounding box center [595, 213] width 71 height 13
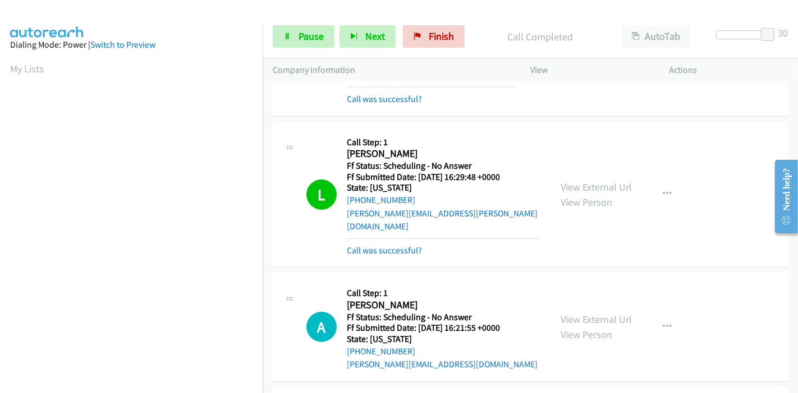
scroll to position [187, 0]
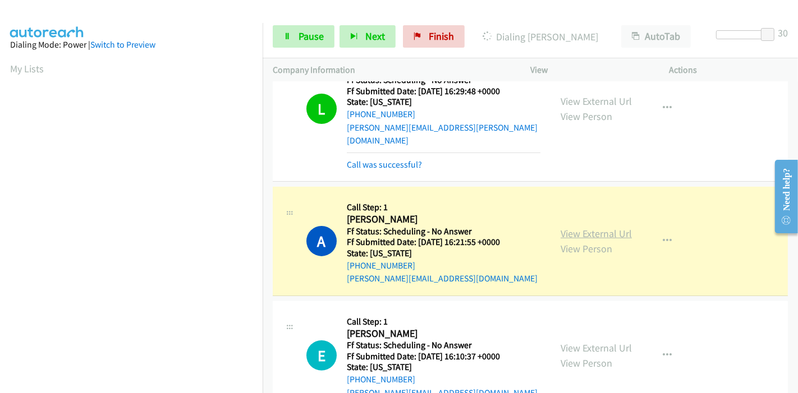
click at [582, 227] on link "View External Url" at bounding box center [595, 233] width 71 height 13
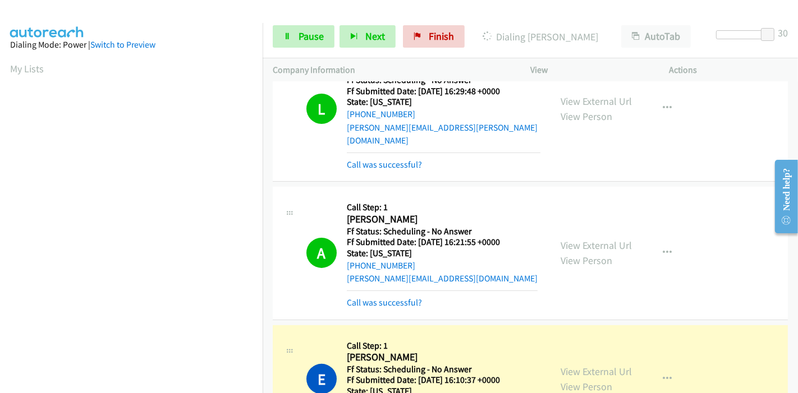
scroll to position [436, 0]
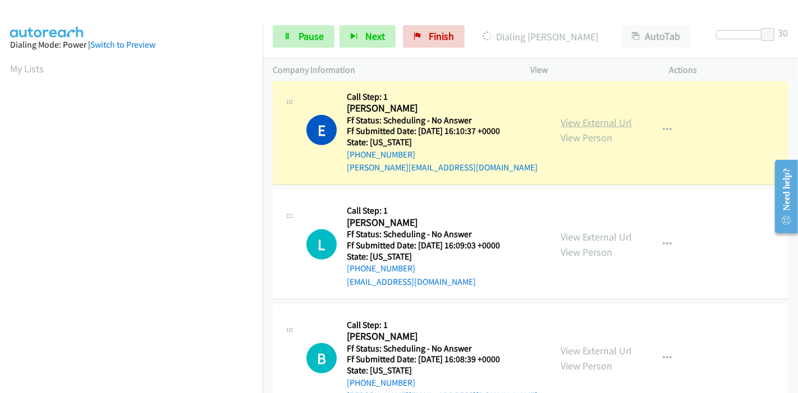
click at [603, 116] on link "View External Url" at bounding box center [595, 122] width 71 height 13
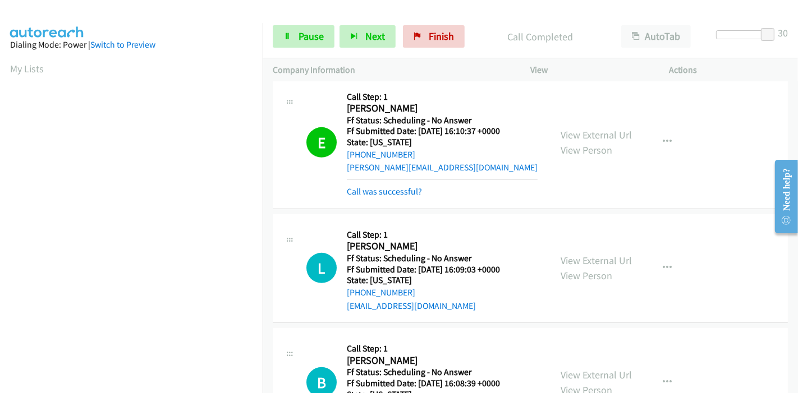
scroll to position [237, 0]
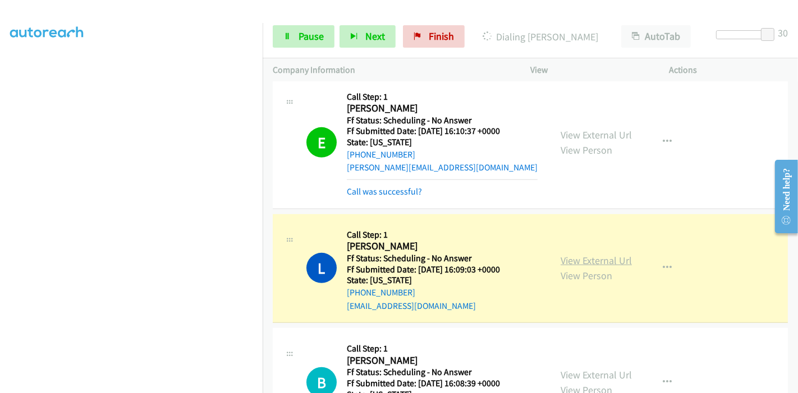
click at [589, 254] on link "View External Url" at bounding box center [595, 260] width 71 height 13
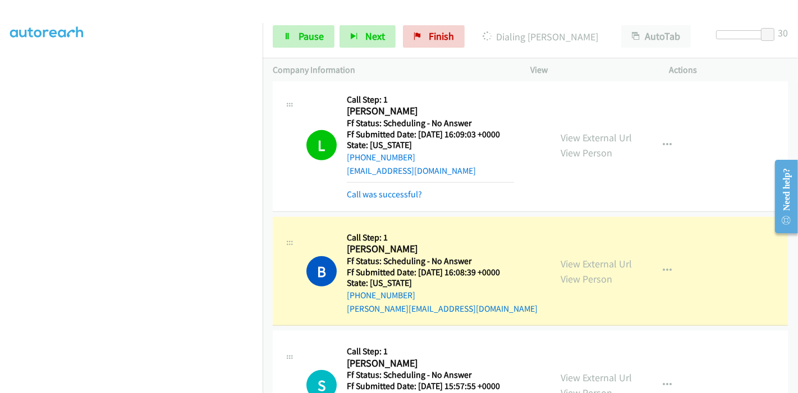
scroll to position [623, 0]
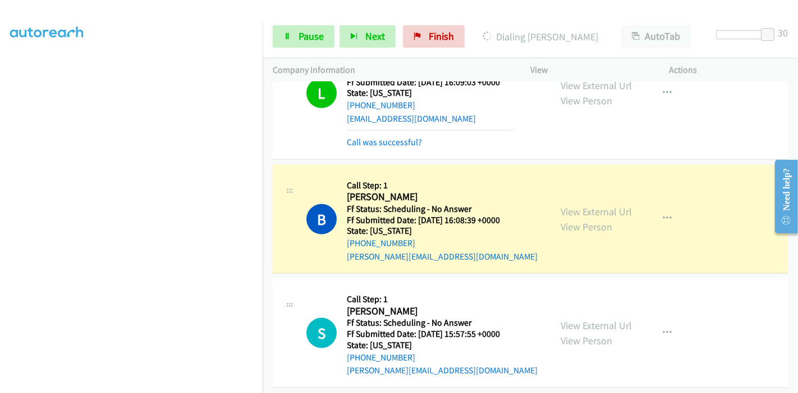
click at [614, 187] on div "View External Url View Person View External Url Email Schedule/Manage Callback …" at bounding box center [624, 219] width 149 height 89
click at [614, 205] on link "View External Url" at bounding box center [595, 211] width 71 height 13
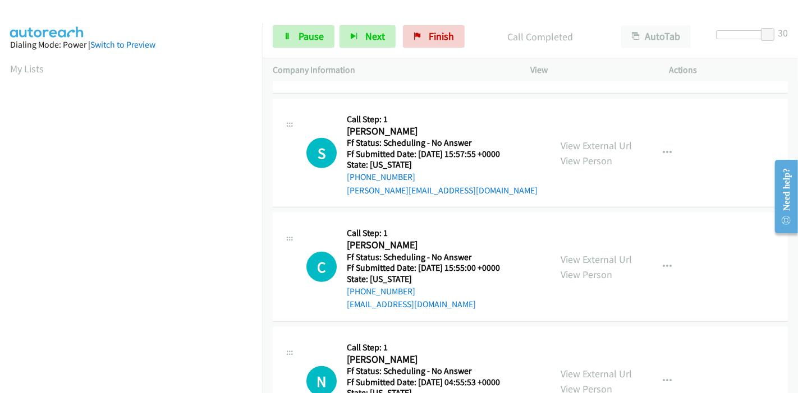
scroll to position [810, 0]
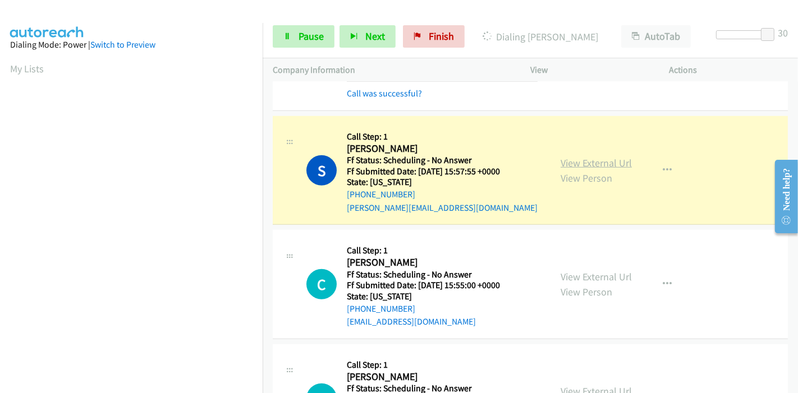
click at [606, 155] on div "View External Url View Person" at bounding box center [595, 170] width 71 height 30
click at [604, 157] on link "View External Url" at bounding box center [595, 163] width 71 height 13
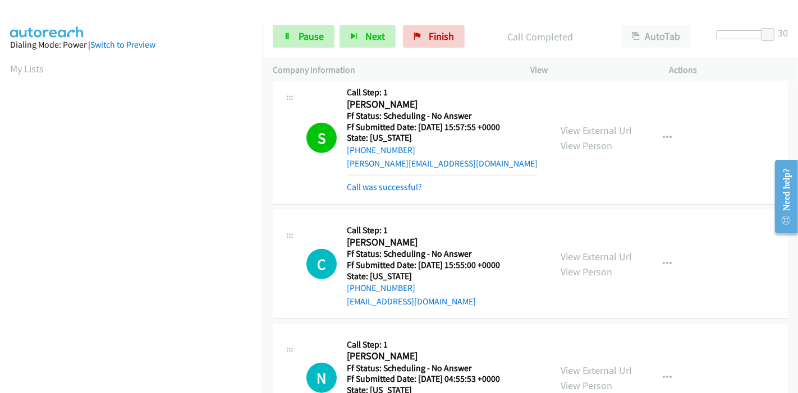
scroll to position [872, 0]
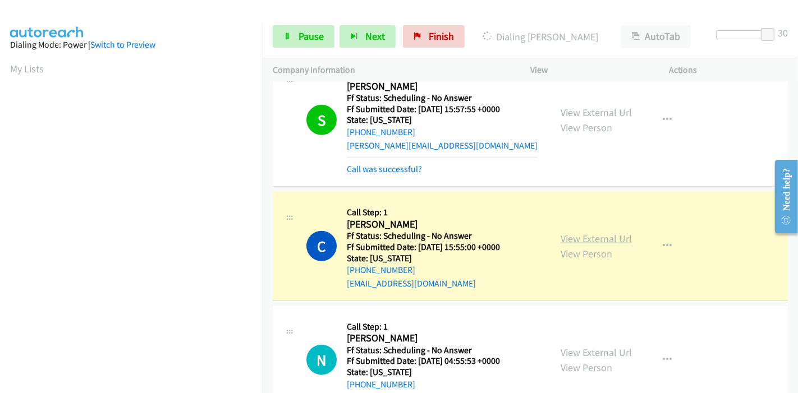
click at [605, 232] on link "View External Url" at bounding box center [595, 238] width 71 height 13
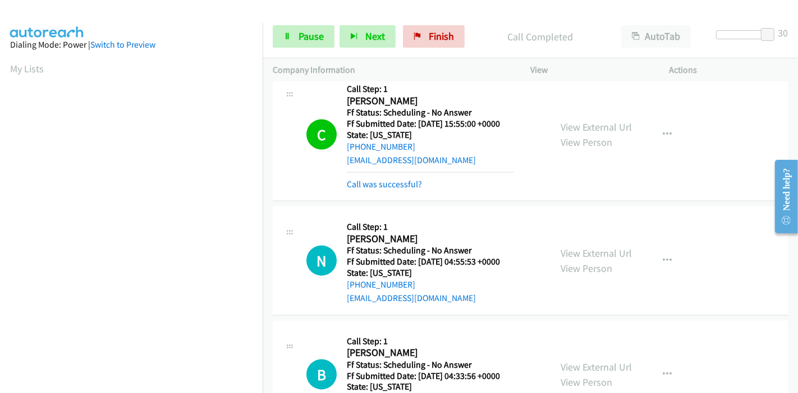
scroll to position [997, 0]
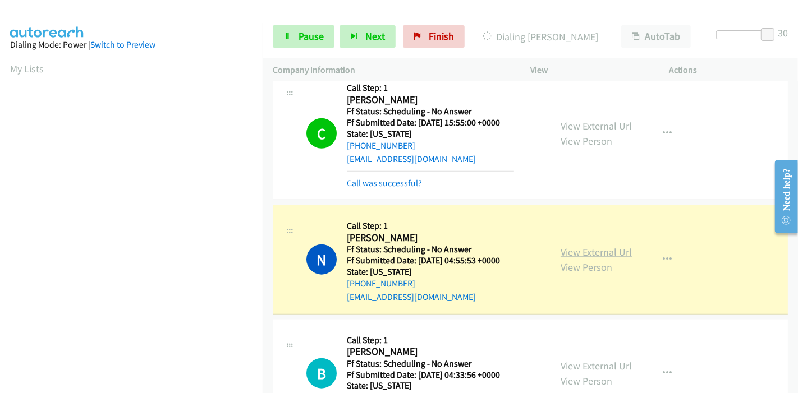
click at [578, 246] on link "View External Url" at bounding box center [595, 252] width 71 height 13
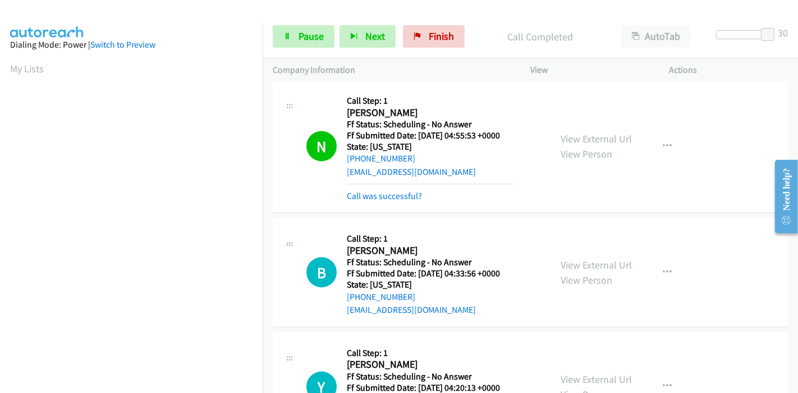
scroll to position [1184, 0]
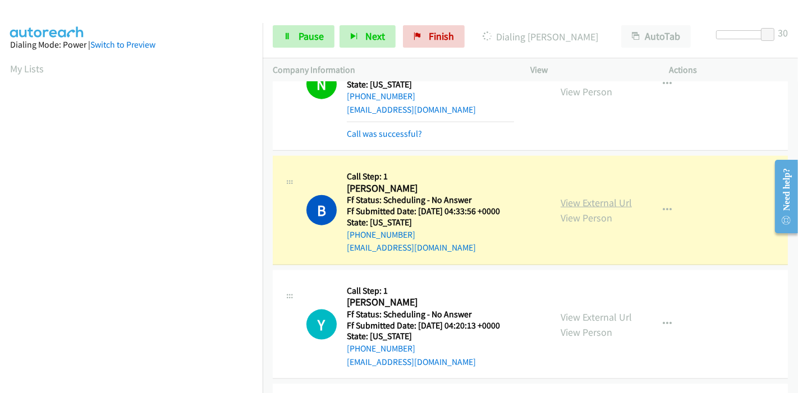
click at [597, 196] on link "View External Url" at bounding box center [595, 202] width 71 height 13
drag, startPoint x: 767, startPoint y: 34, endPoint x: 712, endPoint y: 43, distance: 55.6
click at [712, 43] on body "Start Calls Pause Next Finish Dialing Brendan Kenney AutoTab AutoTab 0 Company …" at bounding box center [399, 26] width 798 height 53
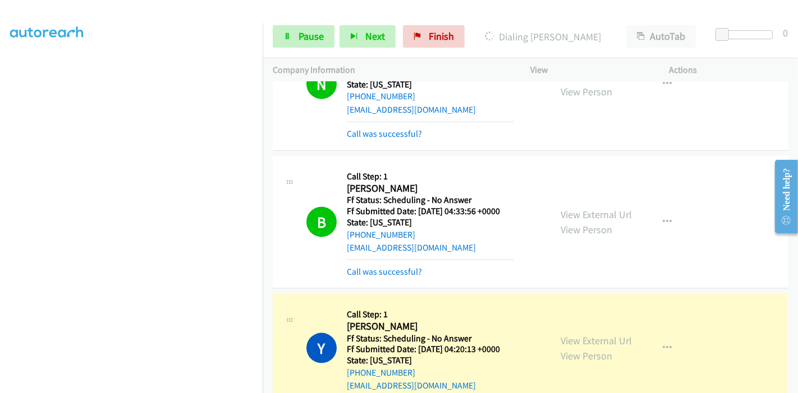
scroll to position [0, 0]
click at [606, 334] on link "View External Url" at bounding box center [595, 340] width 71 height 13
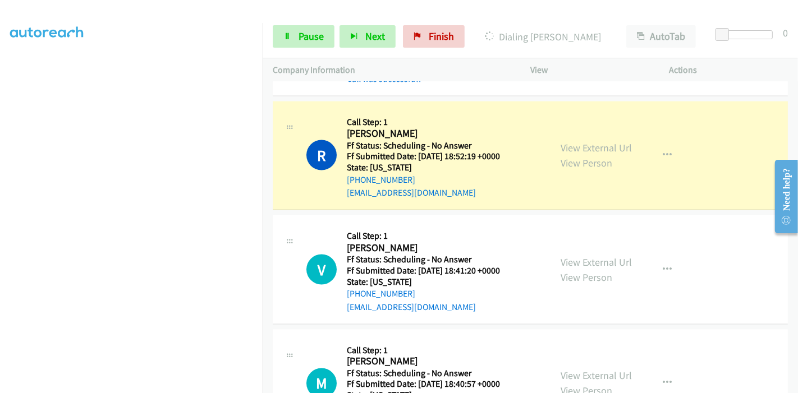
scroll to position [1495, 0]
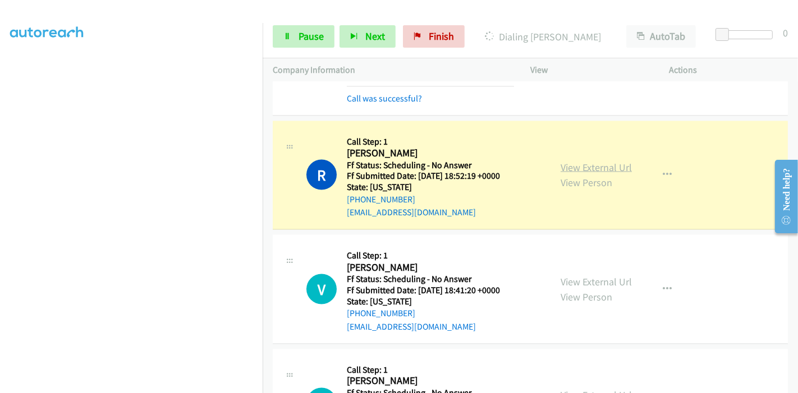
click at [588, 161] on link "View External Url" at bounding box center [595, 167] width 71 height 13
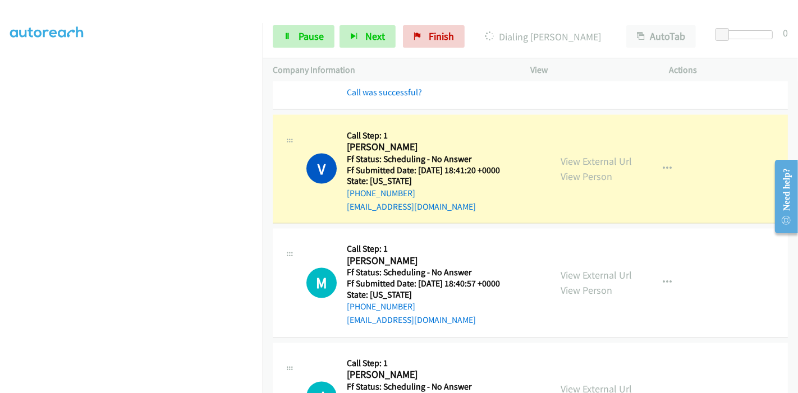
scroll to position [1620, 0]
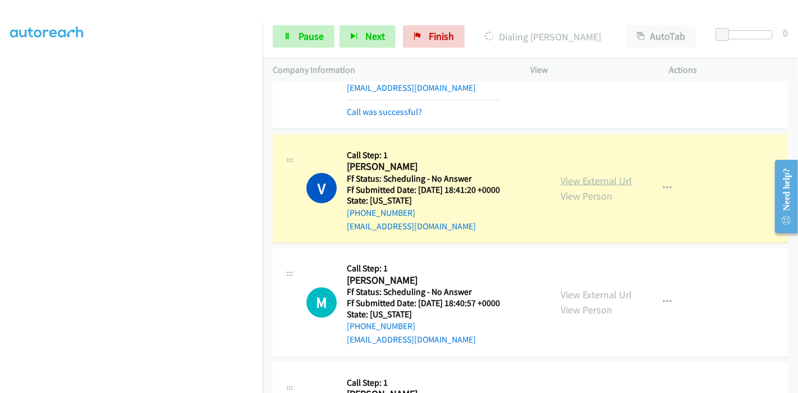
click at [606, 174] on link "View External Url" at bounding box center [595, 180] width 71 height 13
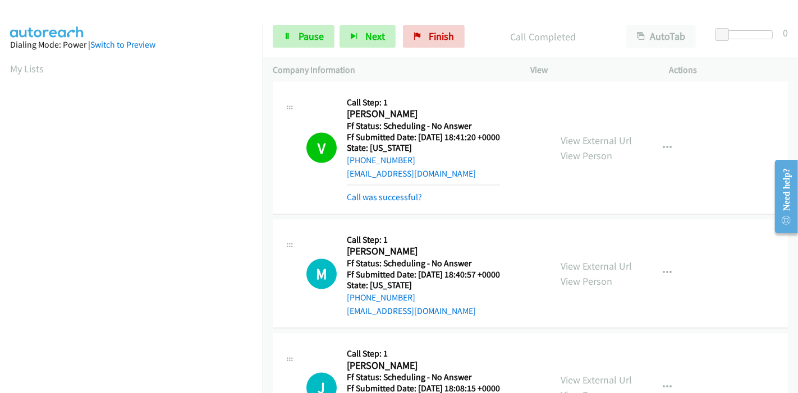
scroll to position [1745, 0]
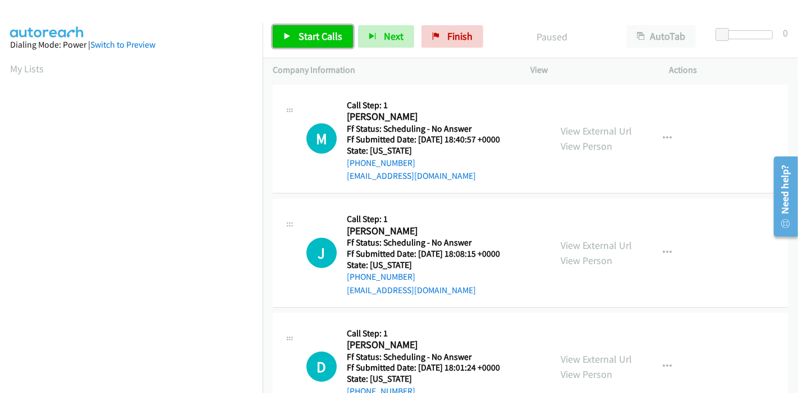
click at [312, 33] on span "Start Calls" at bounding box center [320, 36] width 44 height 13
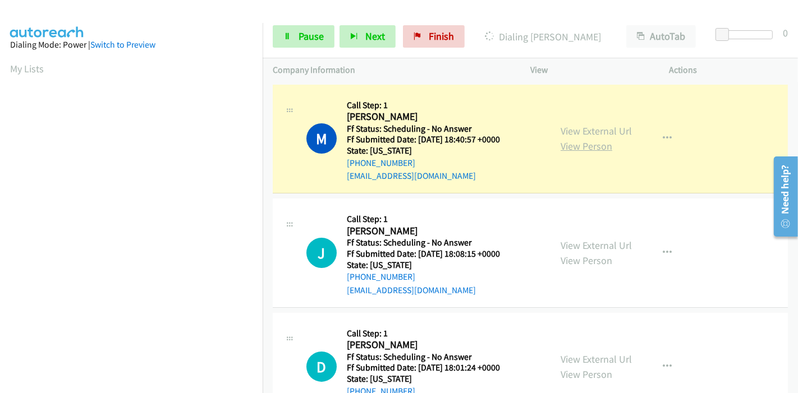
scroll to position [237, 0]
click at [572, 131] on link "View External Url" at bounding box center [595, 131] width 71 height 13
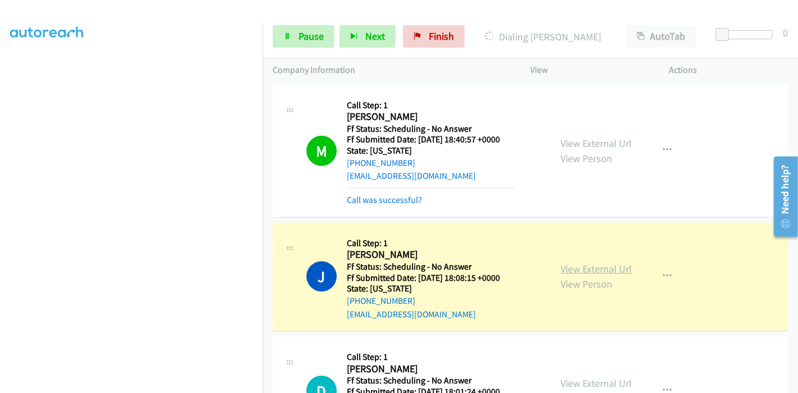
click at [560, 265] on link "View External Url" at bounding box center [595, 269] width 71 height 13
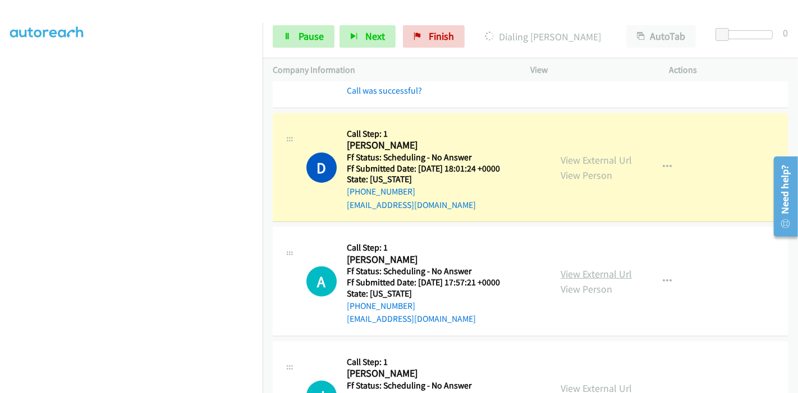
scroll to position [249, 0]
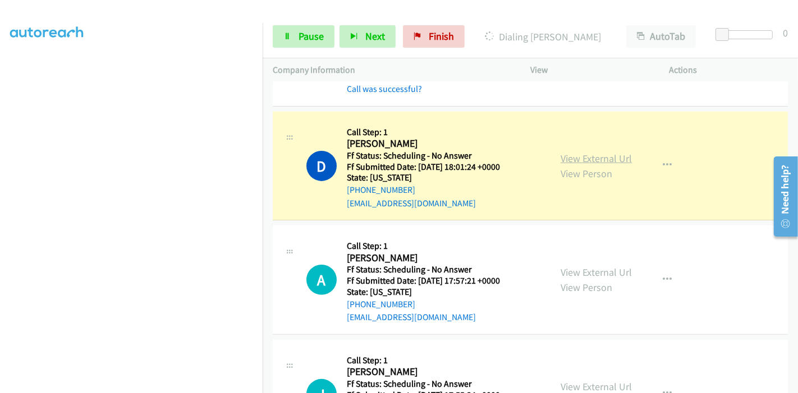
click at [614, 155] on link "View External Url" at bounding box center [595, 158] width 71 height 13
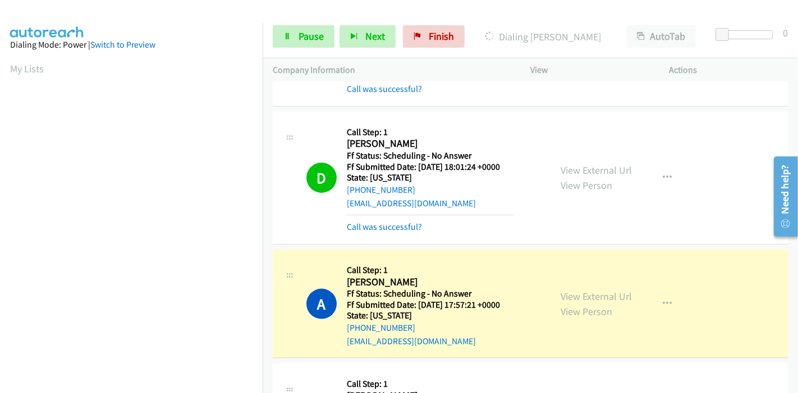
scroll to position [374, 0]
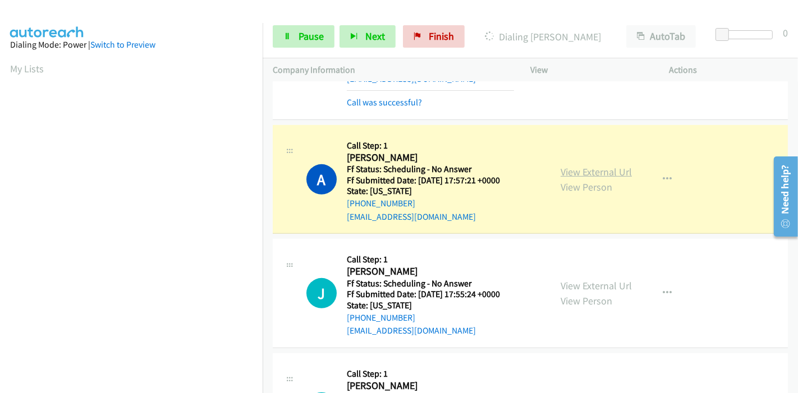
click at [608, 171] on link "View External Url" at bounding box center [595, 171] width 71 height 13
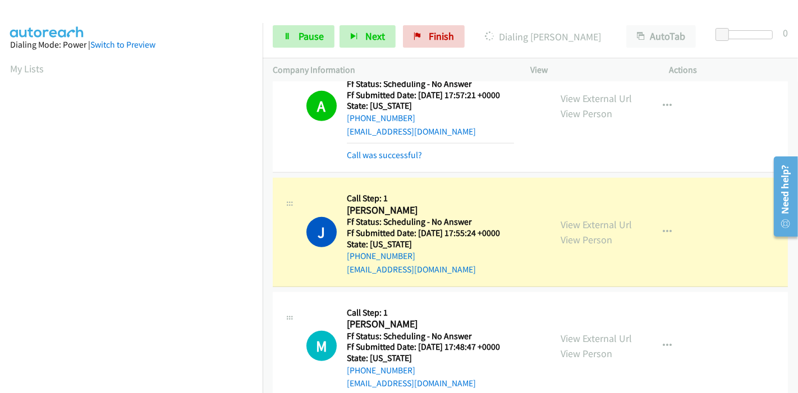
scroll to position [561, 0]
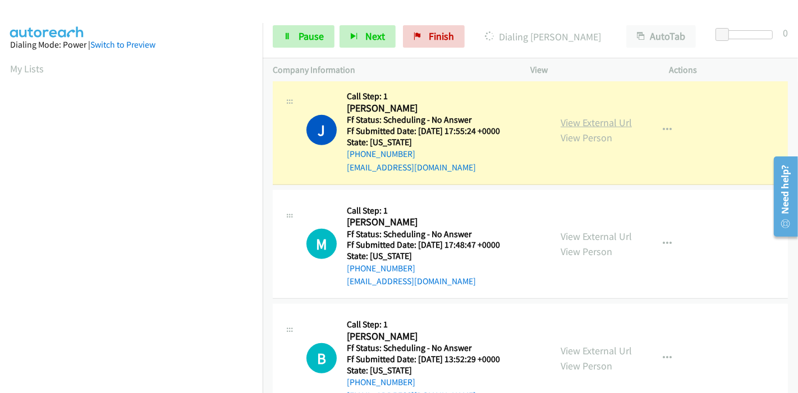
click at [605, 120] on link "View External Url" at bounding box center [595, 122] width 71 height 13
click at [298, 36] on span "Pause" at bounding box center [310, 36] width 25 height 13
